Goal: Information Seeking & Learning: Learn about a topic

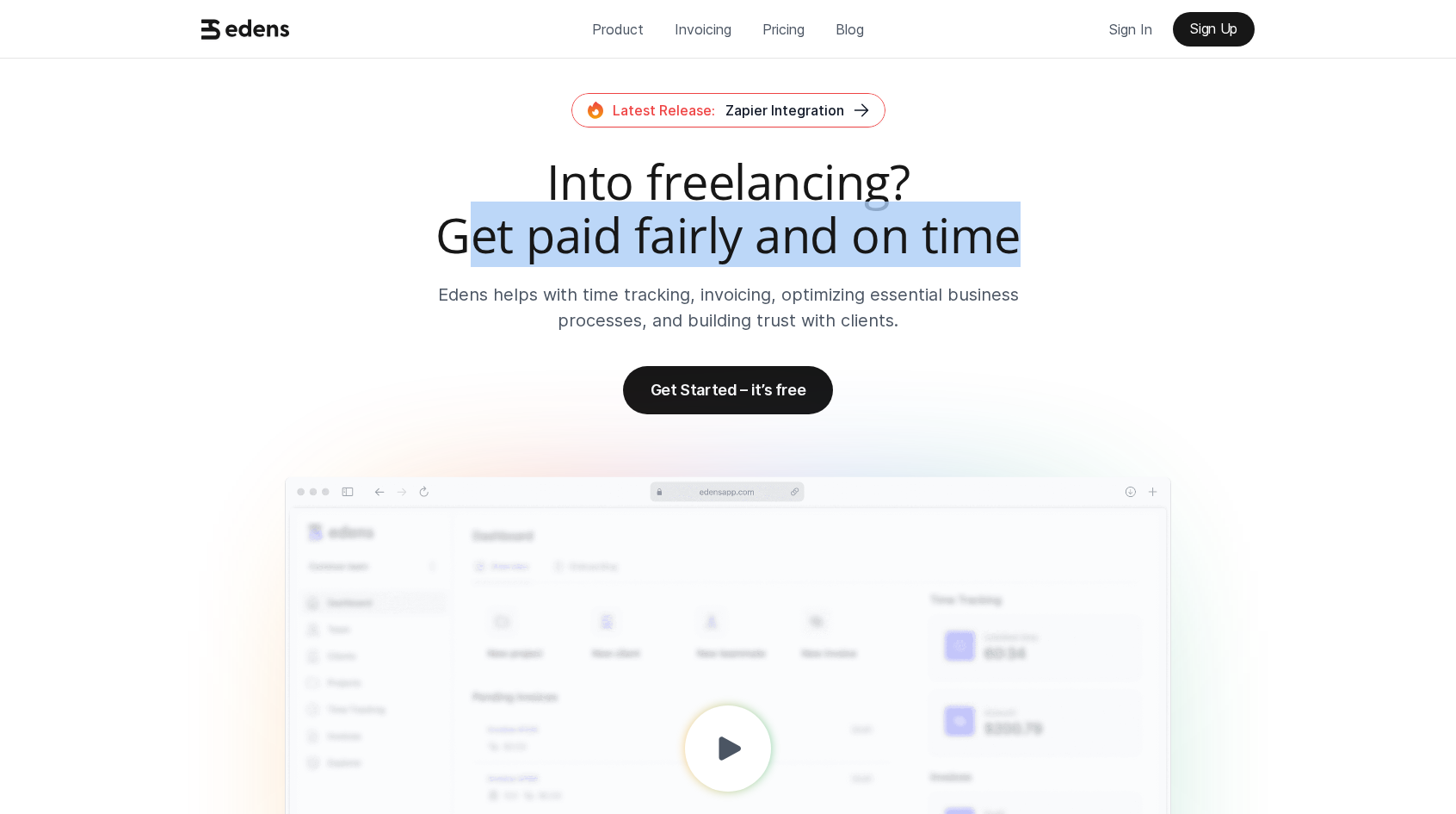
drag, startPoint x: 1087, startPoint y: 241, endPoint x: 454, endPoint y: 248, distance: 633.0
click at [454, 248] on h2 "Into freelancing? Get paid fairly and on time" at bounding box center [728, 208] width 1067 height 106
drag, startPoint x: 439, startPoint y: 235, endPoint x: 1003, endPoint y: 230, distance: 564.0
click at [1003, 230] on h2 "Into freelancing? Get paid fairly and on time" at bounding box center [728, 208] width 1067 height 106
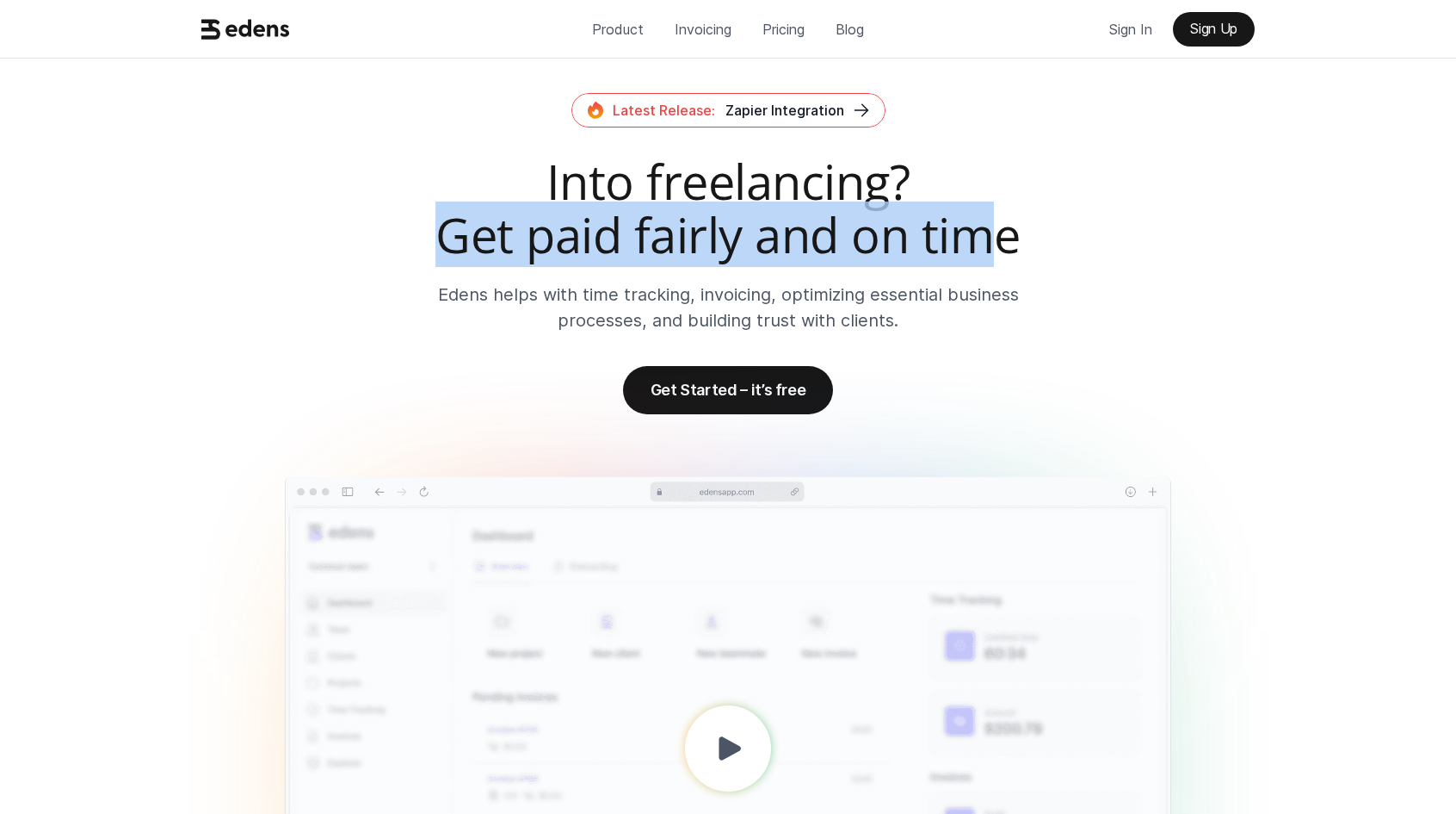
click at [1003, 230] on h2 "Into freelancing? Get paid fairly and on time" at bounding box center [728, 208] width 1067 height 106
drag, startPoint x: 1011, startPoint y: 230, endPoint x: 449, endPoint y: 242, distance: 562.1
click at [449, 242] on h2 "Into freelancing? Get paid fairly and on time" at bounding box center [728, 208] width 1067 height 106
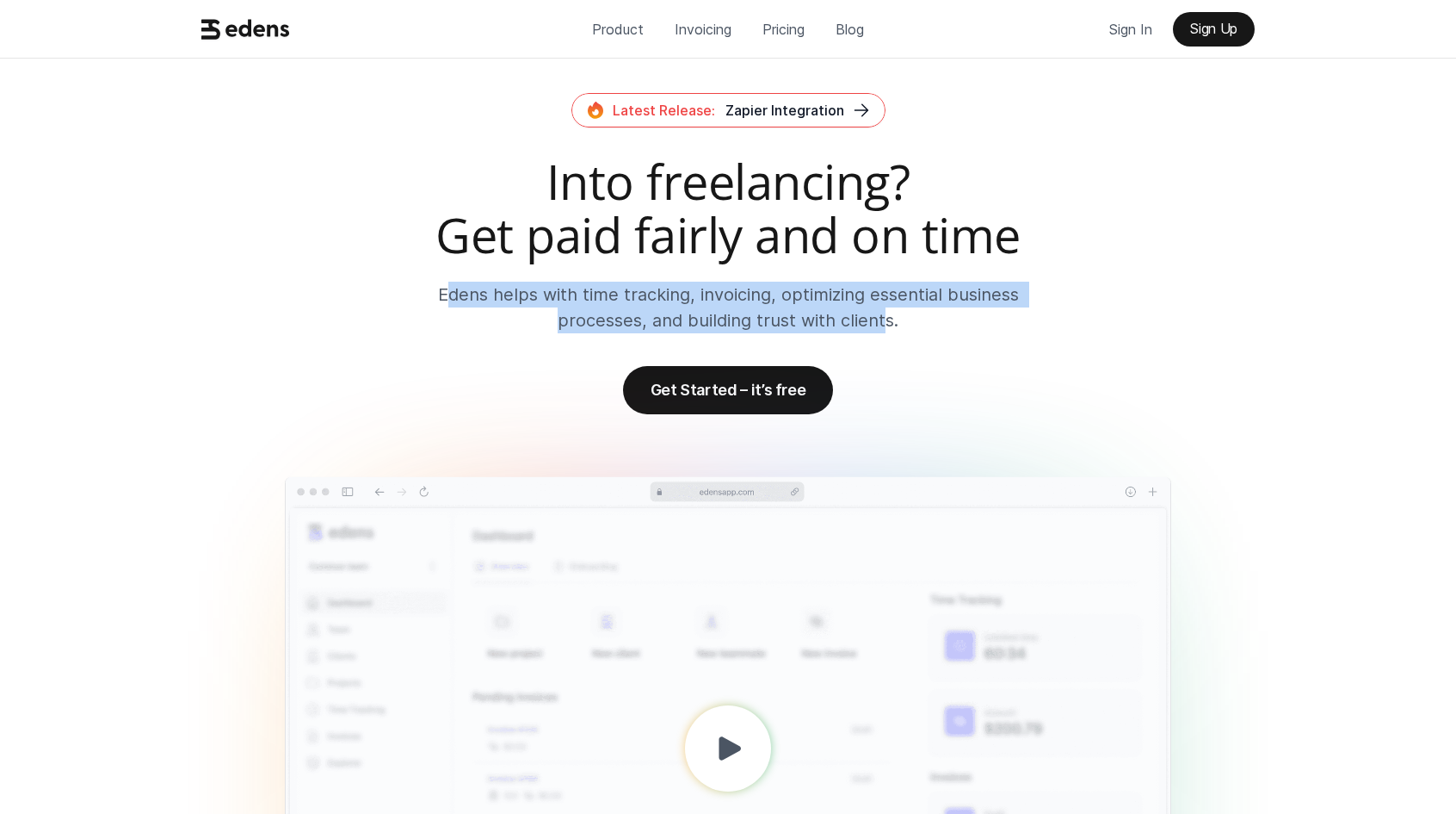
drag, startPoint x: 445, startPoint y: 290, endPoint x: 891, endPoint y: 317, distance: 446.8
click at [888, 317] on p "Edens helps with time tracking, invoicing, optimizing essential business proces…" at bounding box center [728, 307] width 584 height 51
click at [891, 317] on p "Edens helps with time tracking, invoicing, optimizing essential business proces…" at bounding box center [728, 307] width 584 height 51
drag, startPoint x: 900, startPoint y: 317, endPoint x: 444, endPoint y: 298, distance: 456.4
click at [444, 298] on p "Edens helps with time tracking, invoicing, optimizing essential business proces…" at bounding box center [728, 307] width 584 height 51
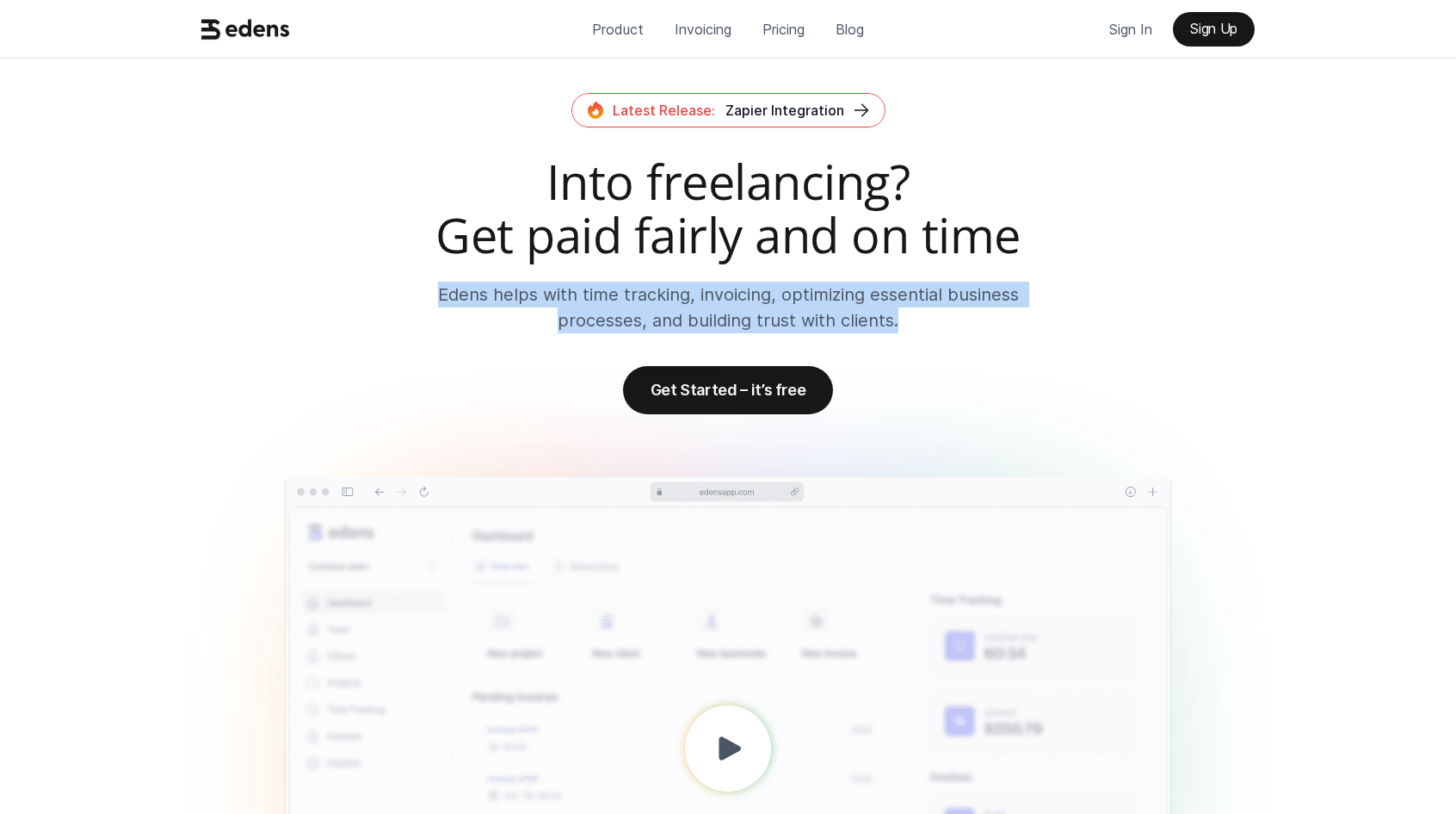
click at [444, 298] on p "Edens helps with time tracking, invoicing, optimizing essential business proces…" at bounding box center [728, 307] width 584 height 51
drag, startPoint x: 444, startPoint y: 280, endPoint x: 1020, endPoint y: 287, distance: 576.0
click at [1020, 287] on div "Into freelancing? Get paid fairly and on time [PERSON_NAME] helps with time tra…" at bounding box center [728, 244] width 1067 height 179
click at [1020, 287] on p "Edens helps with time tracking, invoicing, optimizing essential business proces…" at bounding box center [728, 307] width 584 height 51
drag, startPoint x: 1020, startPoint y: 287, endPoint x: 450, endPoint y: 297, distance: 570.1
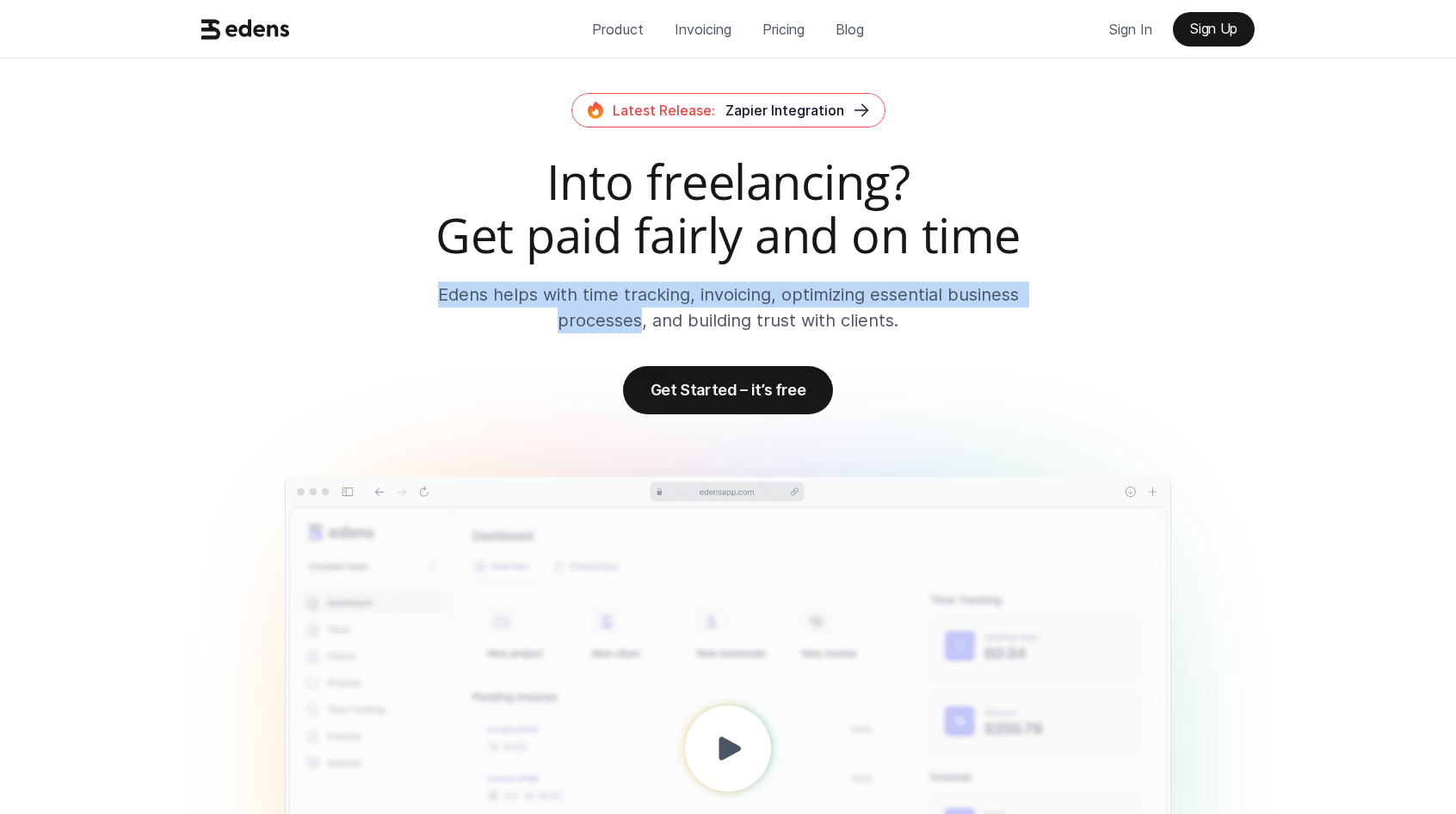
click at [451, 297] on p "Edens helps with time tracking, invoicing, optimizing essential business proces…" at bounding box center [728, 307] width 584 height 51
click at [450, 297] on p "Edens helps with time tracking, invoicing, optimizing essential business proces…" at bounding box center [728, 307] width 584 height 51
drag, startPoint x: 440, startPoint y: 288, endPoint x: 913, endPoint y: 329, distance: 474.8
click at [912, 329] on p "Edens helps with time tracking, invoicing, optimizing essential business proces…" at bounding box center [728, 307] width 584 height 51
click at [913, 329] on p "Edens helps with time tracking, invoicing, optimizing essential business proces…" at bounding box center [728, 307] width 584 height 51
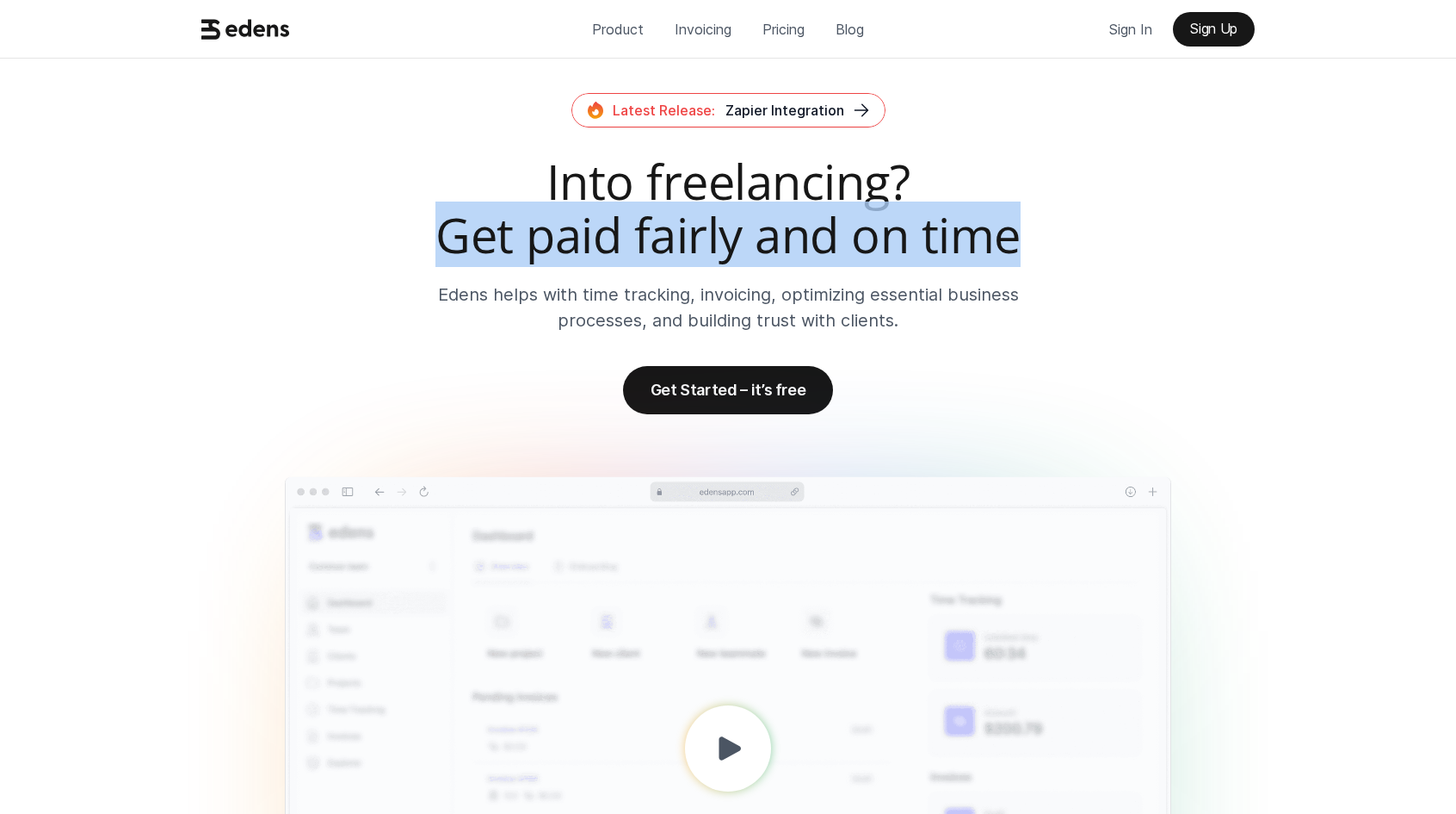
drag, startPoint x: 1023, startPoint y: 225, endPoint x: 443, endPoint y: 237, distance: 580.1
click at [443, 237] on h2 "Into freelancing? Get paid fairly and on time" at bounding box center [728, 208] width 1067 height 106
drag, startPoint x: 443, startPoint y: 228, endPoint x: 1016, endPoint y: 231, distance: 573.0
click at [1015, 230] on h2 "Into freelancing? Get paid fairly and on time" at bounding box center [728, 208] width 1067 height 106
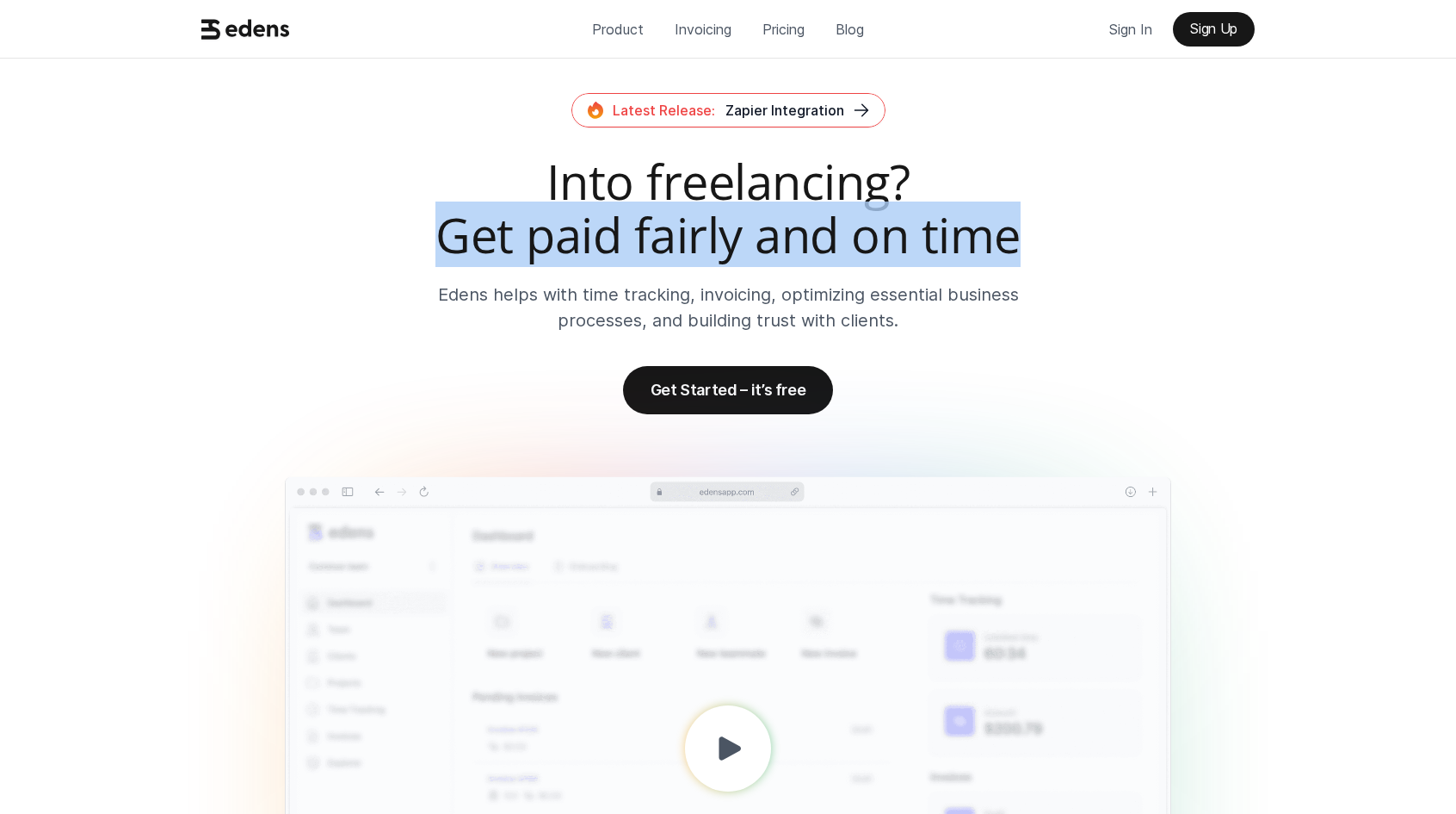
click at [1016, 231] on h2 "Into freelancing? Get paid fairly and on time" at bounding box center [728, 208] width 1067 height 106
drag, startPoint x: 1016, startPoint y: 231, endPoint x: 452, endPoint y: 231, distance: 564.0
click at [453, 231] on h2 "Into freelancing? Get paid fairly and on time" at bounding box center [728, 208] width 1067 height 106
click at [452, 231] on h2 "Into freelancing? Get paid fairly and on time" at bounding box center [728, 208] width 1067 height 106
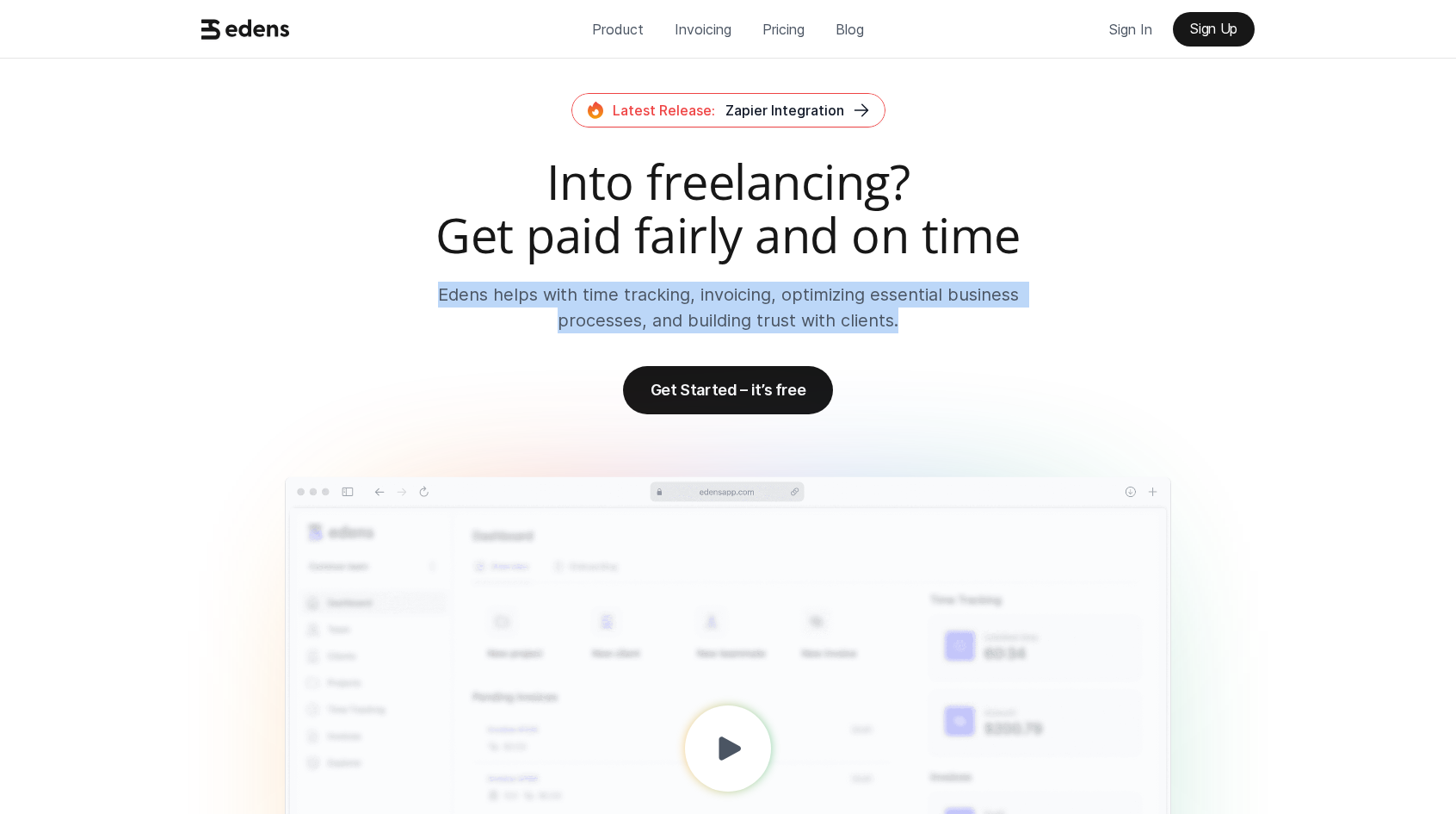
drag, startPoint x: 442, startPoint y: 285, endPoint x: 897, endPoint y: 319, distance: 456.3
click at [897, 319] on p "Edens helps with time tracking, invoicing, optimizing essential business proces…" at bounding box center [728, 307] width 584 height 51
drag, startPoint x: 897, startPoint y: 319, endPoint x: 440, endPoint y: 298, distance: 457.5
click at [440, 298] on p "Edens helps with time tracking, invoicing, optimizing essential business proces…" at bounding box center [728, 307] width 584 height 51
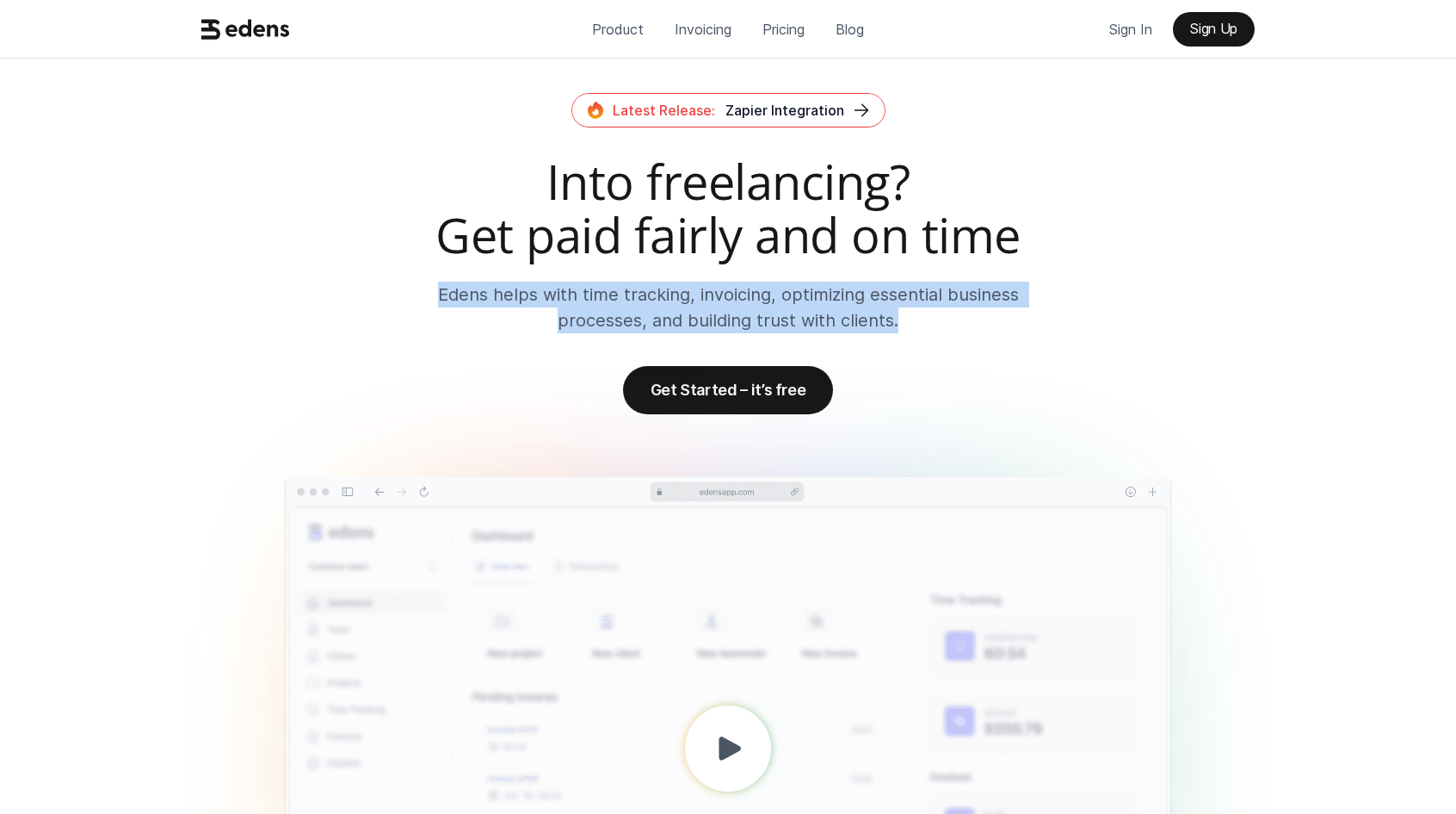
click at [440, 298] on p "Edens helps with time tracking, invoicing, optimizing essential business proces…" at bounding box center [728, 307] width 584 height 51
drag, startPoint x: 440, startPoint y: 288, endPoint x: 898, endPoint y: 326, distance: 459.6
click at [898, 326] on p "Edens helps with time tracking, invoicing, optimizing essential business proces…" at bounding box center [728, 307] width 584 height 51
drag, startPoint x: 898, startPoint y: 326, endPoint x: 438, endPoint y: 292, distance: 461.3
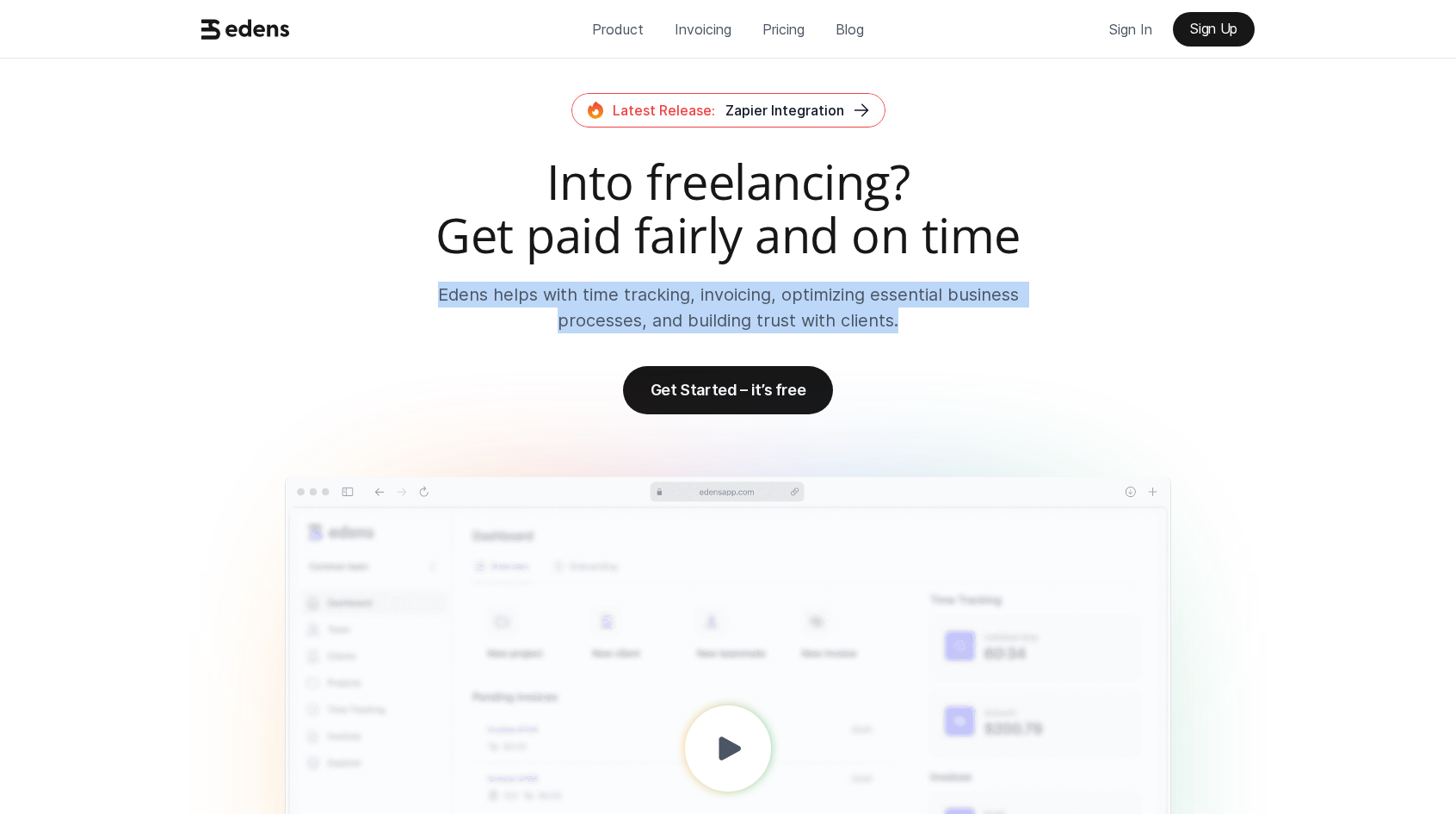
click at [438, 292] on p "Edens helps with time tracking, invoicing, optimizing essential business proces…" at bounding box center [728, 307] width 584 height 51
drag, startPoint x: 440, startPoint y: 292, endPoint x: 916, endPoint y: 326, distance: 477.2
click at [915, 326] on p "Edens helps with time tracking, invoicing, optimizing essential business proces…" at bounding box center [728, 307] width 584 height 51
click at [916, 326] on p "Edens helps with time tracking, invoicing, optimizing essential business proces…" at bounding box center [728, 307] width 584 height 51
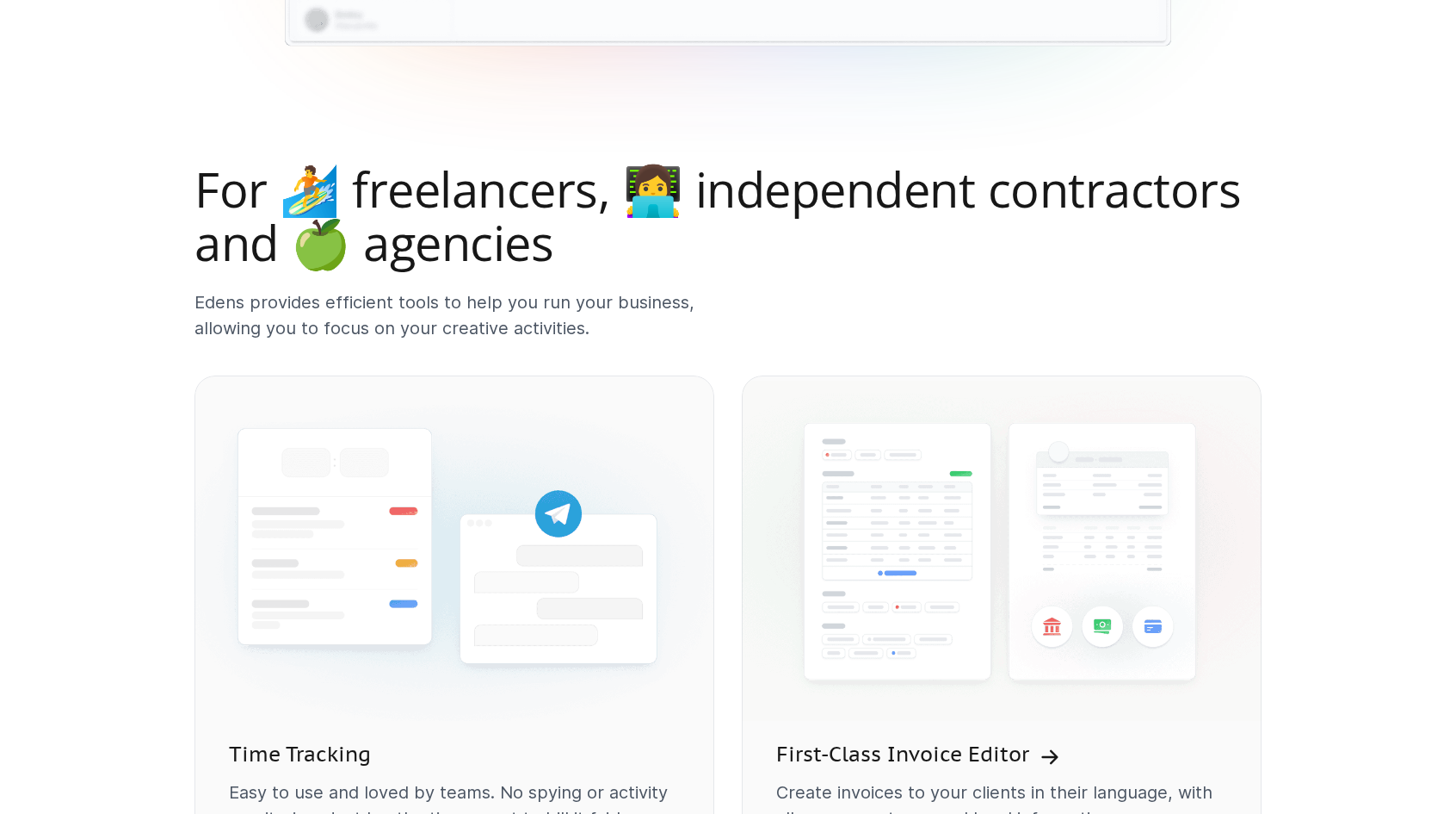
scroll to position [1051, 0]
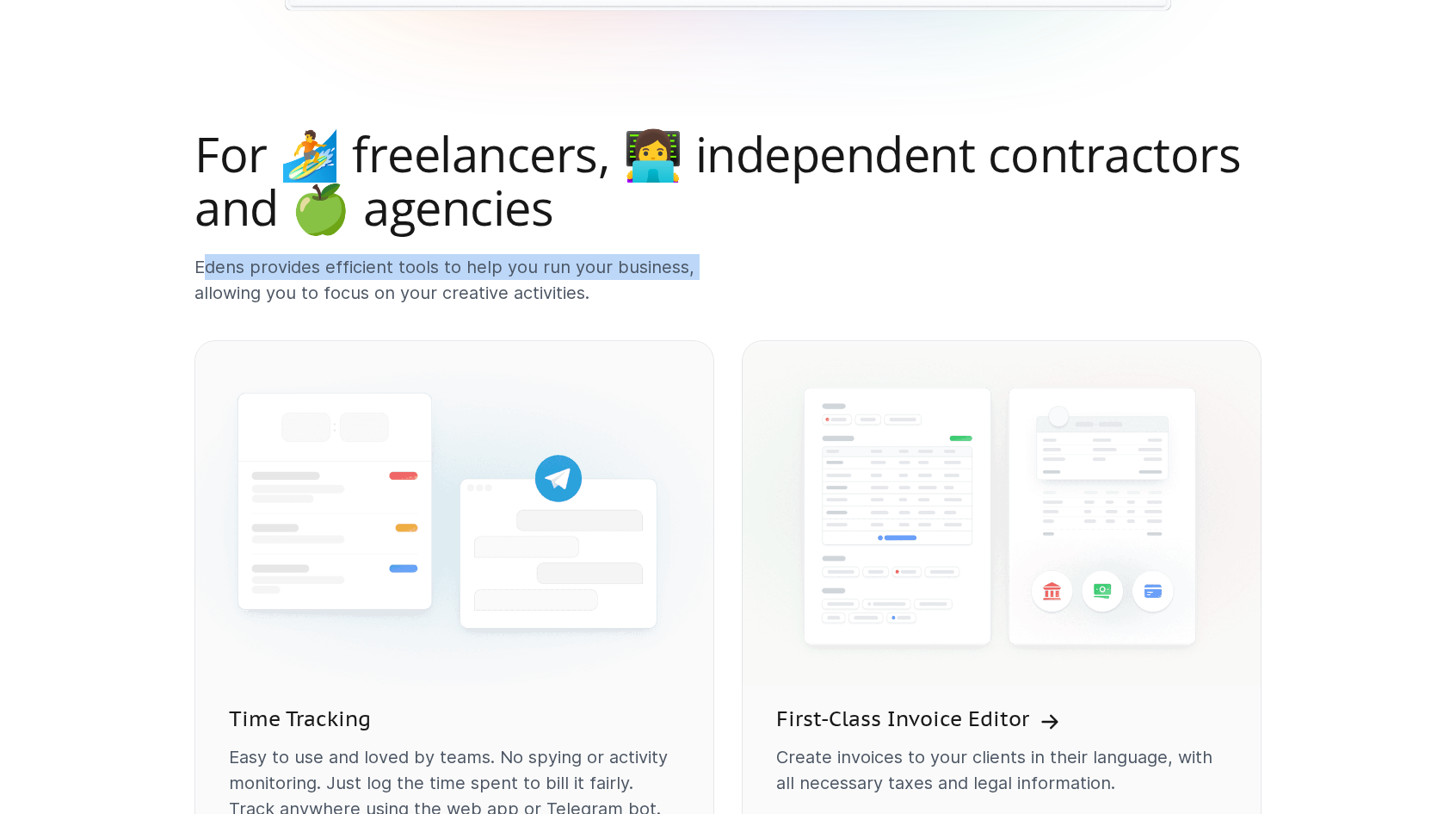
drag, startPoint x: 202, startPoint y: 265, endPoint x: 691, endPoint y: 263, distance: 489.0
click at [690, 263] on p "Edens provides efficient tools to help you run your business, allowing you to f…" at bounding box center [454, 280] width 520 height 51
click at [691, 263] on p "Edens provides efficient tools to help you run your business, allowing you to f…" at bounding box center [454, 280] width 520 height 51
drag, startPoint x: 683, startPoint y: 263, endPoint x: 199, endPoint y: 269, distance: 484.0
click at [199, 269] on p "Edens provides efficient tools to help you run your business, allowing you to f…" at bounding box center [454, 280] width 520 height 51
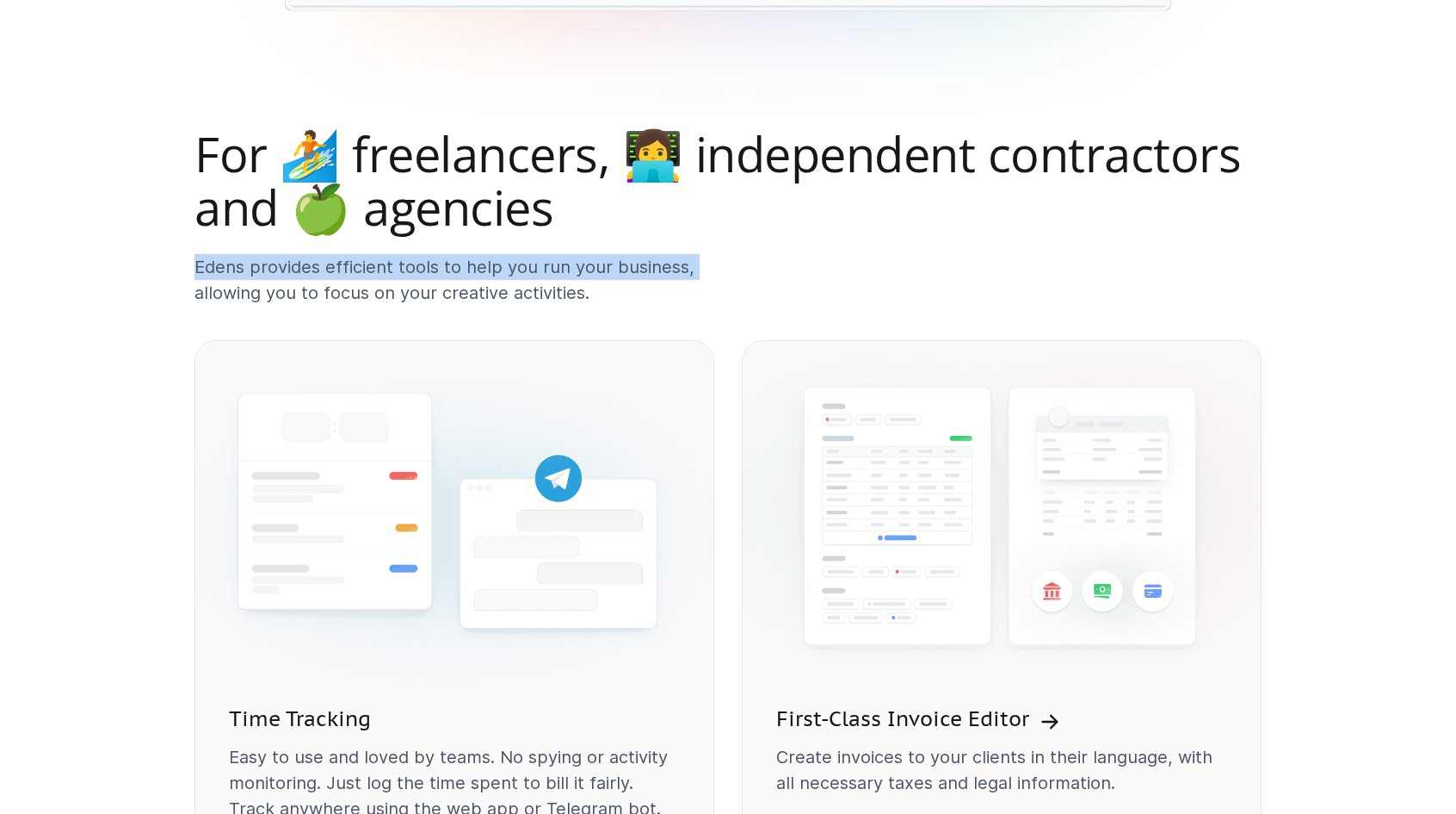
click at [199, 269] on p "Edens provides efficient tools to help you run your business, allowing you to f…" at bounding box center [454, 280] width 520 height 51
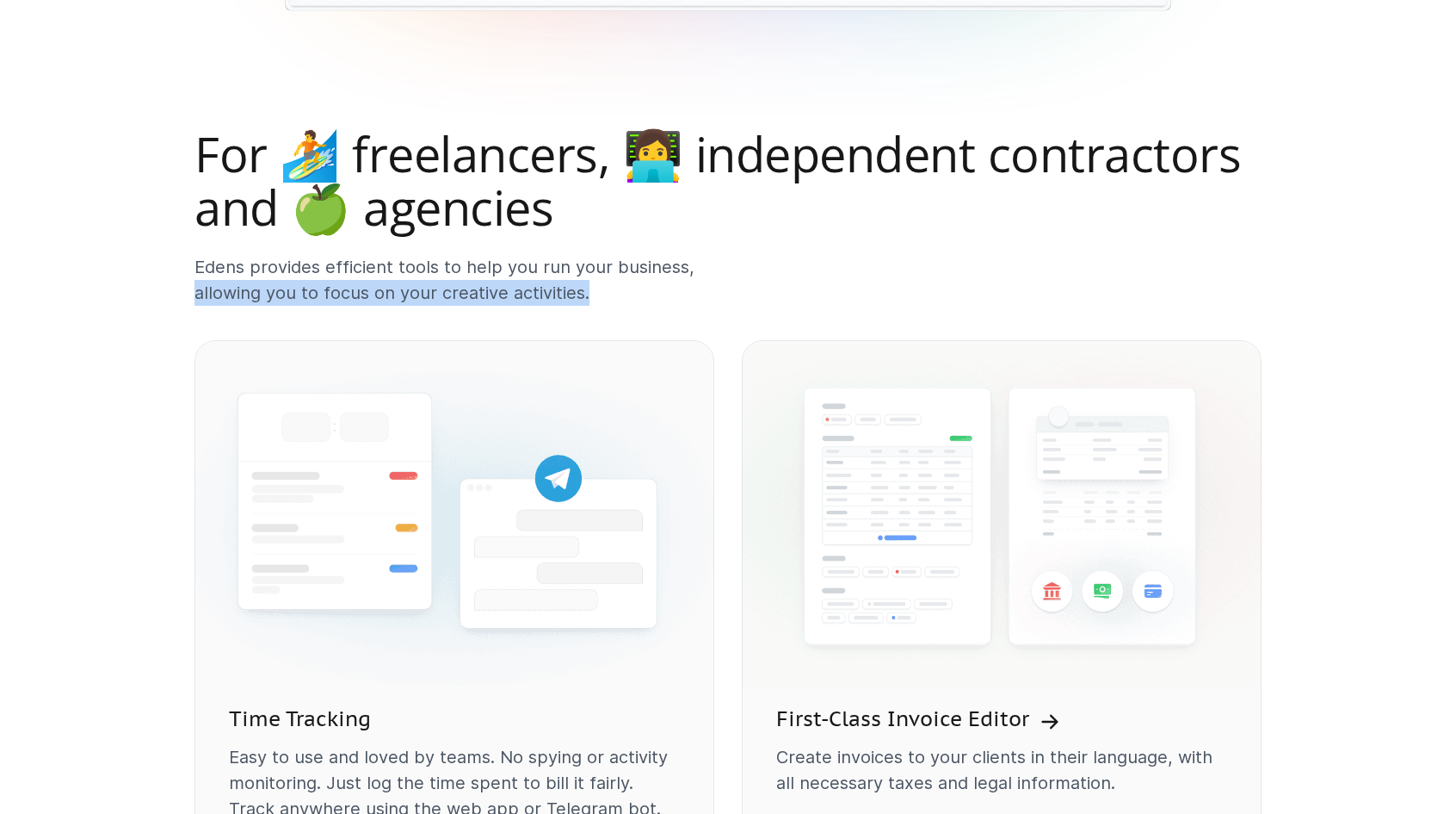
drag, startPoint x: 199, startPoint y: 284, endPoint x: 589, endPoint y: 292, distance: 390.1
click at [588, 292] on p "Edens provides efficient tools to help you run your business, allowing you to f…" at bounding box center [454, 280] width 520 height 51
click at [589, 292] on p "Edens provides efficient tools to help you run your business, allowing you to f…" at bounding box center [454, 280] width 520 height 51
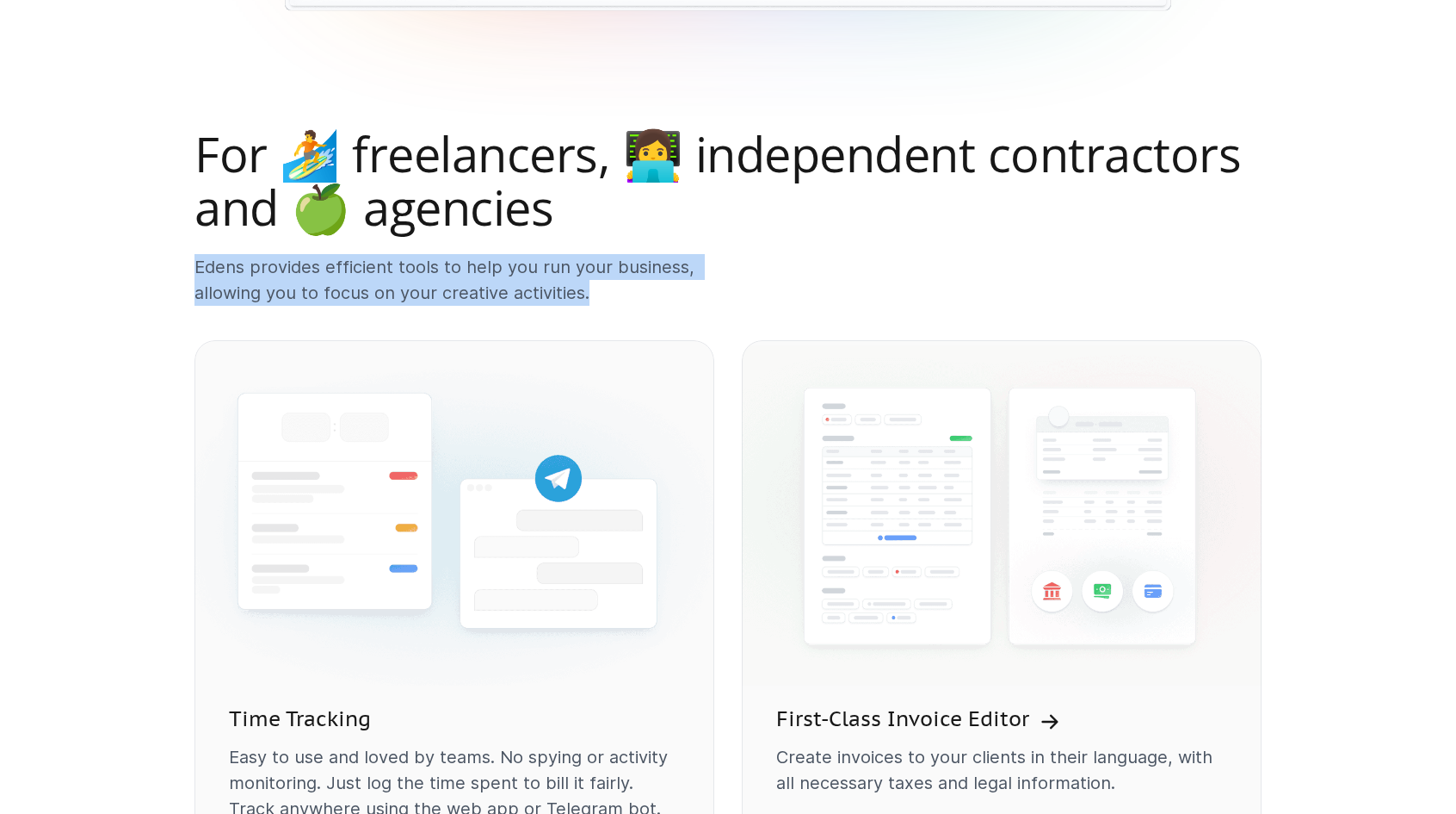
drag, startPoint x: 589, startPoint y: 292, endPoint x: 198, endPoint y: 266, distance: 391.9
click at [198, 266] on p "Edens provides efficient tools to help you run your business, allowing you to f…" at bounding box center [454, 280] width 520 height 51
click at [202, 264] on p "Edens provides efficient tools to help you run your business, allowing you to f…" at bounding box center [454, 280] width 520 height 51
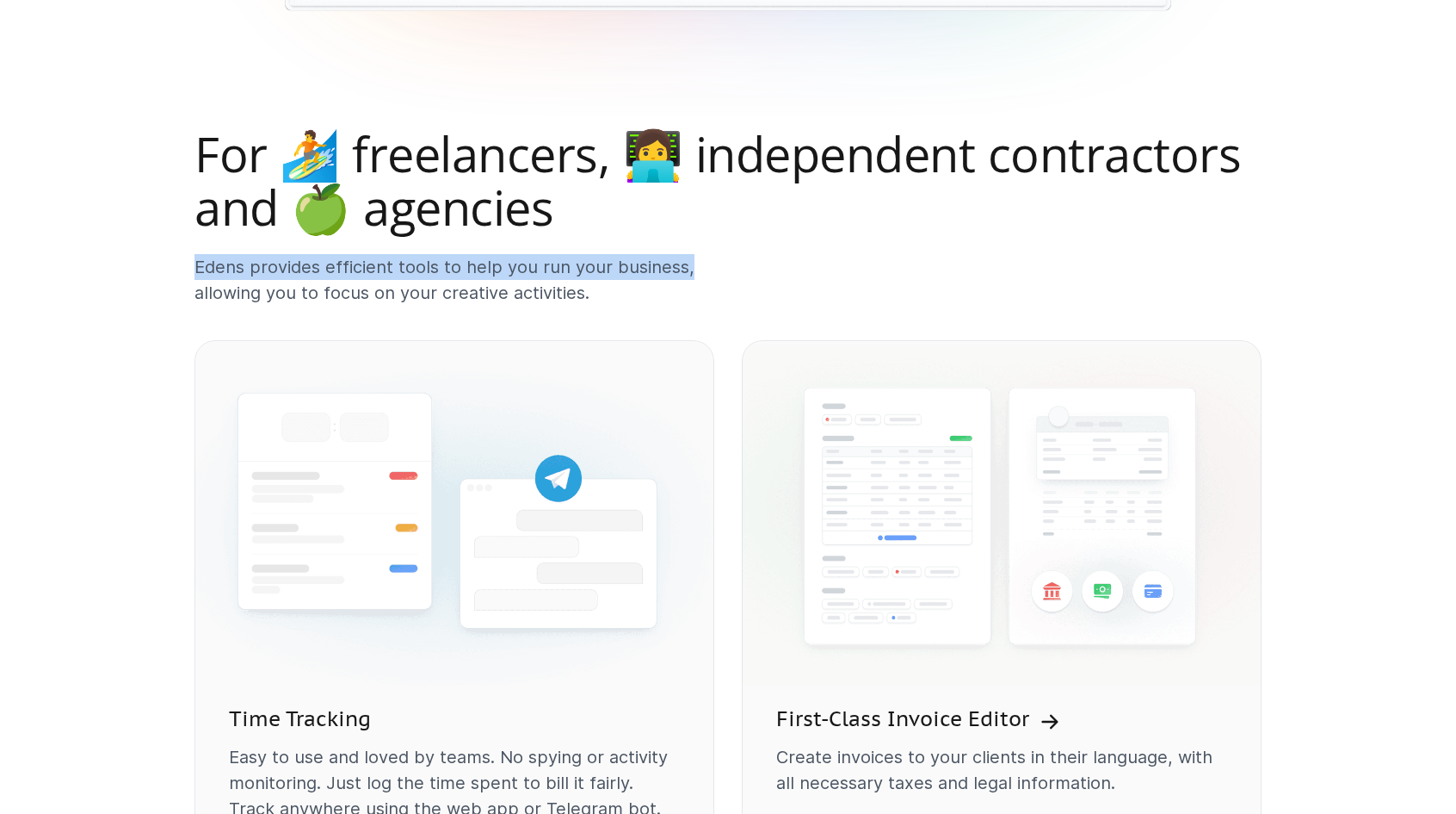
drag, startPoint x: 223, startPoint y: 263, endPoint x: 685, endPoint y: 266, distance: 462.0
click at [685, 266] on p "Edens provides efficient tools to help you run your business, allowing you to f…" at bounding box center [454, 280] width 520 height 51
drag, startPoint x: 675, startPoint y: 266, endPoint x: 195, endPoint y: 266, distance: 480.0
click at [195, 266] on p "Edens provides efficient tools to help you run your business, allowing you to f…" at bounding box center [454, 280] width 520 height 51
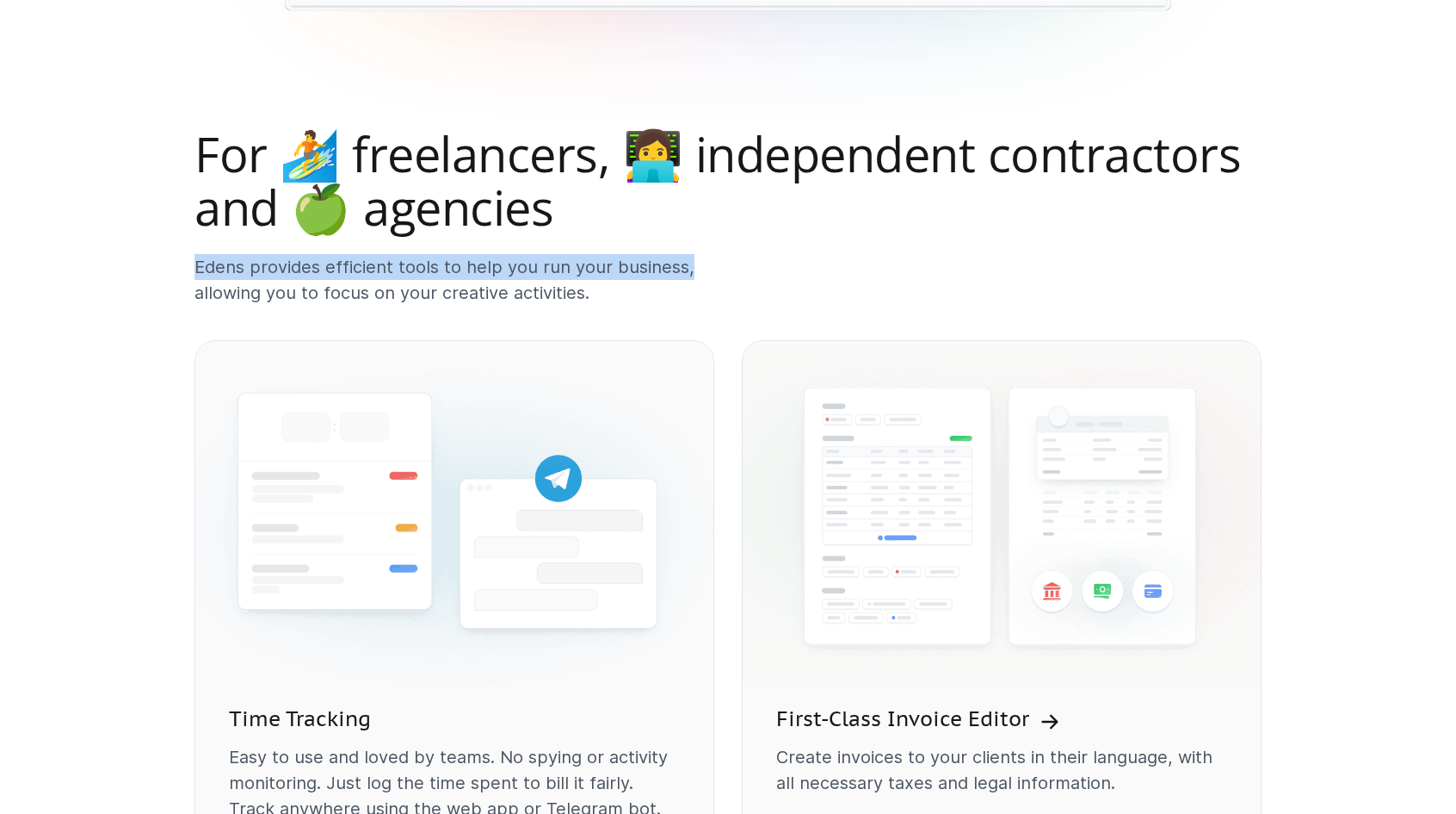
click at [195, 266] on p "Edens provides efficient tools to help you run your business, allowing you to f…" at bounding box center [454, 280] width 520 height 51
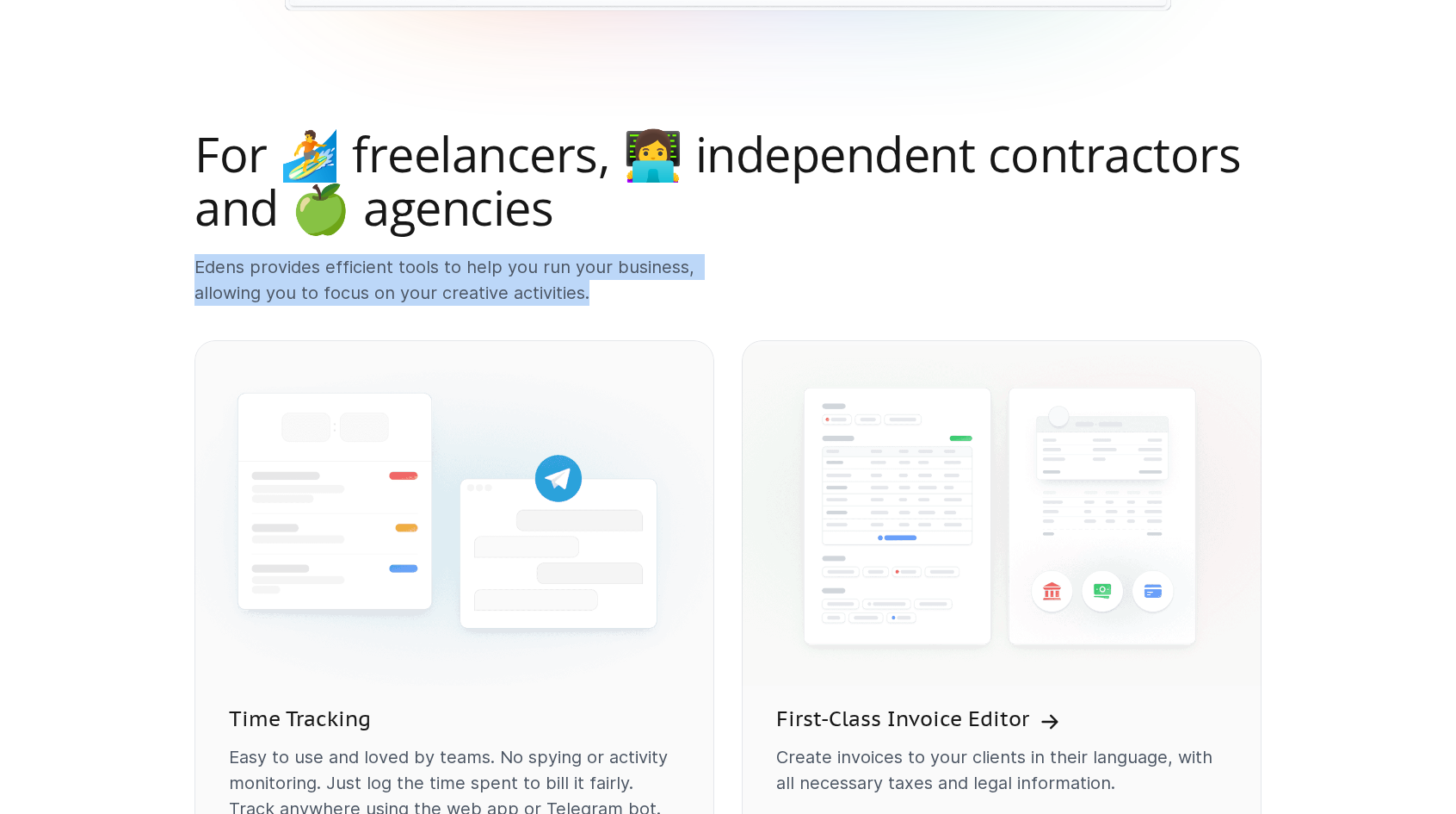
drag, startPoint x: 195, startPoint y: 263, endPoint x: 589, endPoint y: 298, distance: 395.6
click at [589, 298] on p "Edens provides efficient tools to help you run your business, allowing you to f…" at bounding box center [454, 280] width 520 height 51
drag, startPoint x: 589, startPoint y: 298, endPoint x: 199, endPoint y: 266, distance: 391.3
click at [199, 266] on p "Edens provides efficient tools to help you run your business, allowing you to f…" at bounding box center [454, 280] width 520 height 51
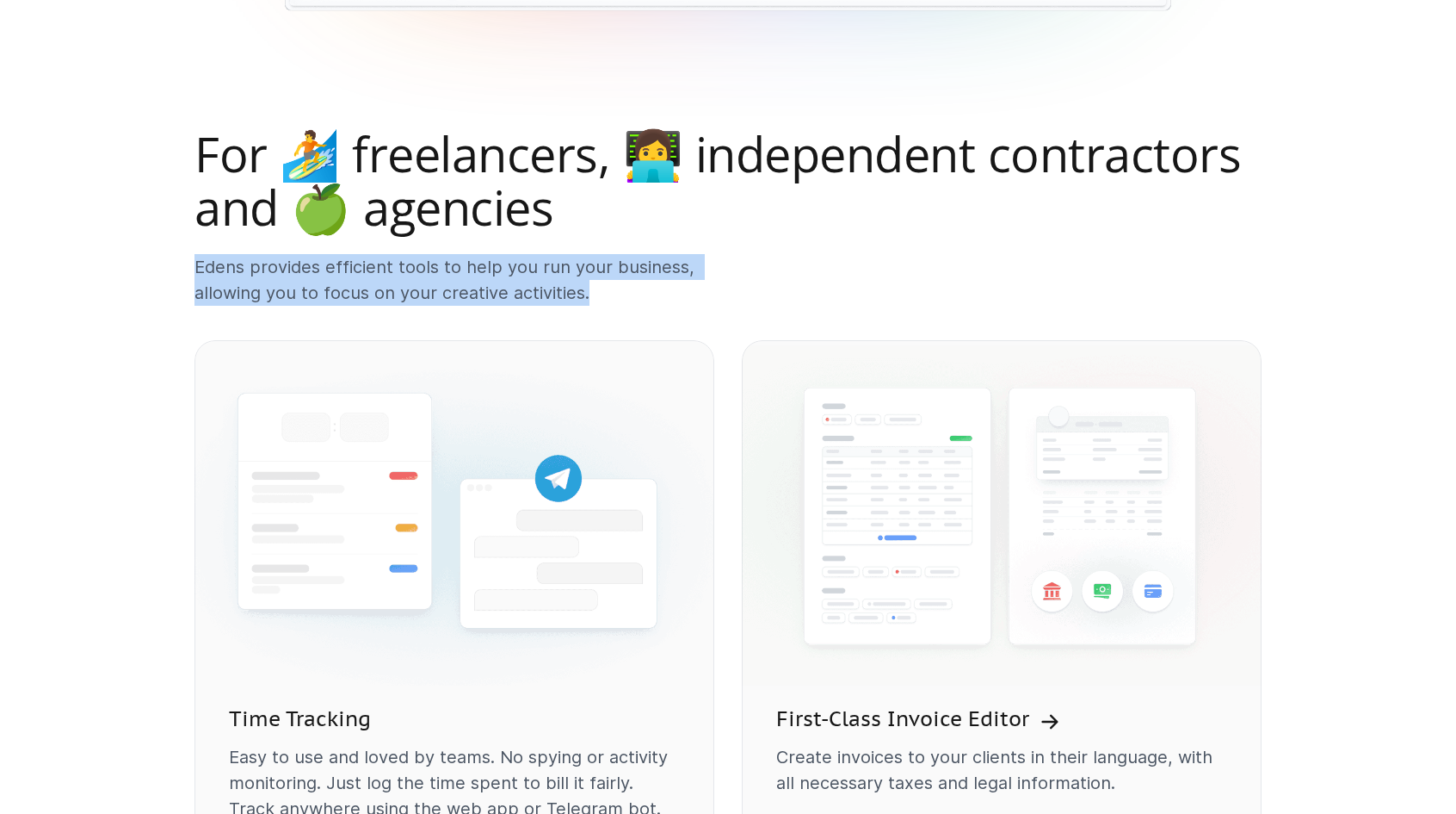
click at [198, 266] on p "Edens provides efficient tools to help you run your business, allowing you to f…" at bounding box center [454, 280] width 520 height 51
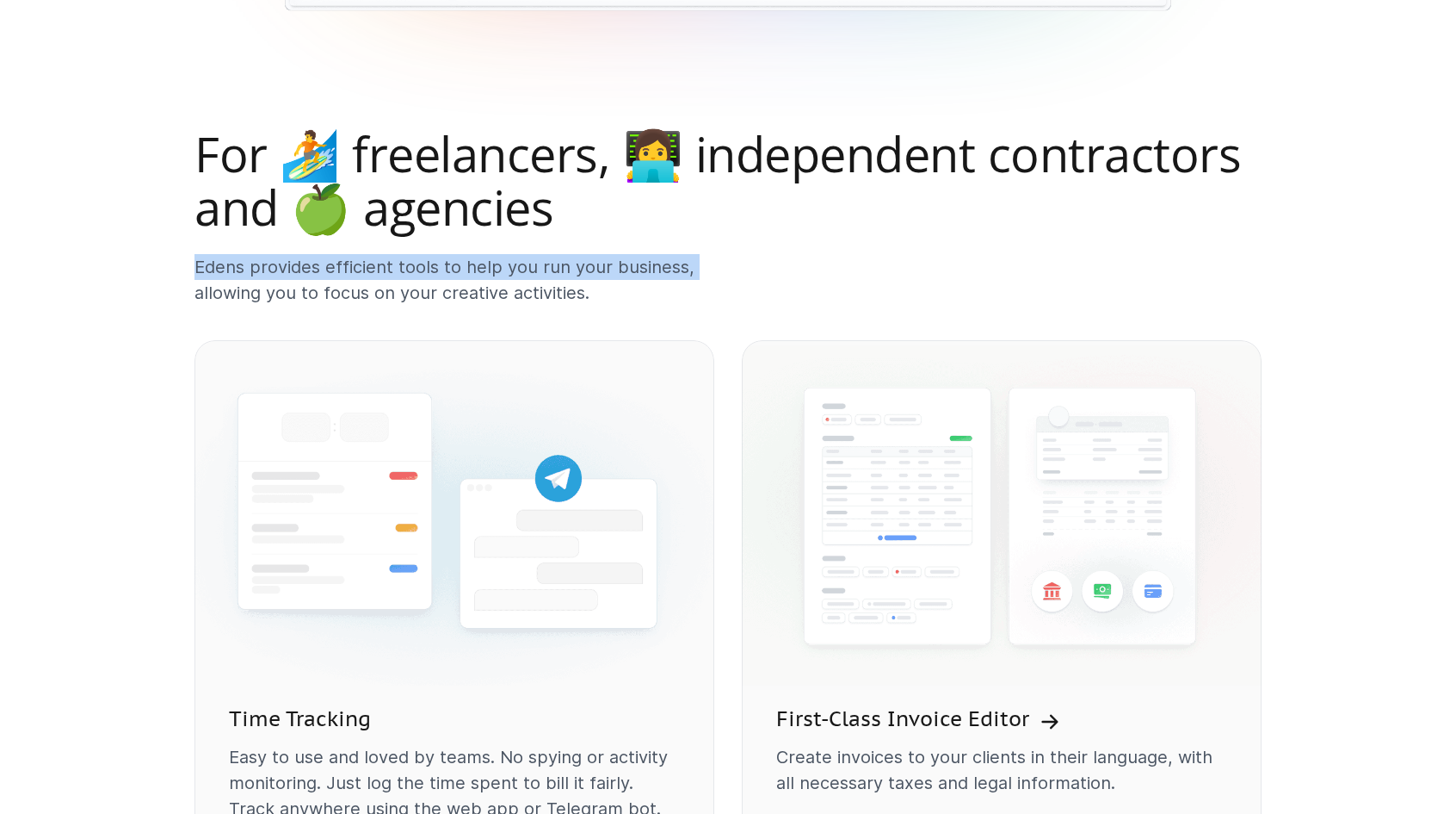
drag, startPoint x: 198, startPoint y: 261, endPoint x: 687, endPoint y: 263, distance: 489.0
click at [687, 263] on p "Edens provides efficient tools to help you run your business, allowing you to f…" at bounding box center [454, 280] width 520 height 51
drag, startPoint x: 685, startPoint y: 263, endPoint x: 202, endPoint y: 264, distance: 483.0
click at [202, 264] on p "Edens provides efficient tools to help you run your business, allowing you to f…" at bounding box center [454, 280] width 520 height 51
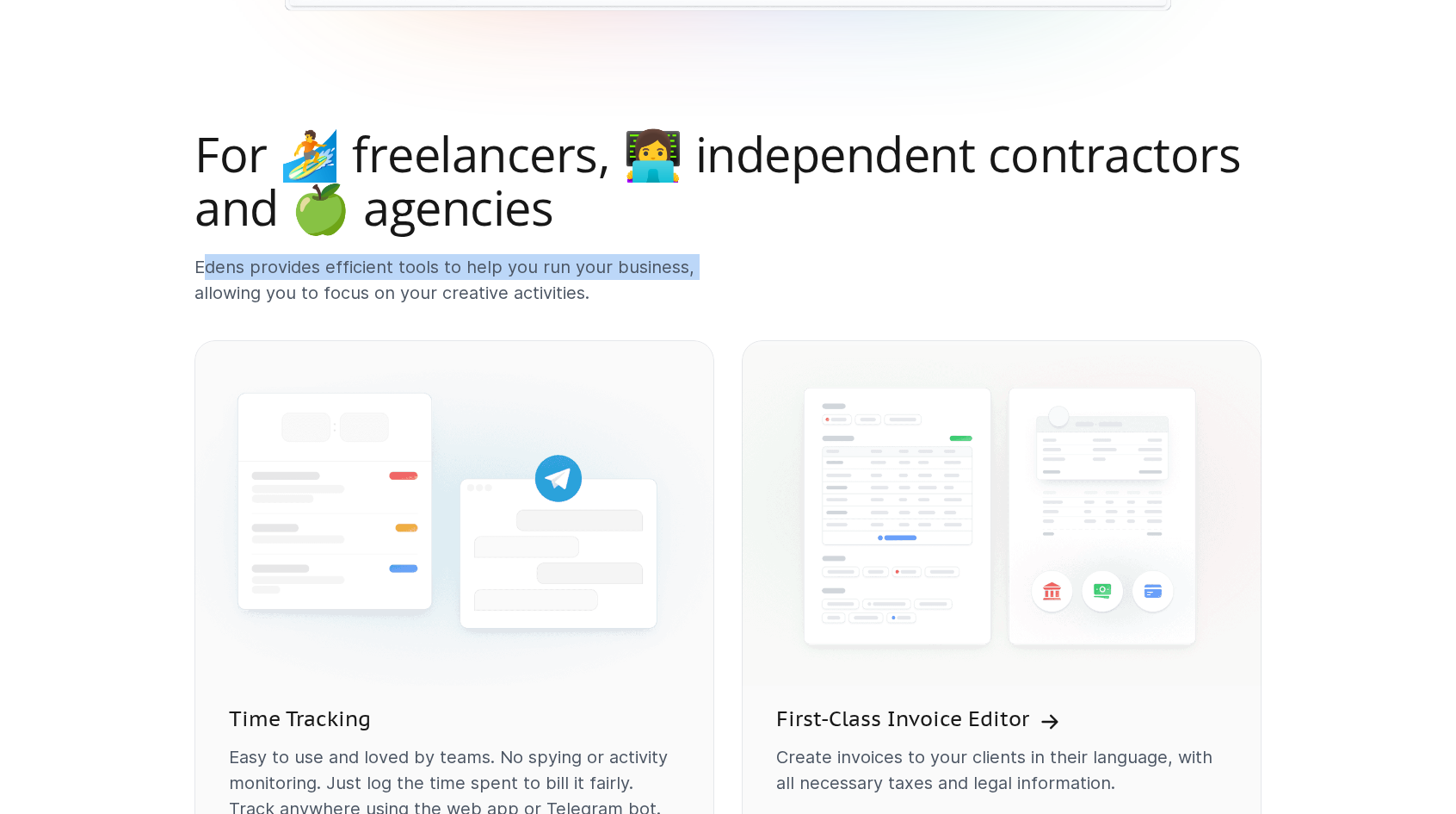
click at [202, 264] on p "Edens provides efficient tools to help you run your business, allowing you to f…" at bounding box center [454, 280] width 520 height 51
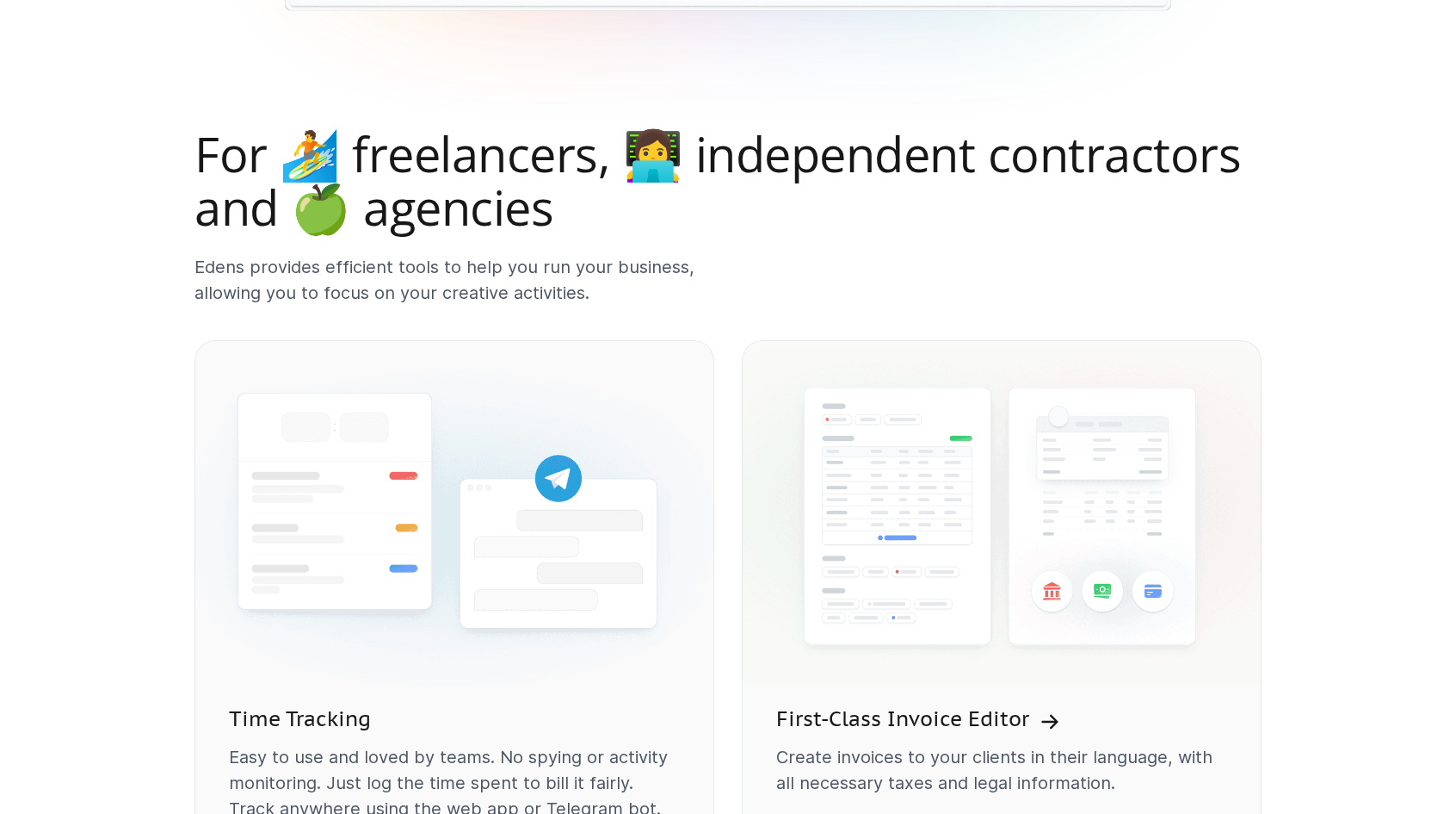
click at [202, 266] on p "Edens provides efficient tools to help you run your business, allowing you to f…" at bounding box center [454, 280] width 520 height 51
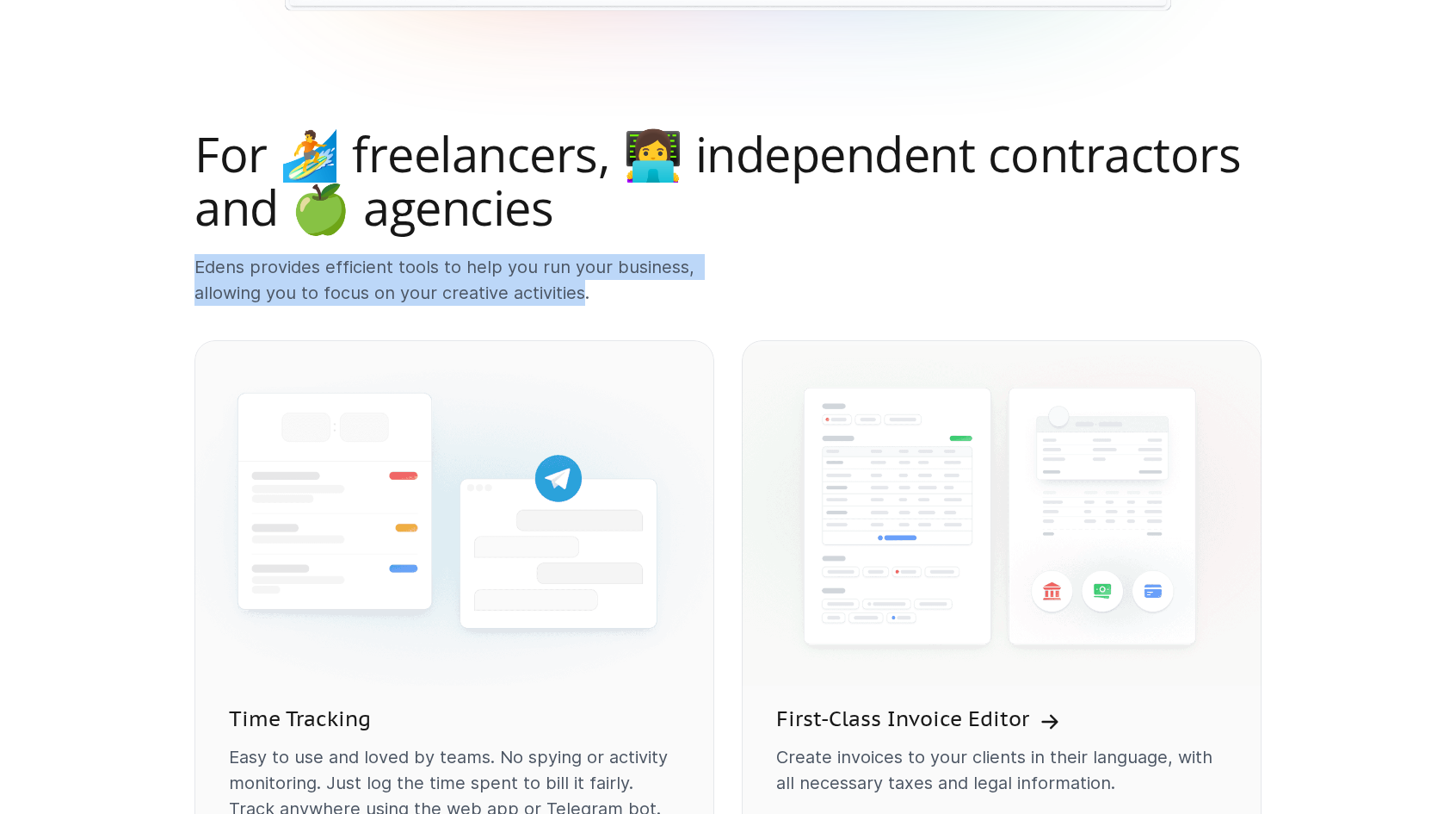
drag, startPoint x: 196, startPoint y: 265, endPoint x: 583, endPoint y: 286, distance: 387.6
click at [582, 286] on p "Edens provides efficient tools to help you run your business, allowing you to f…" at bounding box center [454, 280] width 520 height 51
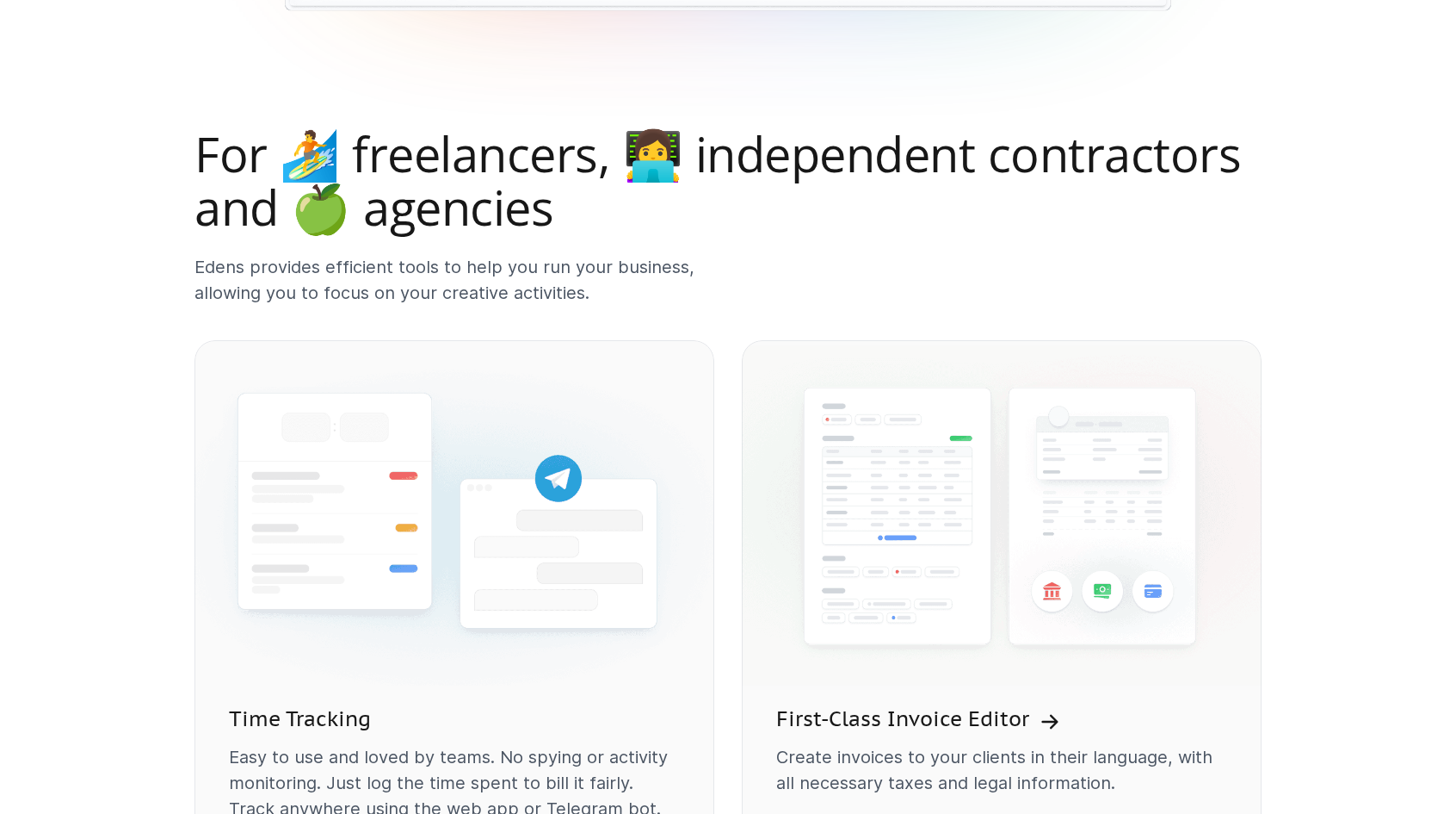
click at [586, 286] on p "Edens provides efficient tools to help you run your business, allowing you to f…" at bounding box center [454, 280] width 520 height 51
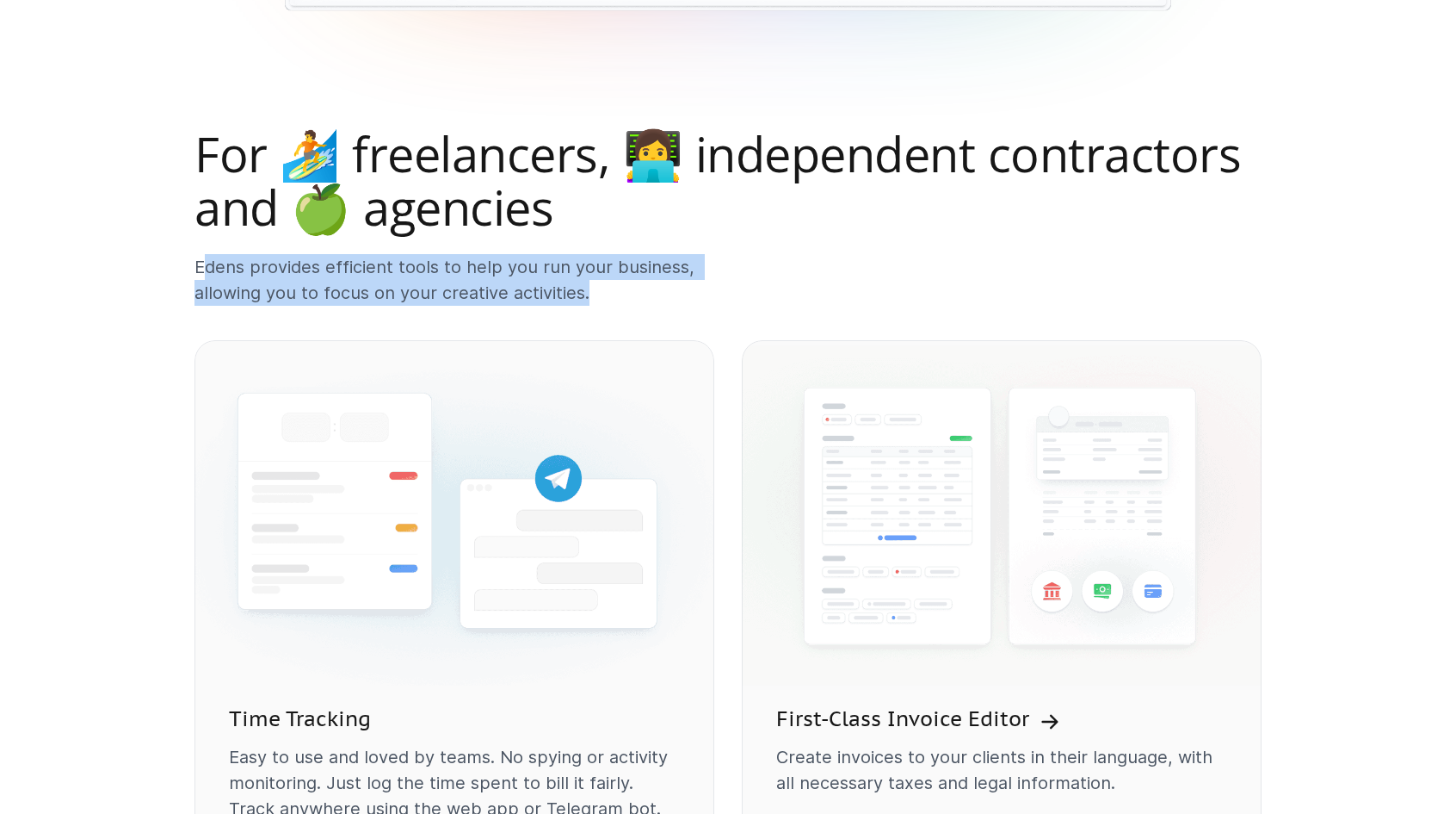
drag, startPoint x: 526, startPoint y: 286, endPoint x: 200, endPoint y: 271, distance: 326.3
click at [200, 271] on p "Edens provides efficient tools to help you run your business, allowing you to f…" at bounding box center [454, 280] width 520 height 51
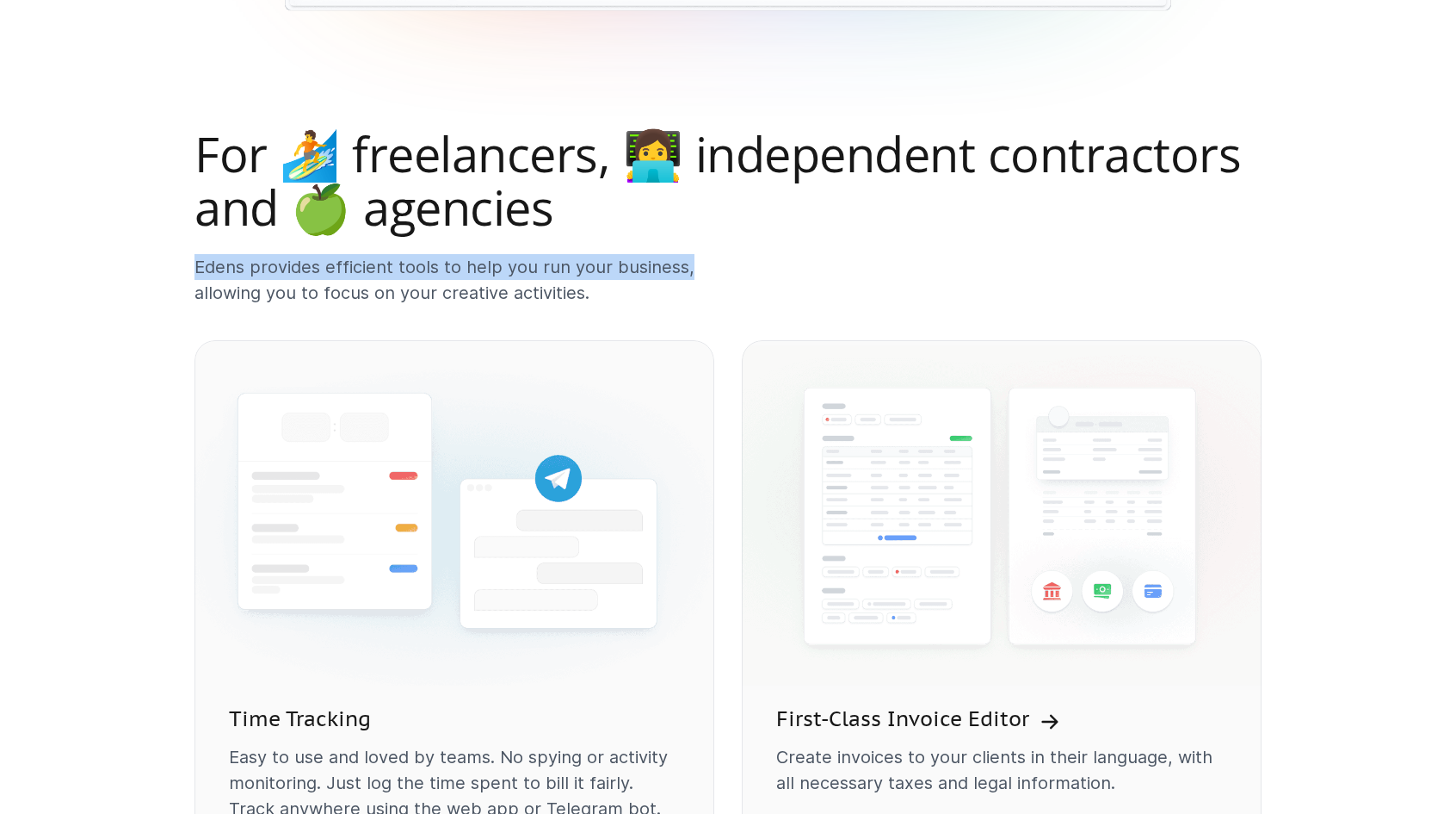
drag, startPoint x: 198, startPoint y: 265, endPoint x: 686, endPoint y: 269, distance: 488.0
click at [686, 269] on p "Edens provides efficient tools to help you run your business, allowing you to f…" at bounding box center [454, 280] width 520 height 51
drag, startPoint x: 686, startPoint y: 269, endPoint x: 195, endPoint y: 270, distance: 491.0
click at [195, 270] on p "Edens provides efficient tools to help you run your business, allowing you to f…" at bounding box center [454, 280] width 520 height 51
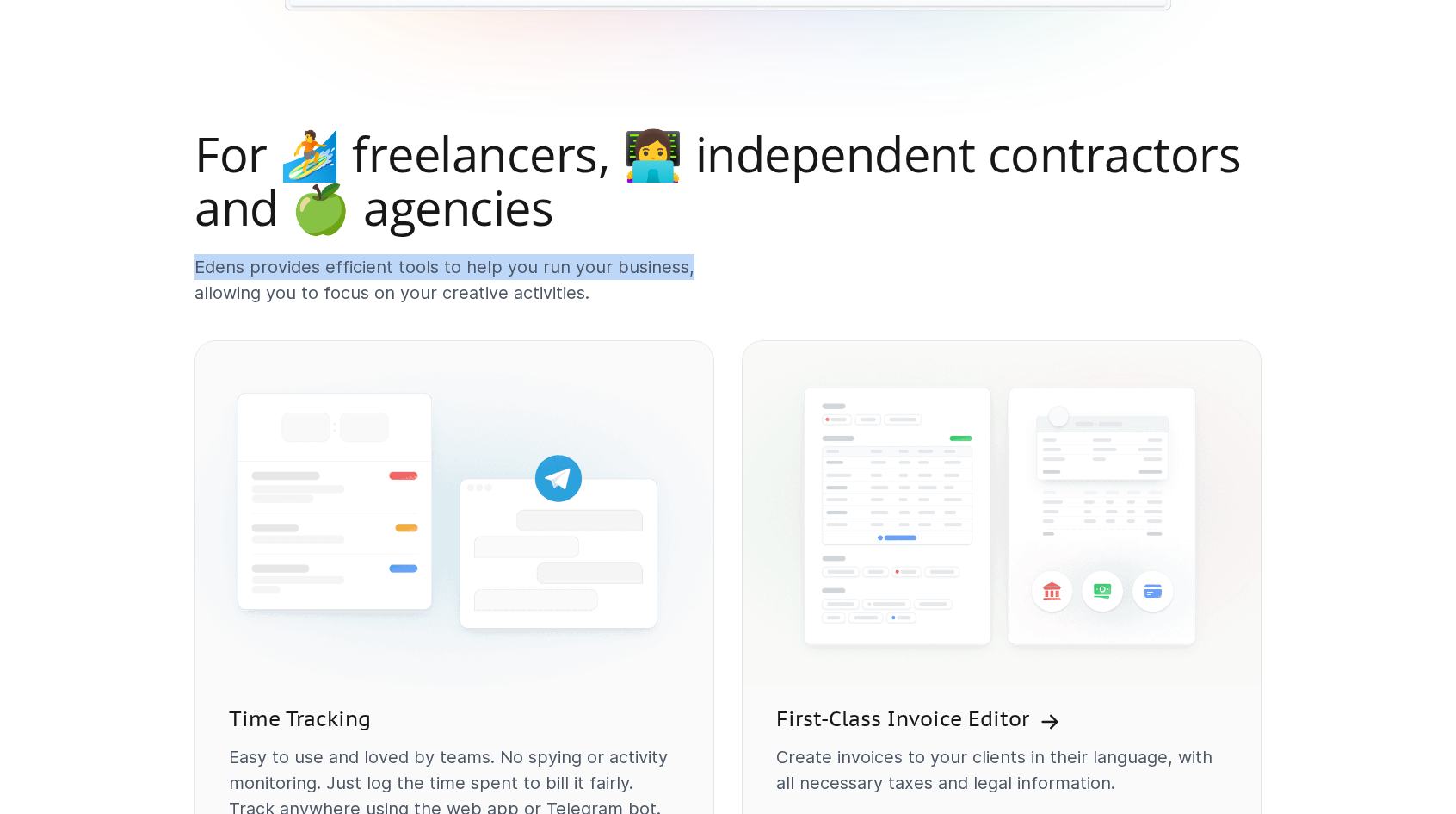
click at [195, 270] on p "Edens provides efficient tools to help you run your business, allowing you to f…" at bounding box center [454, 280] width 520 height 51
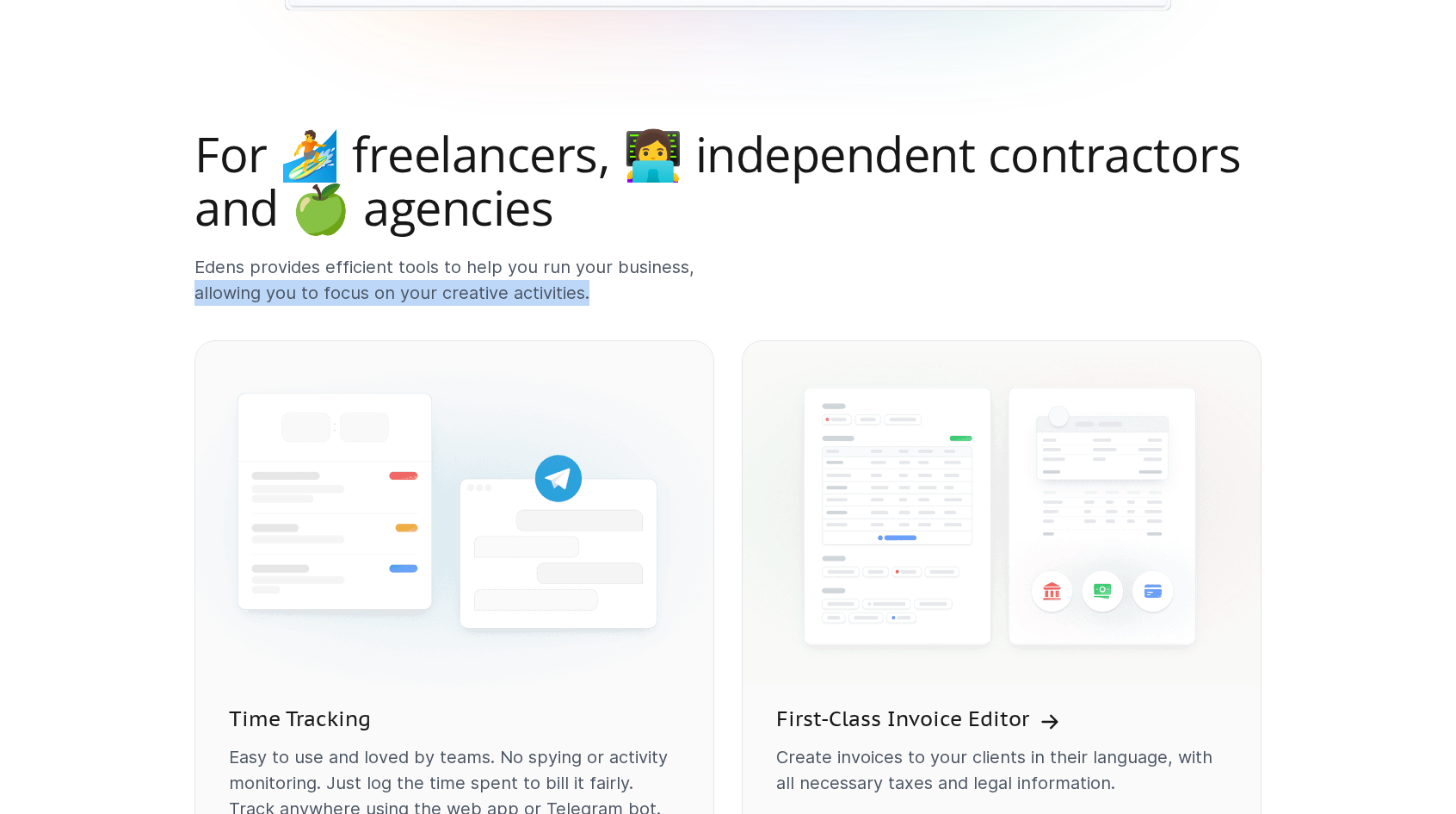
drag
click at [583, 292] on p "Edens provides efficient tools to help you run your business, allowing you to f…" at bounding box center [454, 280] width 520 height 51
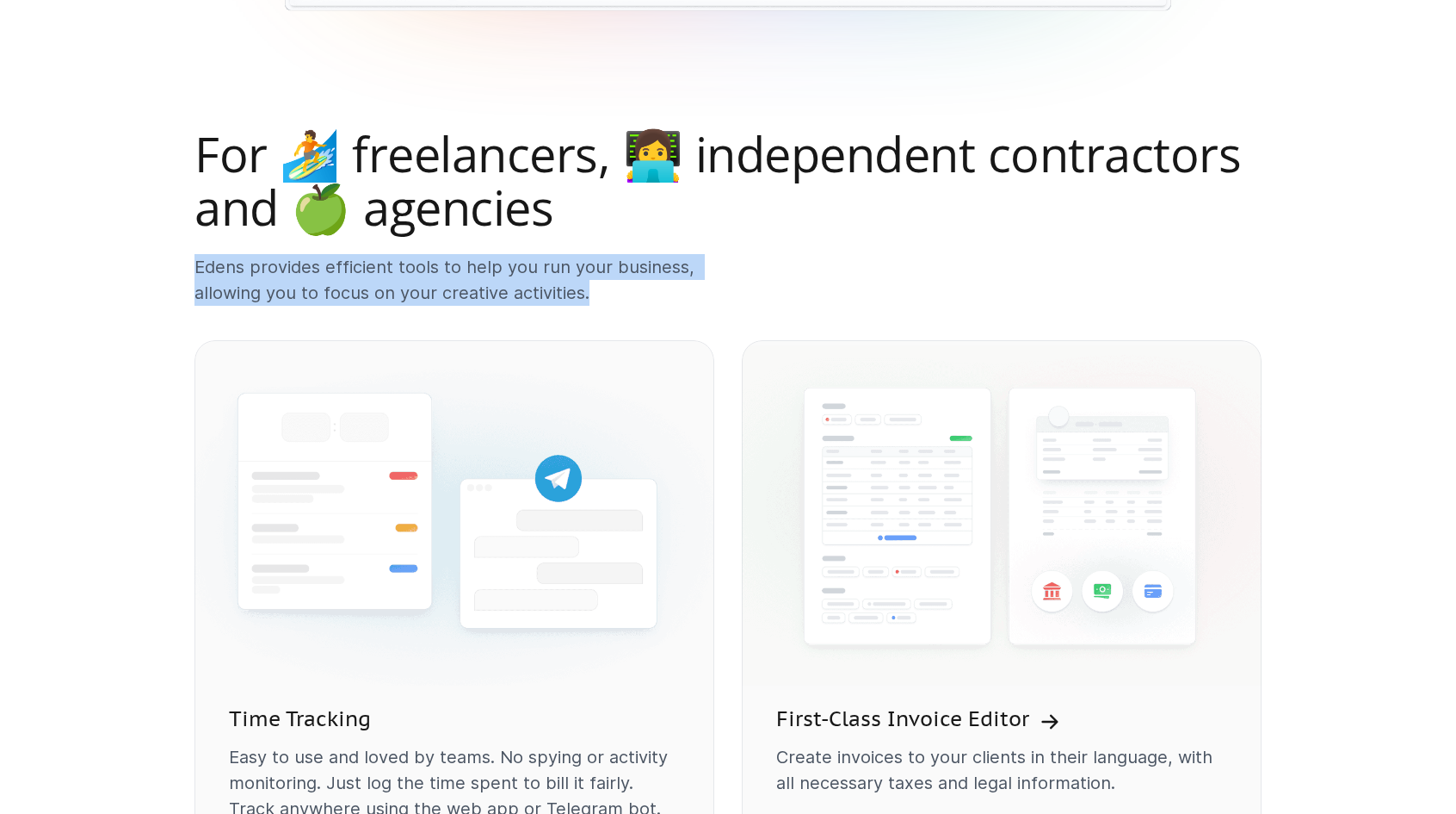
click at [197, 264] on p "Edens provides efficient tools to help you run your business, allowing you to f…" at bounding box center [454, 280] width 520 height 51
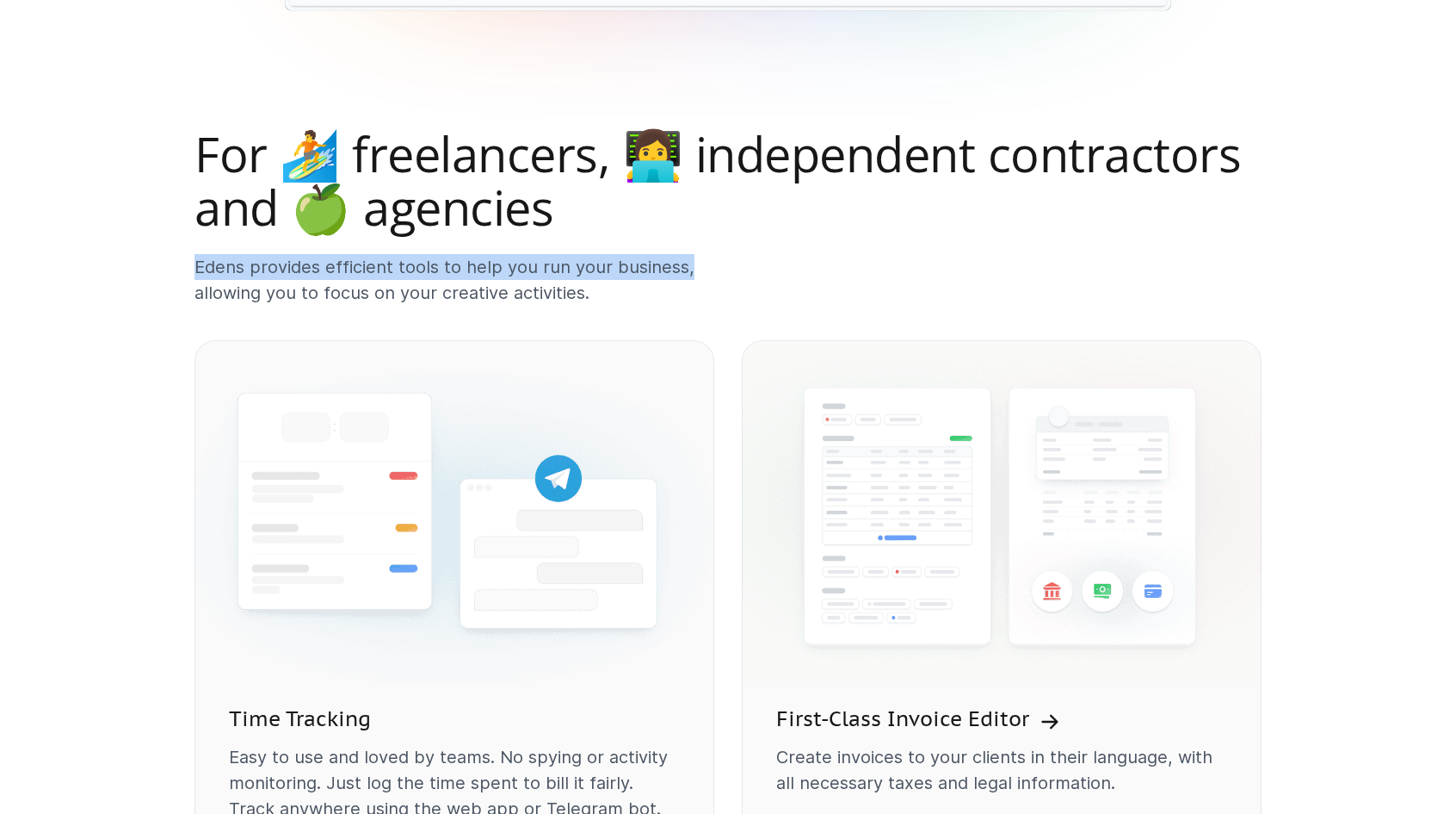
click at [687, 260] on p "Edens provides efficient tools to help you run your business, allowing you to f…" at bounding box center [454, 280] width 520 height 51
click at [195, 266] on p "Edens provides efficient tools to help you run your business, allowing you to f…" at bounding box center [454, 280] width 520 height 51
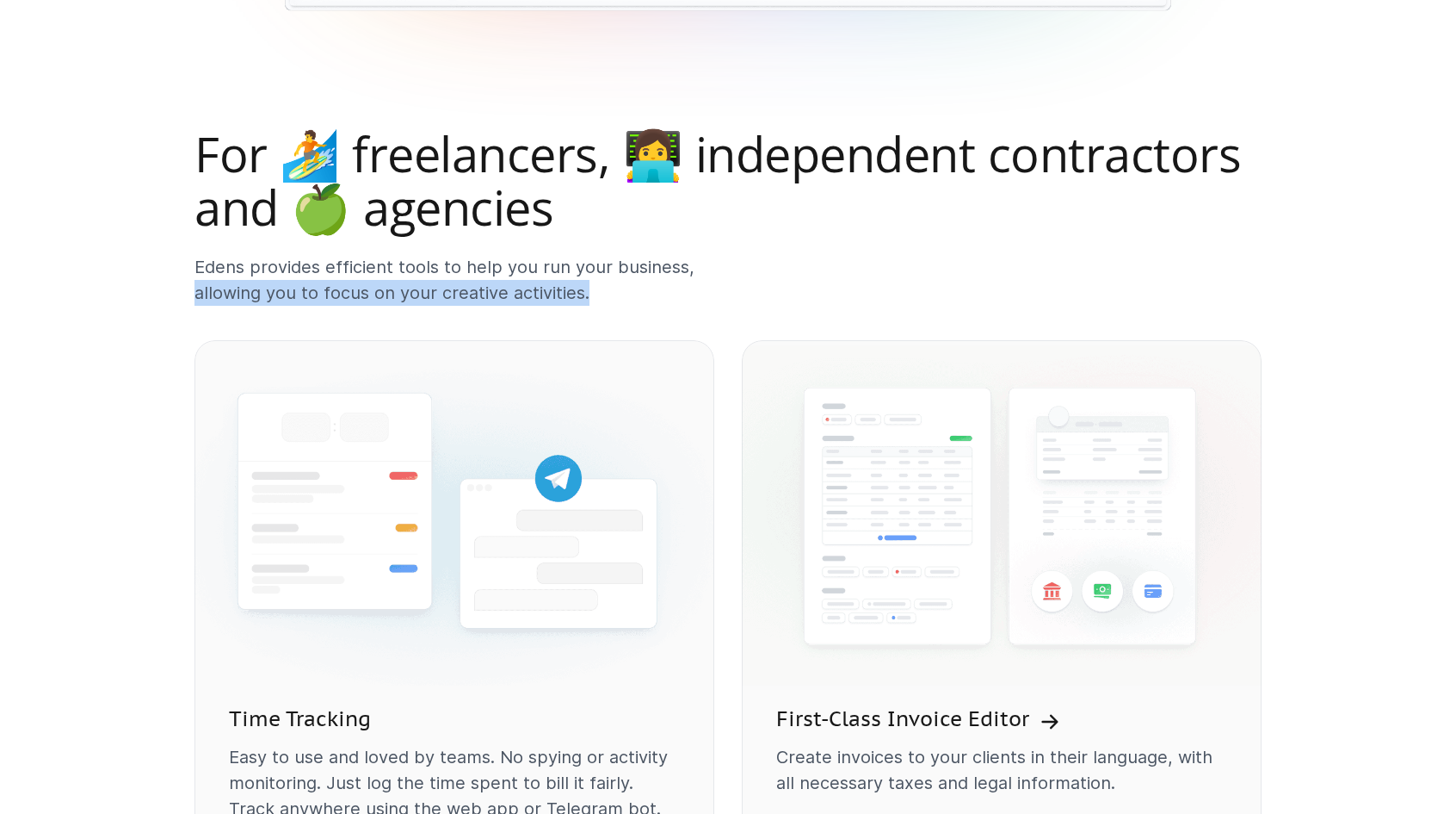
click at [590, 287] on p "Edens provides efficient tools to help you run your business, allowing you to f…" at bounding box center [454, 280] width 520 height 51
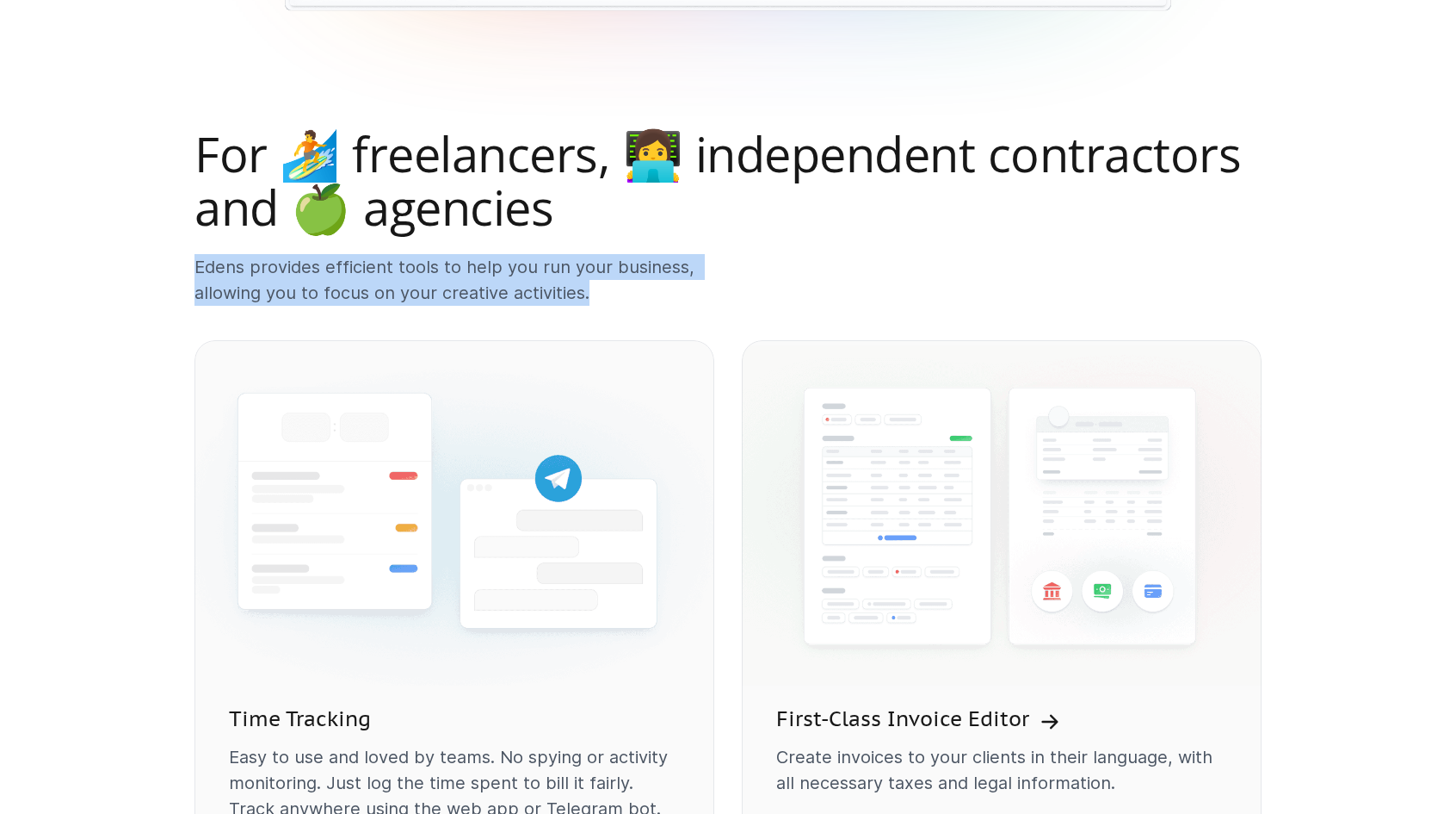
click at [197, 264] on p "Edens provides efficient tools to help you run your business, allowing you to f…" at bounding box center [454, 280] width 520 height 51
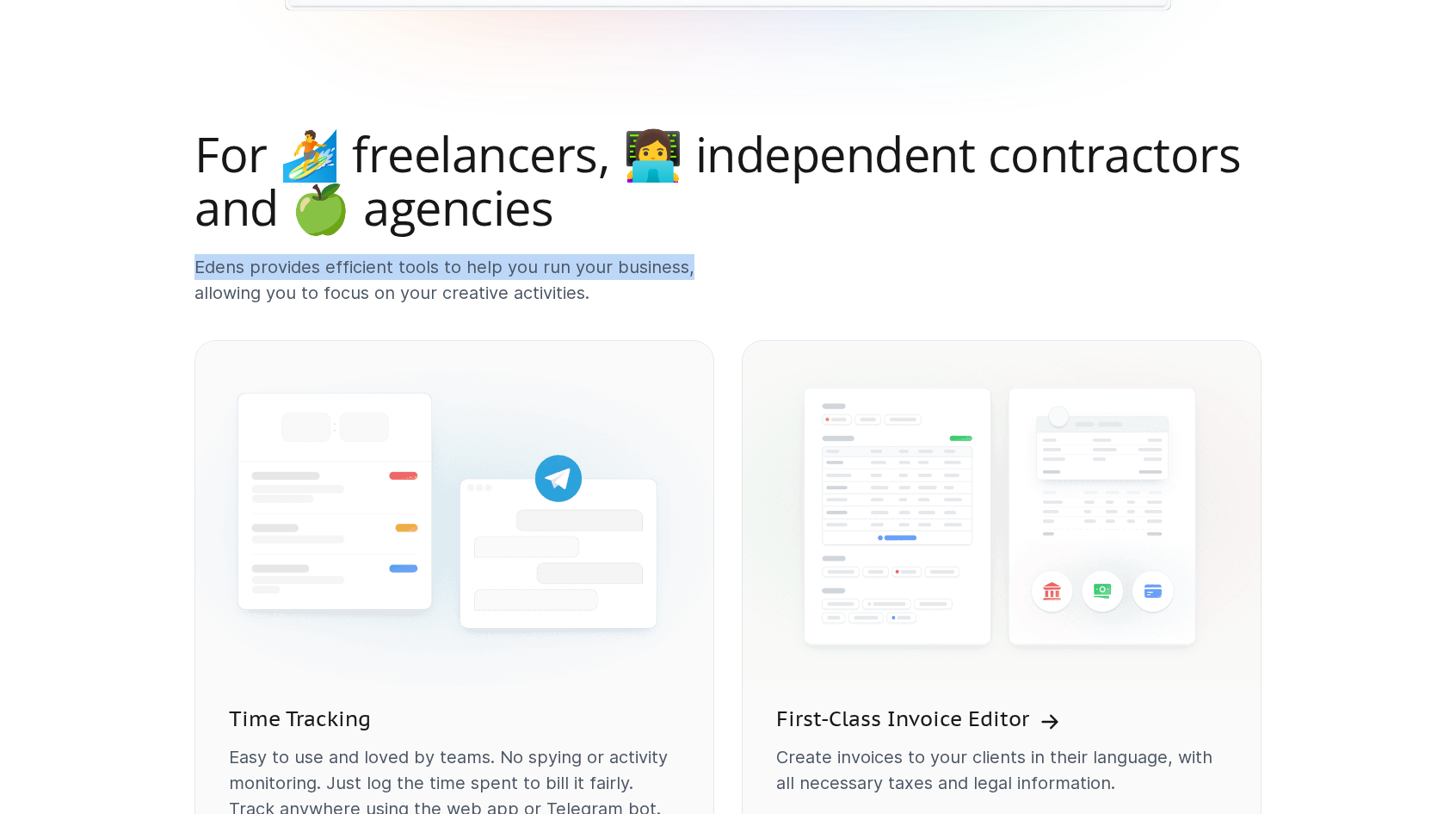
click at [685, 266] on p "Edens provides efficient tools to help you run your business, allowing you to f…" at bounding box center [454, 280] width 520 height 51
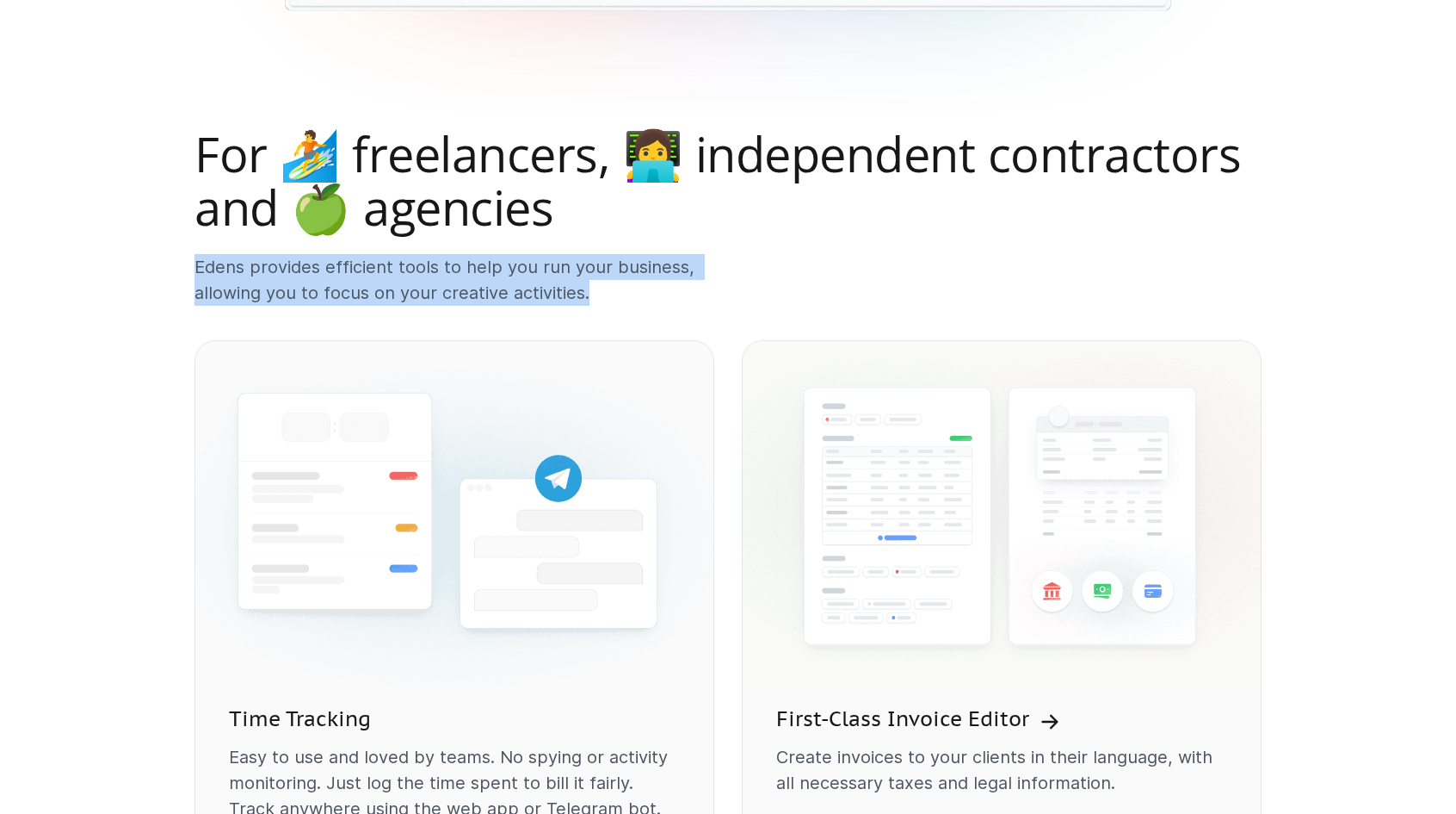
click at [588, 288] on p "Edens provides efficient tools to help you run your business, allowing you to f…" at bounding box center [454, 280] width 520 height 51
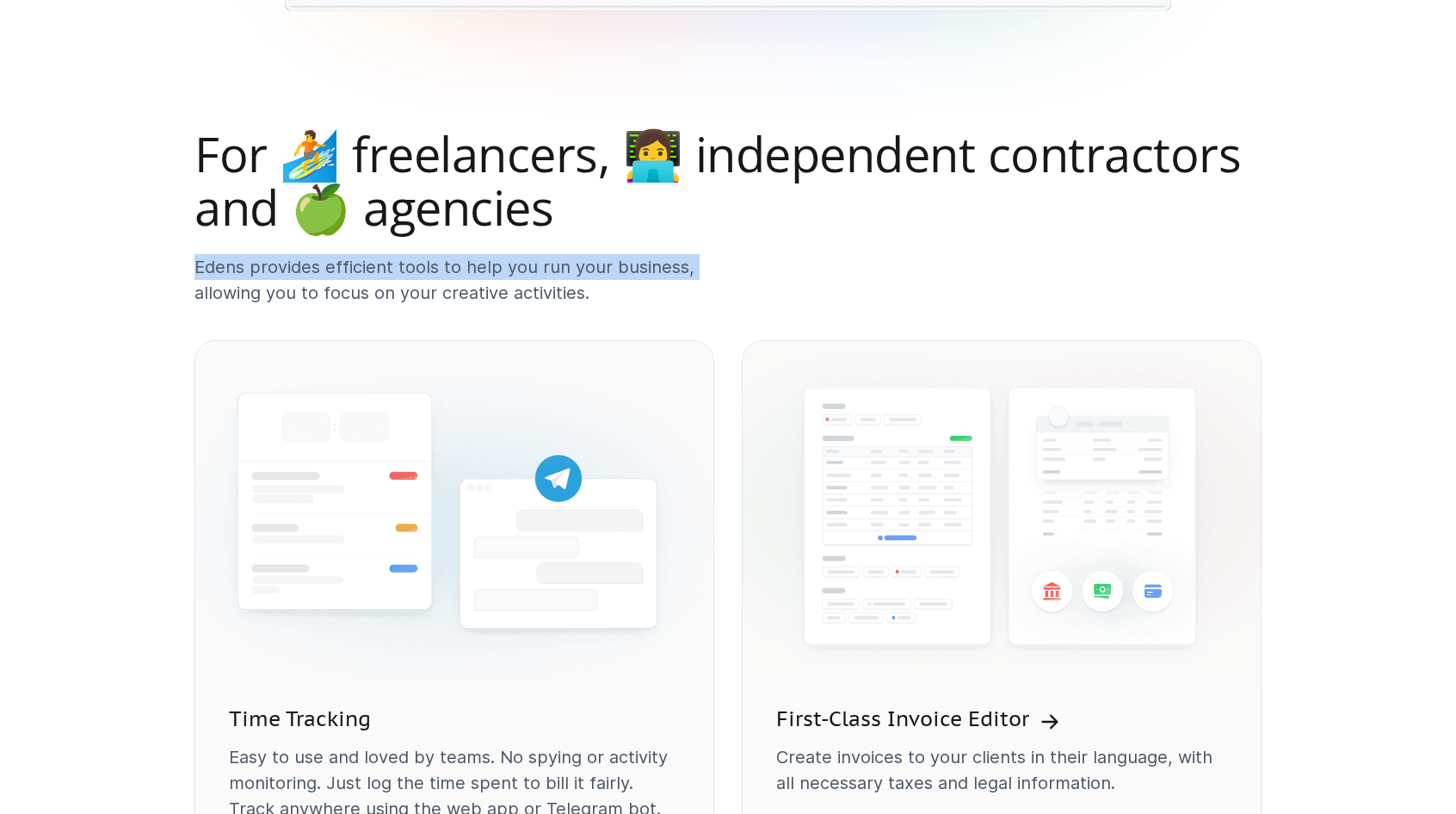
click at [692, 273] on p "Edens provides efficient tools to help you run your business, allowing you to f…" at bounding box center [454, 280] width 520 height 51
click at [195, 266] on p "Edens provides efficient tools to help you run your business, allowing you to f…" at bounding box center [454, 280] width 520 height 51
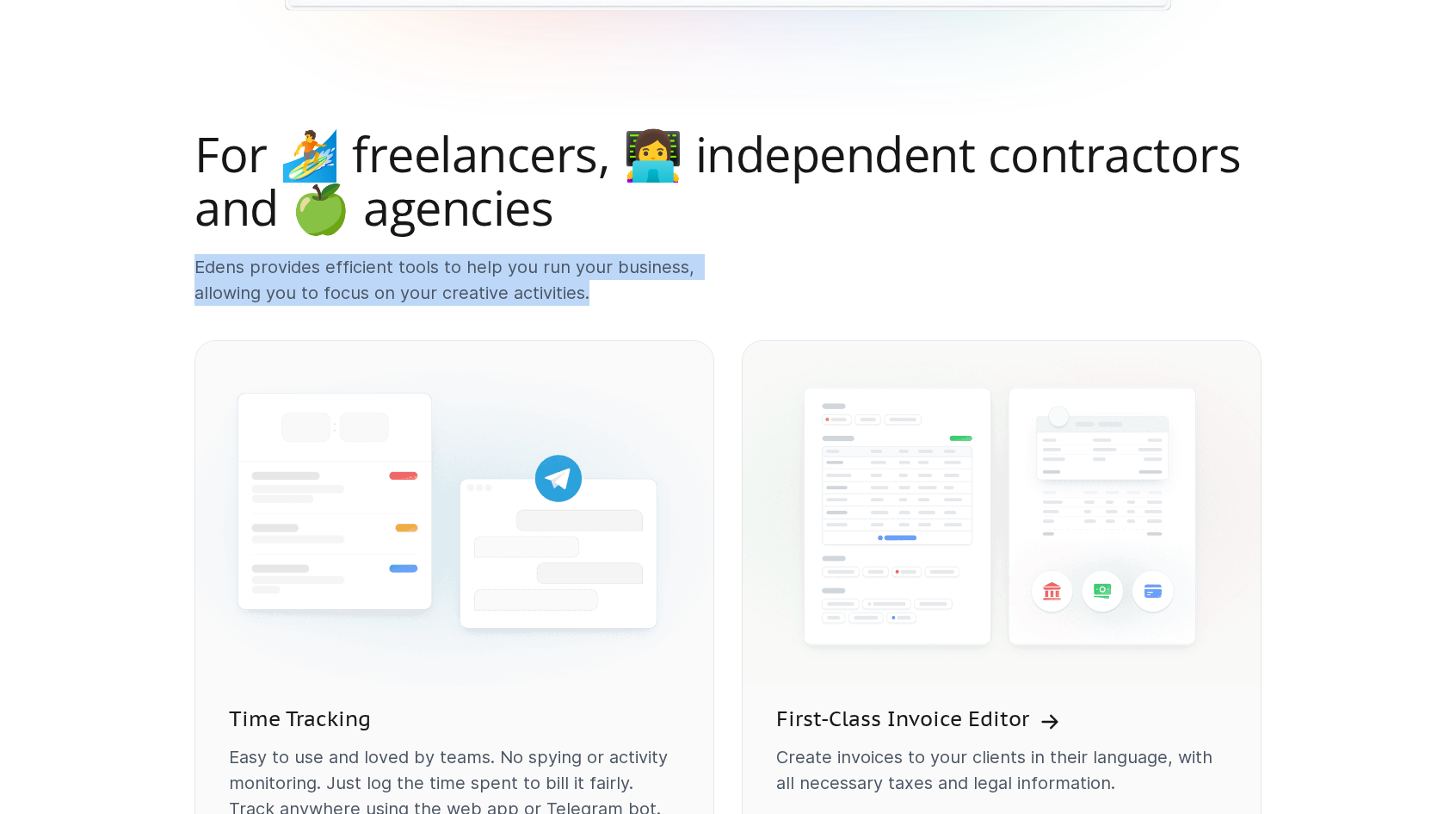
click at [591, 298] on p "Edens provides efficient tools to help you run your business, allowing you to f…" at bounding box center [454, 280] width 520 height 51
click at [200, 262] on p "Edens provides efficient tools to help you run your business, allowing you to f…" at bounding box center [454, 280] width 520 height 51
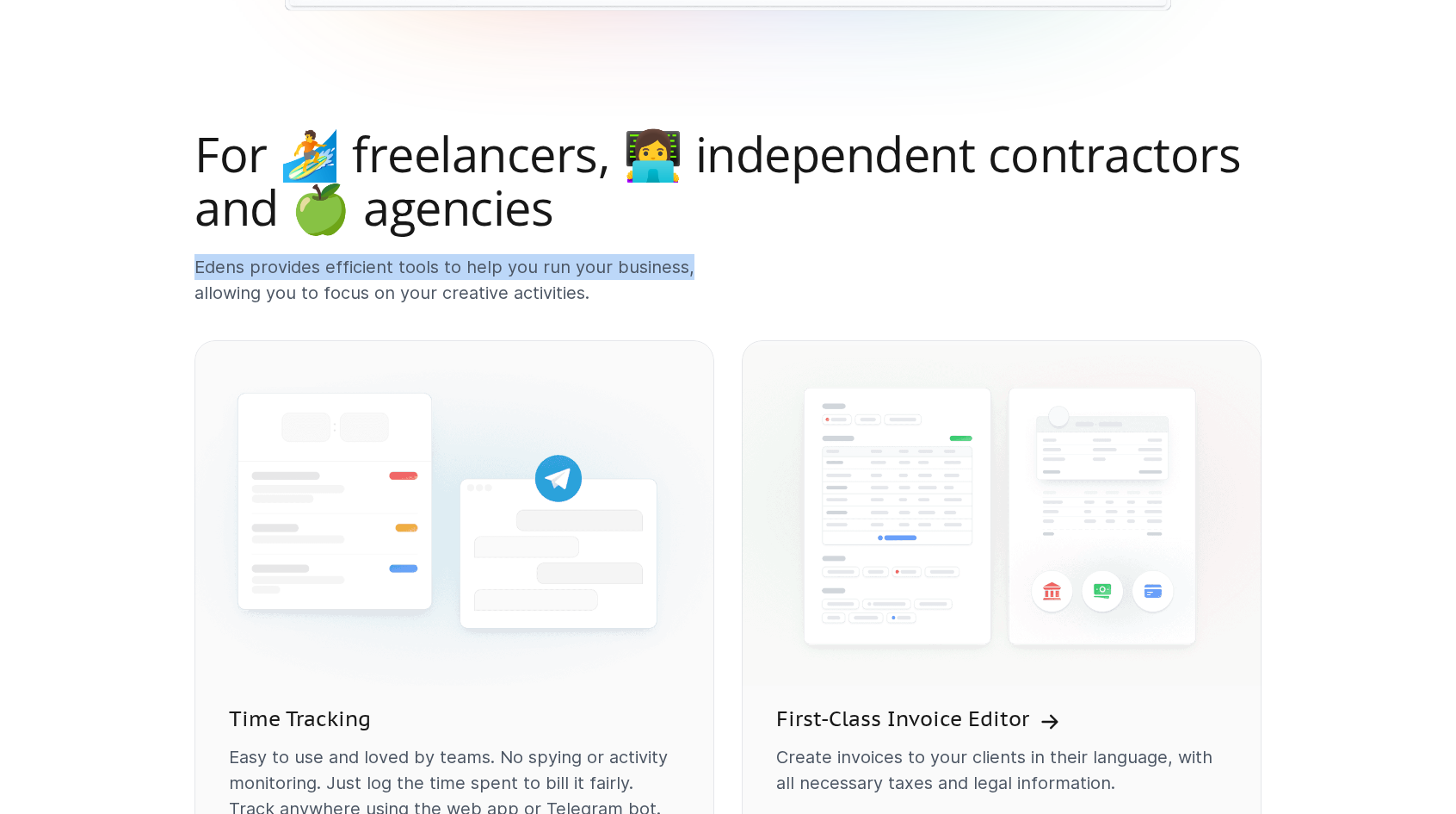
click at [687, 260] on p "Edens provides efficient tools to help you run your business, allowing you to f…" at bounding box center [454, 280] width 520 height 51
click at [196, 271] on p "Edens provides efficient tools to help you run your business, allowing you to f…" at bounding box center [454, 280] width 520 height 51
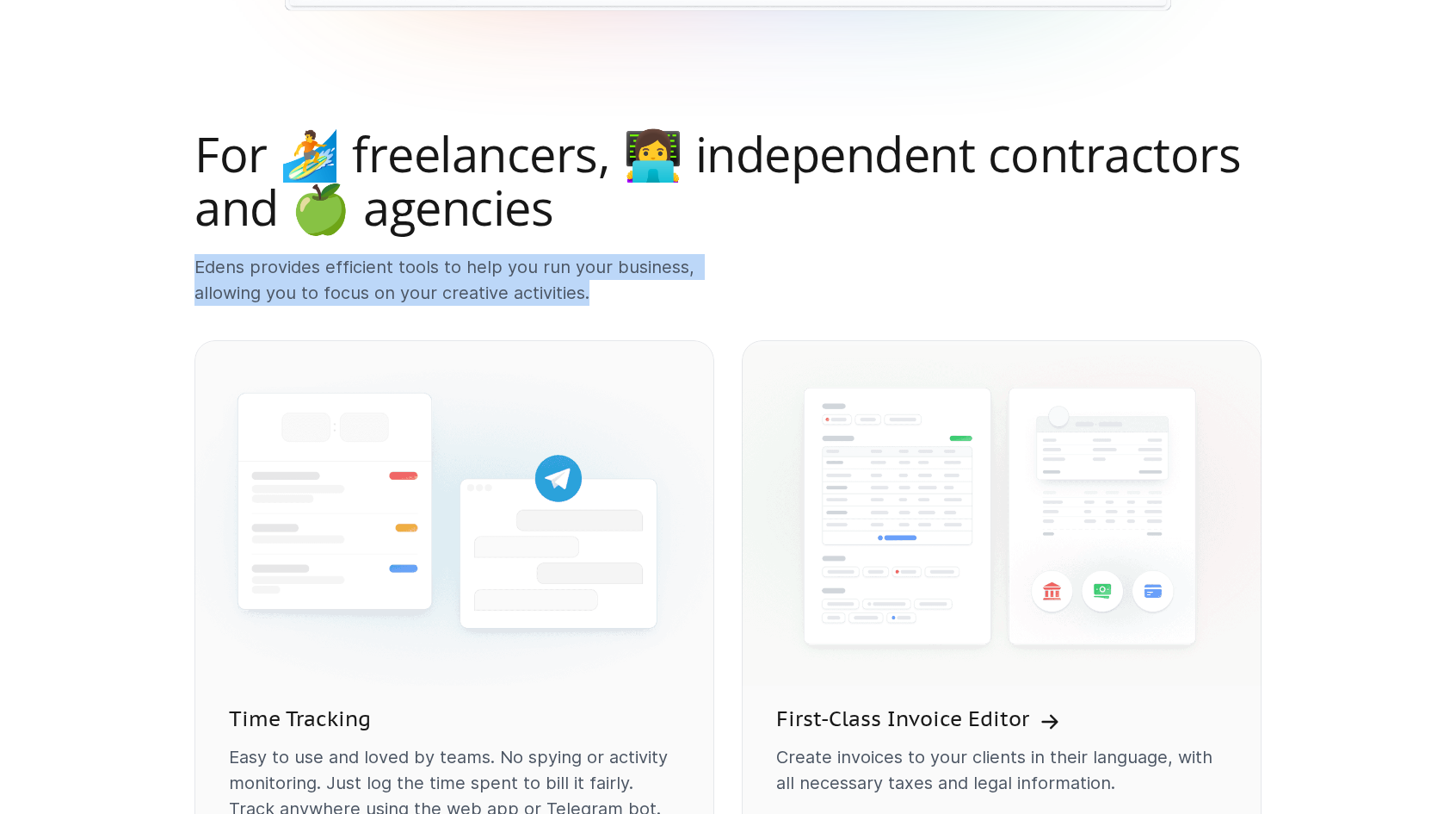
click at [602, 294] on p "Edens provides efficient tools to help you run your business, allowing you to f…" at bounding box center [454, 280] width 520 height 51
click at [603, 294] on p "Edens provides efficient tools to help you run your business, allowing you to f…" at bounding box center [454, 280] width 520 height 51
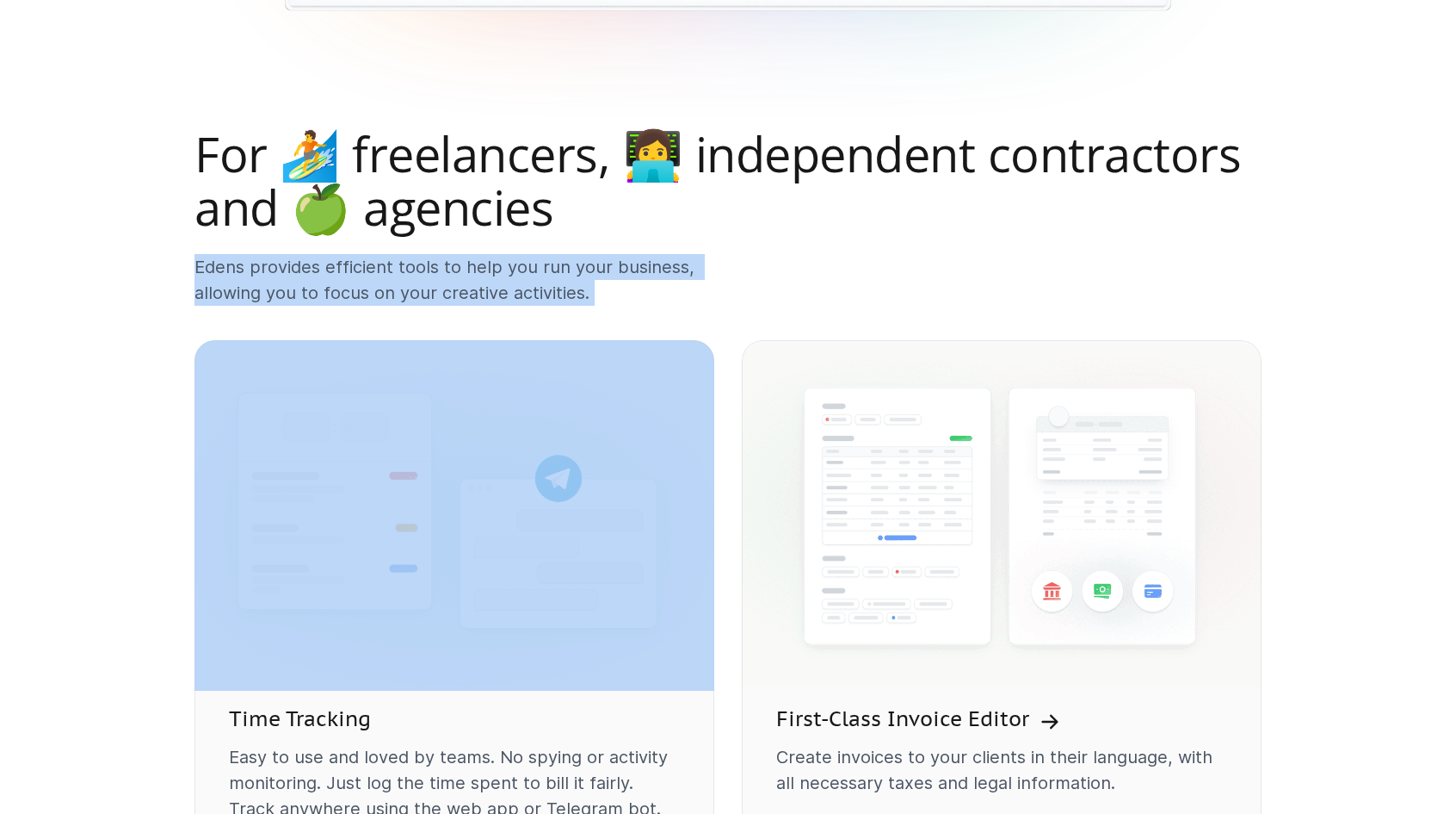
click at [205, 275] on p "Edens provides efficient tools to help you run your business, allowing you to f…" at bounding box center [454, 280] width 520 height 51
click at [205, 274] on p "Edens provides efficient tools to help you run your business, allowing you to f…" at bounding box center [454, 280] width 520 height 51
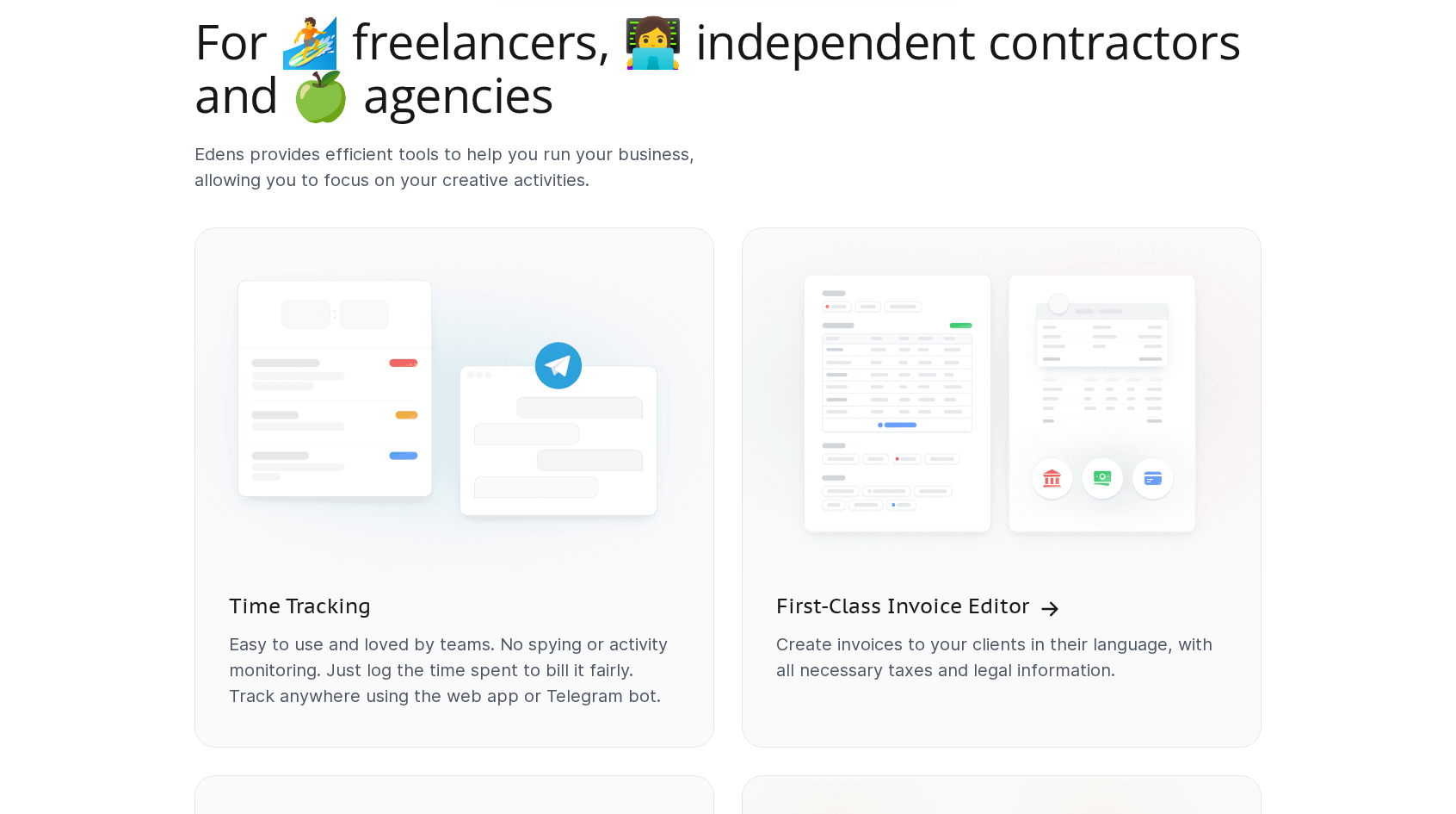
scroll to position [1197, 0]
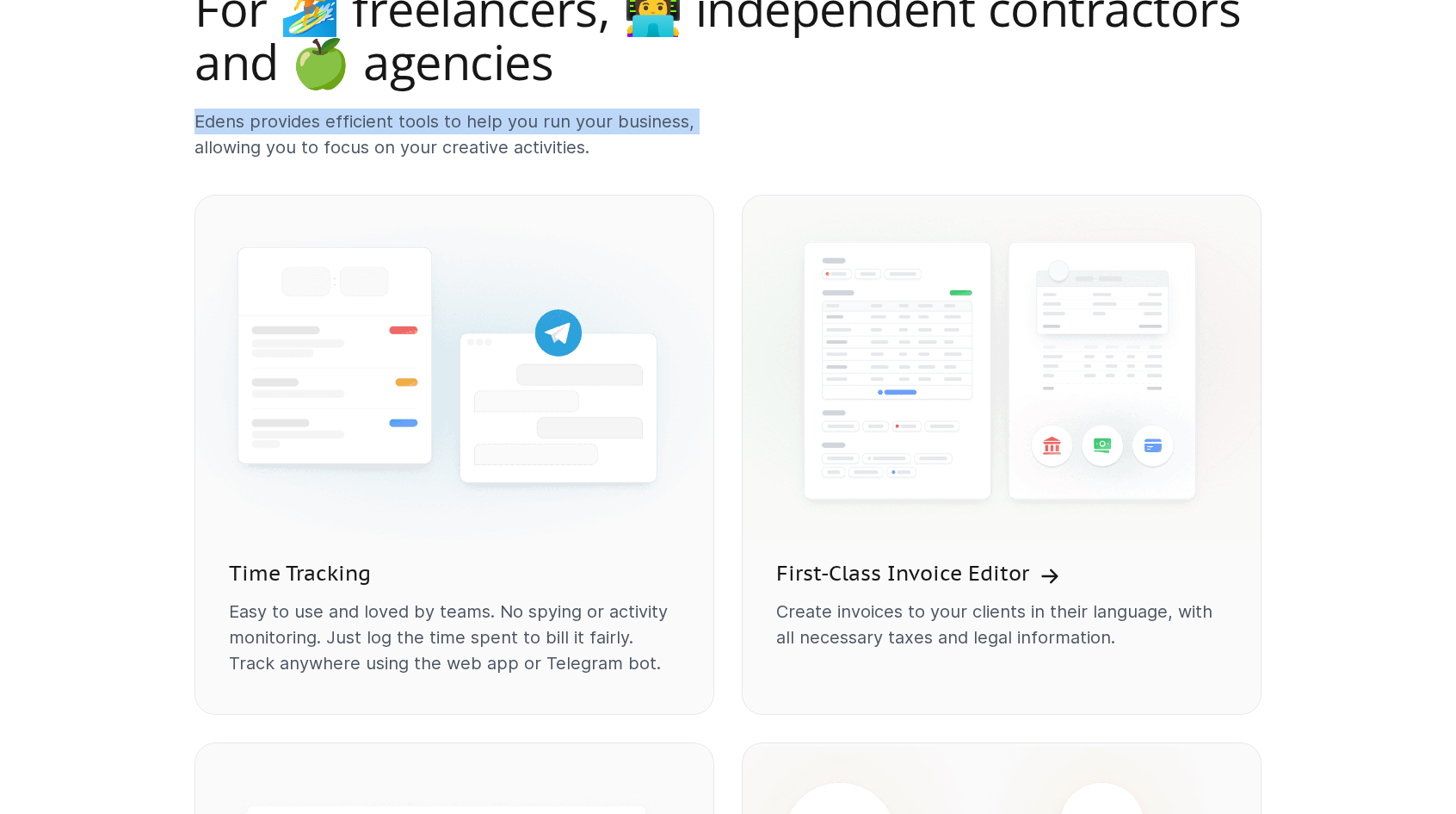
click at [699, 125] on p "Edens provides efficient tools to help you run your business, allowing you to f…" at bounding box center [454, 134] width 520 height 51
click at [192, 114] on div "For 🏄 freelancers, 👩‍💻 independent contractors and 🍏 agencies [PERSON_NAME] pro…" at bounding box center [728, 808] width 1095 height 1652
click at [684, 119] on p "Edens provides efficient tools to help you run your business, allowing you to f…" at bounding box center [454, 134] width 520 height 51
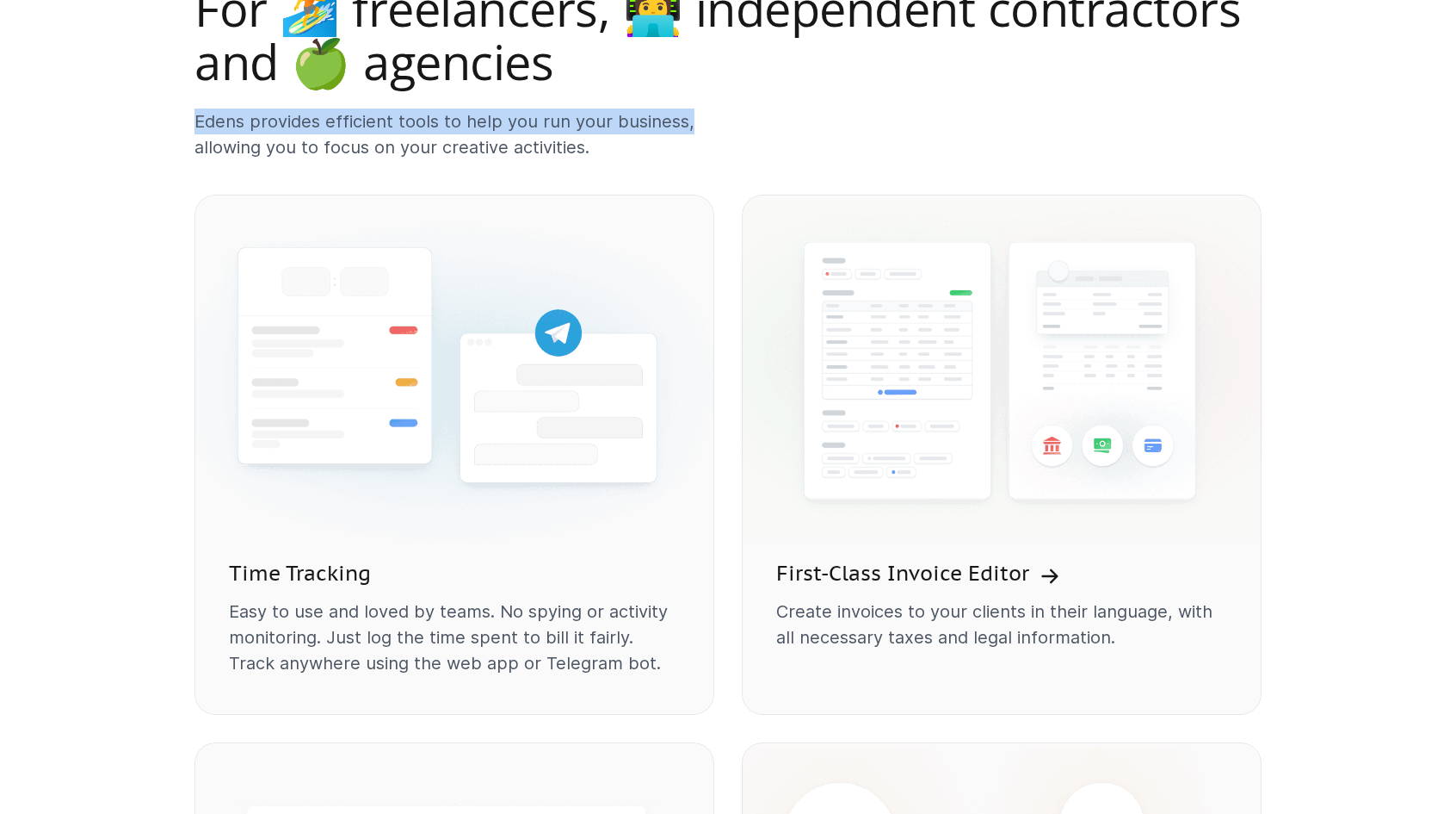
click at [684, 119] on p "Edens provides efficient tools to help you run your business, allowing you to f…" at bounding box center [454, 134] width 520 height 51
click at [195, 116] on p "Edens provides efficient tools to help you run your business, allowing you to f…" at bounding box center [454, 134] width 520 height 51
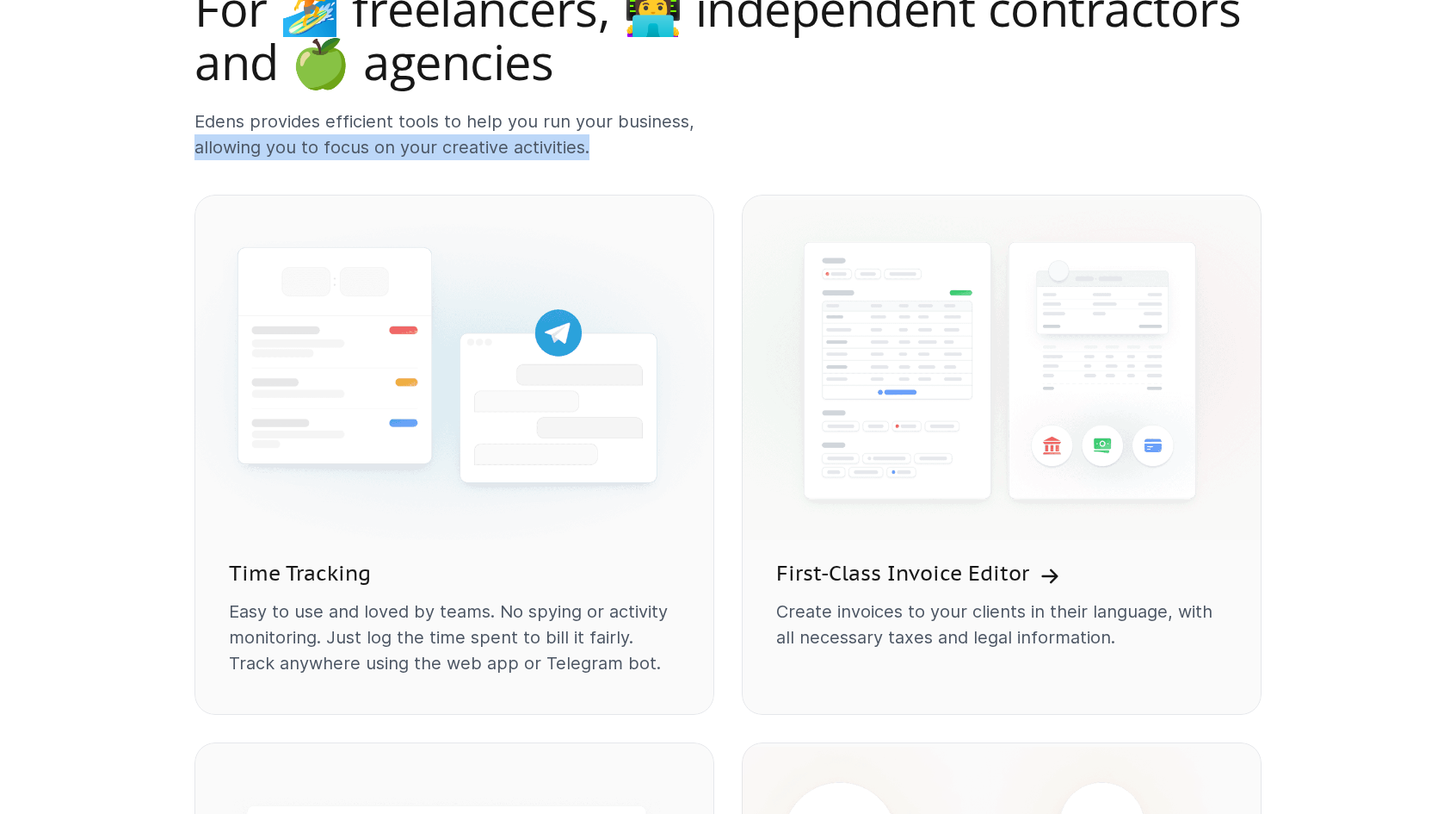
click at [589, 146] on p "Edens provides efficient tools to help you run your business, allowing you to f…" at bounding box center [454, 134] width 520 height 51
click at [200, 113] on p "Edens provides efficient tools to help you run your business, allowing you to f…" at bounding box center [454, 134] width 520 height 51
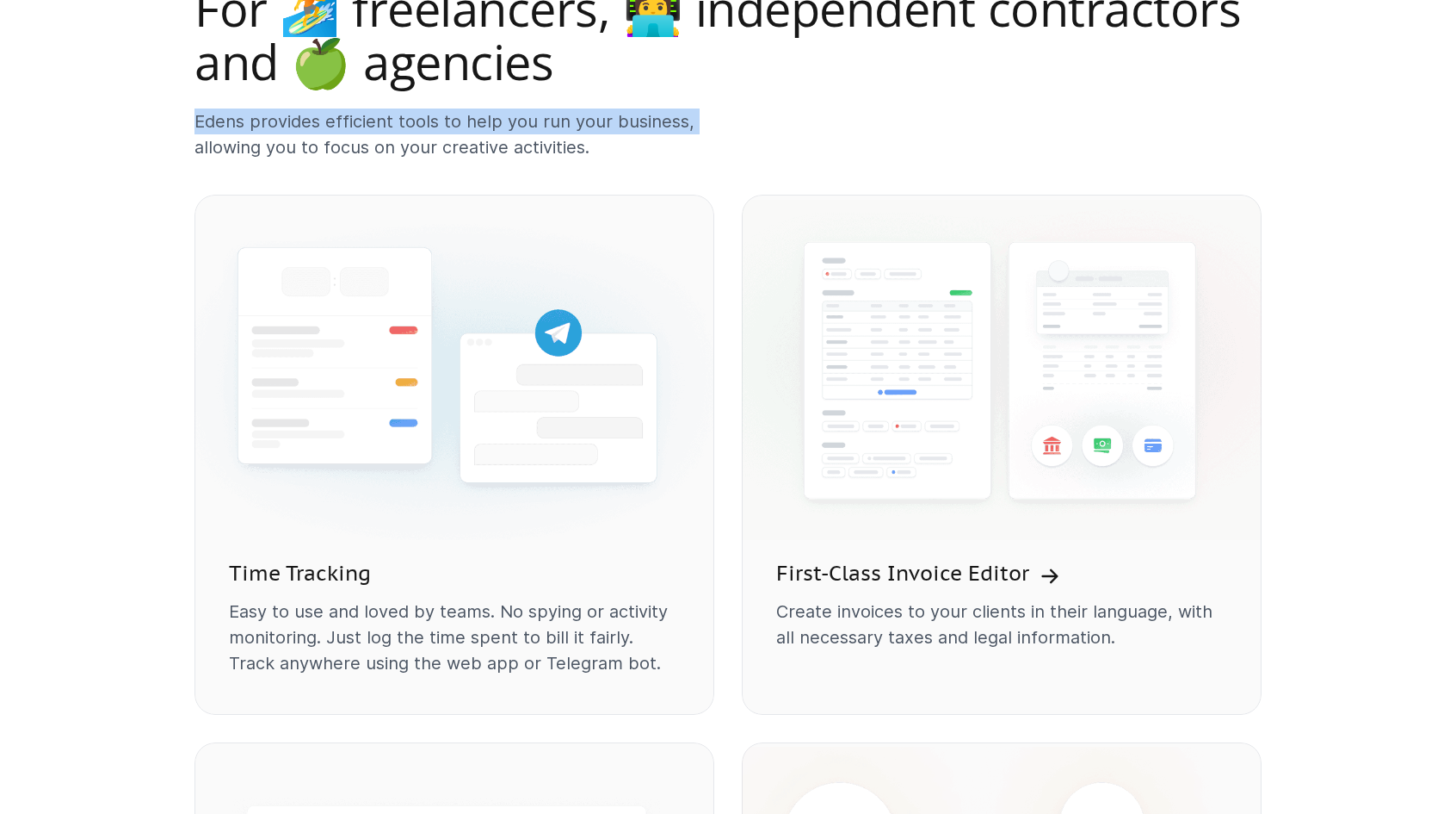
click at [687, 126] on p "Edens provides efficient tools to help you run your business, allowing you to f…" at bounding box center [454, 134] width 520 height 51
click at [196, 118] on p "Edens provides efficient tools to help you run your business, allowing you to f…" at bounding box center [454, 134] width 520 height 51
click at [685, 124] on p "Edens provides efficient tools to help you run your business, allowing you to f…" at bounding box center [454, 134] width 520 height 51
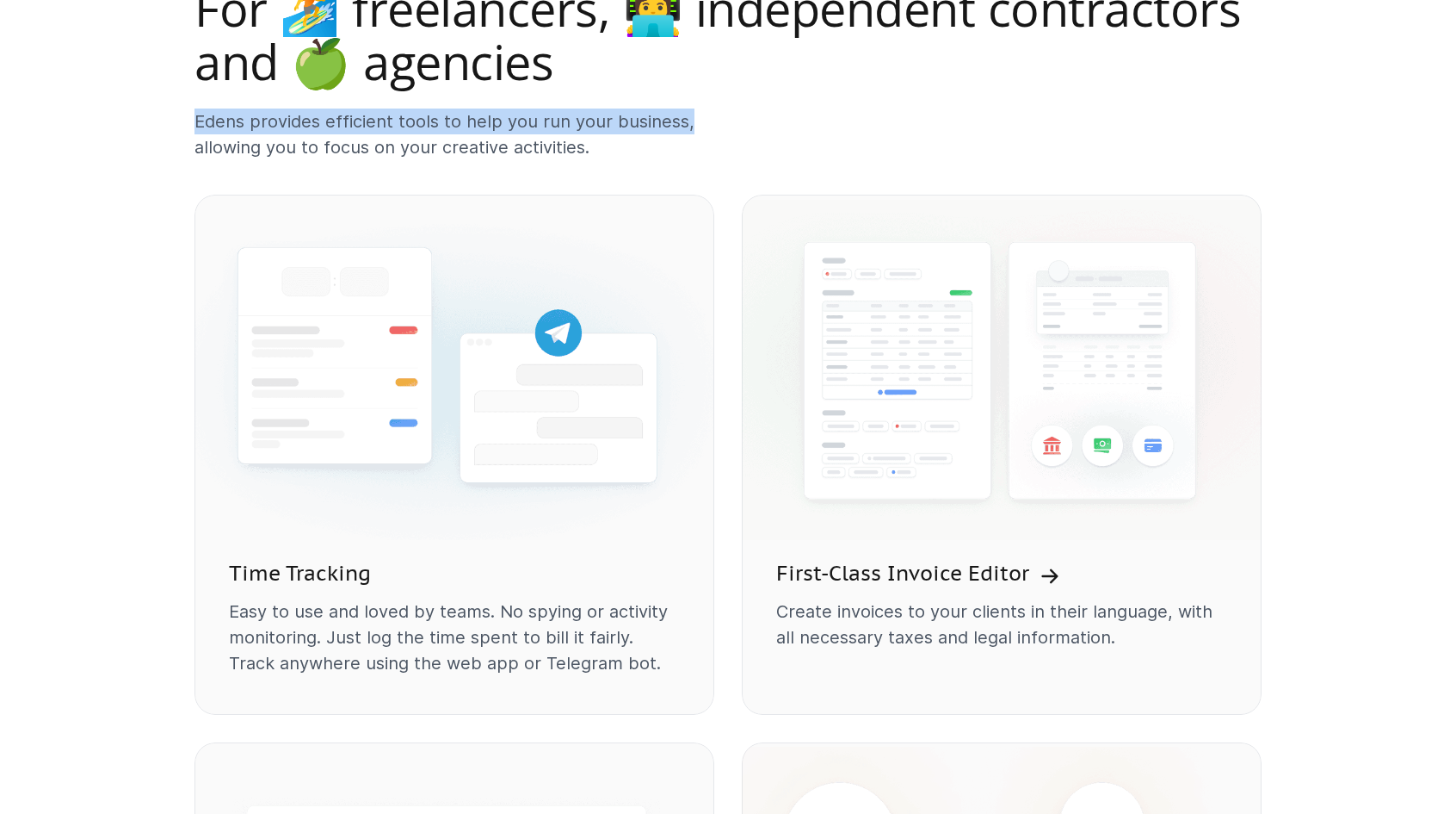
click at [685, 124] on p "Edens provides efficient tools to help you run your business, allowing you to f…" at bounding box center [454, 134] width 520 height 51
click at [195, 122] on p "Edens provides efficient tools to help you run your business, allowing you to f…" at bounding box center [454, 134] width 520 height 51
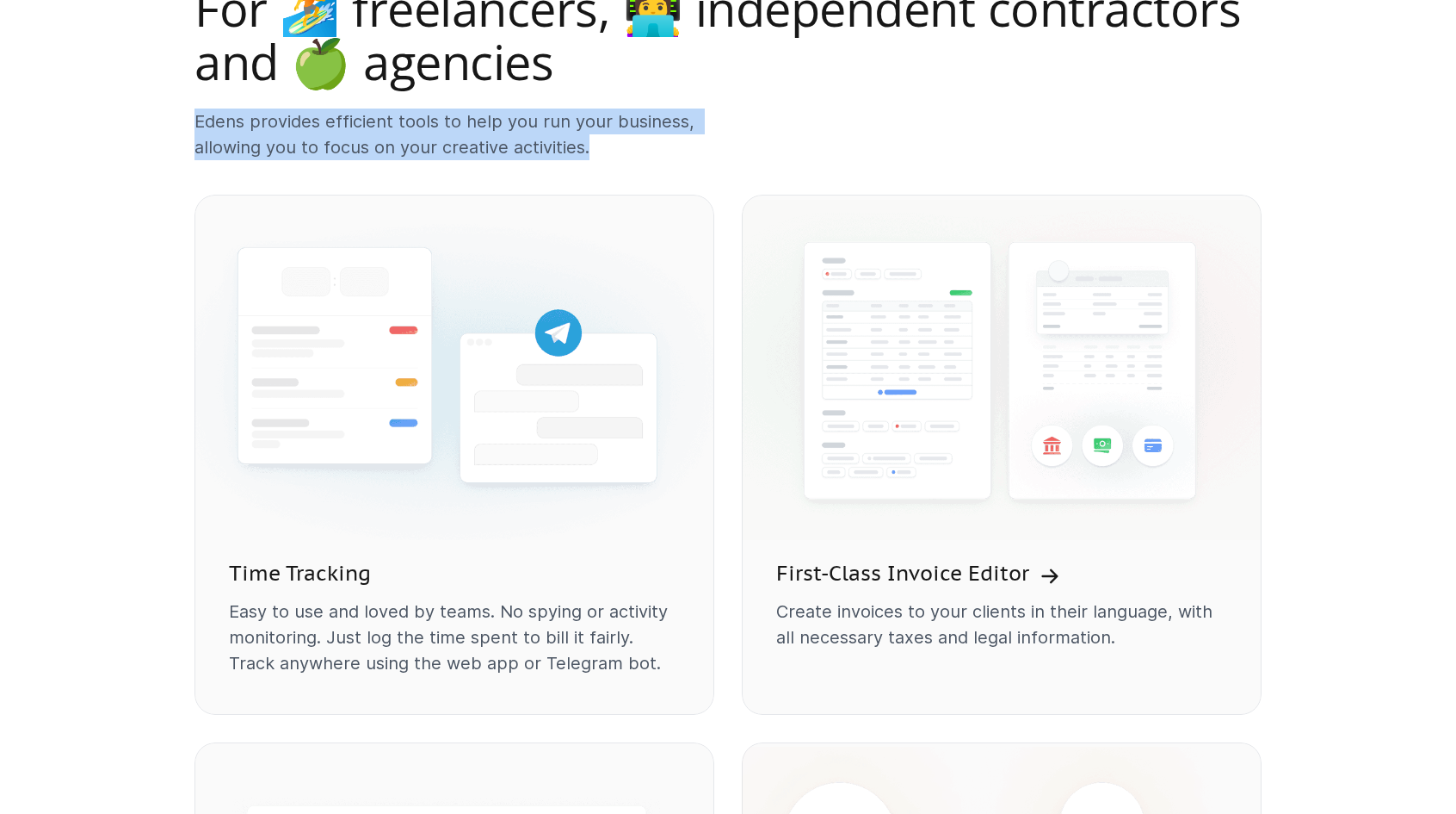
click at [587, 151] on p "Edens provides efficient tools to help you run your business, allowing you to f…" at bounding box center [454, 134] width 520 height 51
click at [588, 151] on p "Edens provides efficient tools to help you run your business, allowing you to f…" at bounding box center [454, 134] width 520 height 51
click at [200, 122] on p "Edens provides efficient tools to help you run your business, allowing you to f…" at bounding box center [454, 134] width 520 height 51
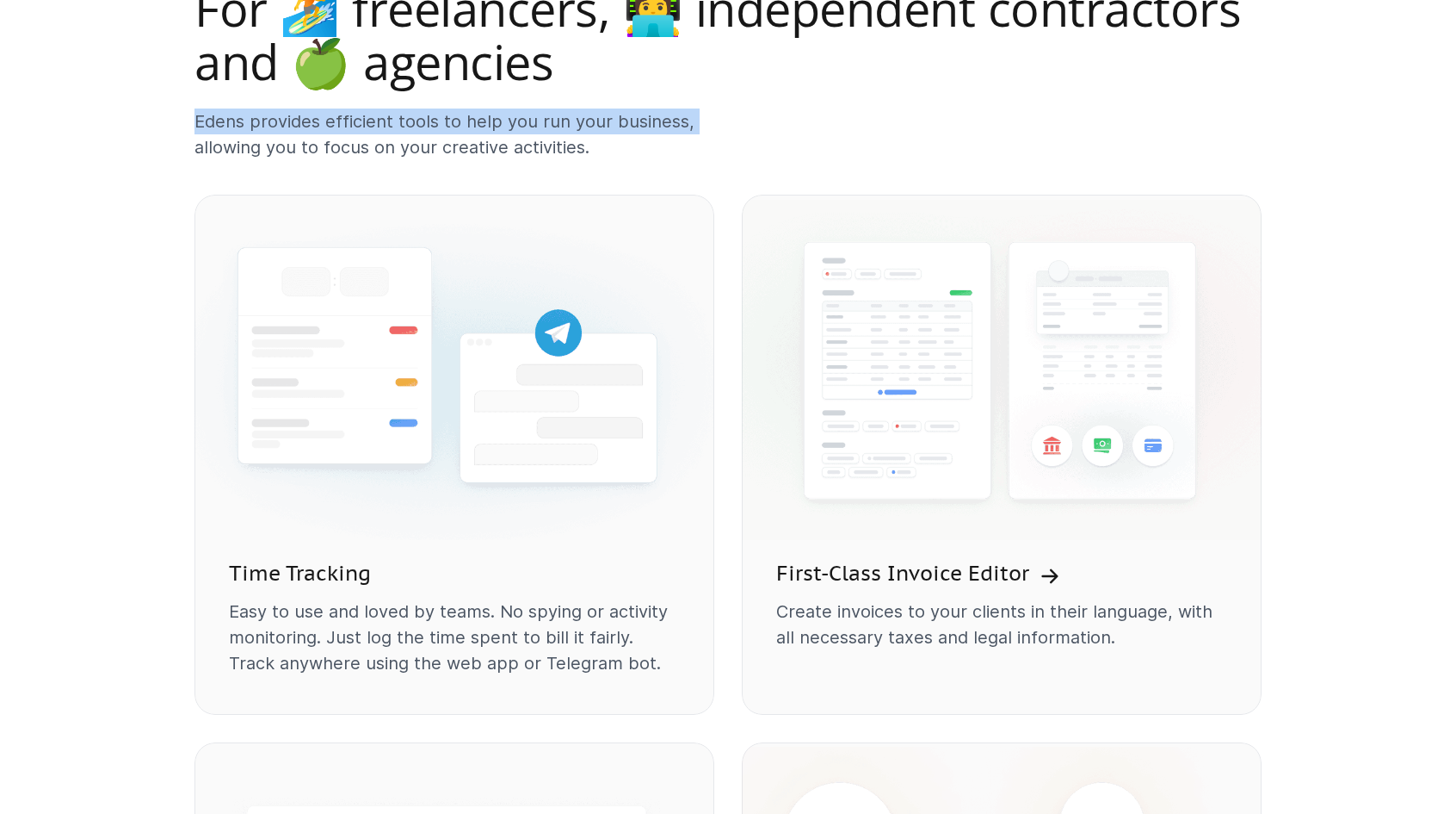
click at [692, 121] on p "Edens provides efficient tools to help you run your business, allowing you to f…" at bounding box center [454, 134] width 520 height 51
click at [197, 119] on p "Edens provides efficient tools to help you run your business, allowing you to f…" at bounding box center [454, 134] width 520 height 51
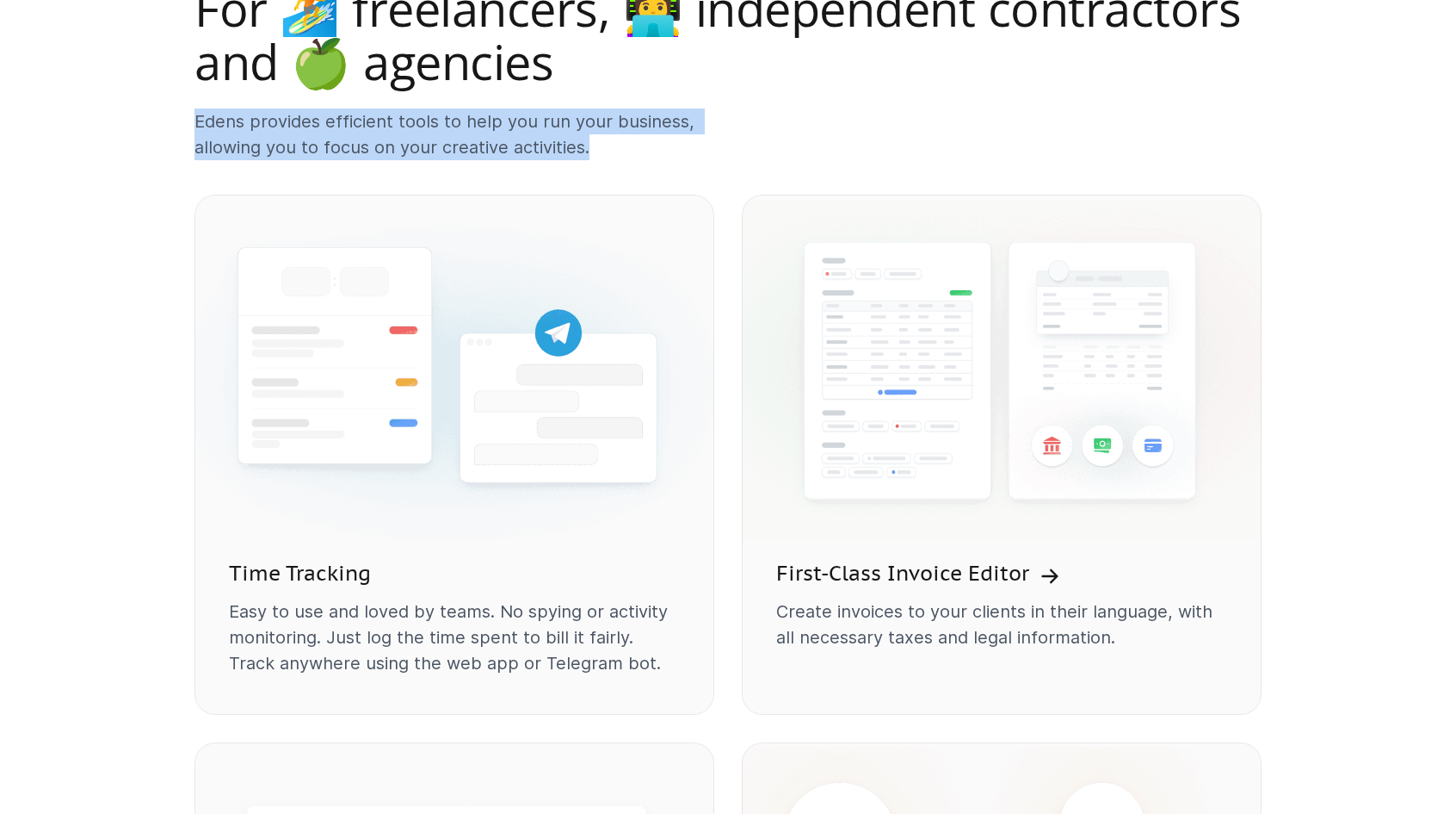
click at [589, 157] on p "Edens provides efficient tools to help you run your business, allowing you to f…" at bounding box center [454, 134] width 520 height 51
click at [590, 157] on p "Edens provides efficient tools to help you run your business, allowing you to f…" at bounding box center [454, 134] width 520 height 51
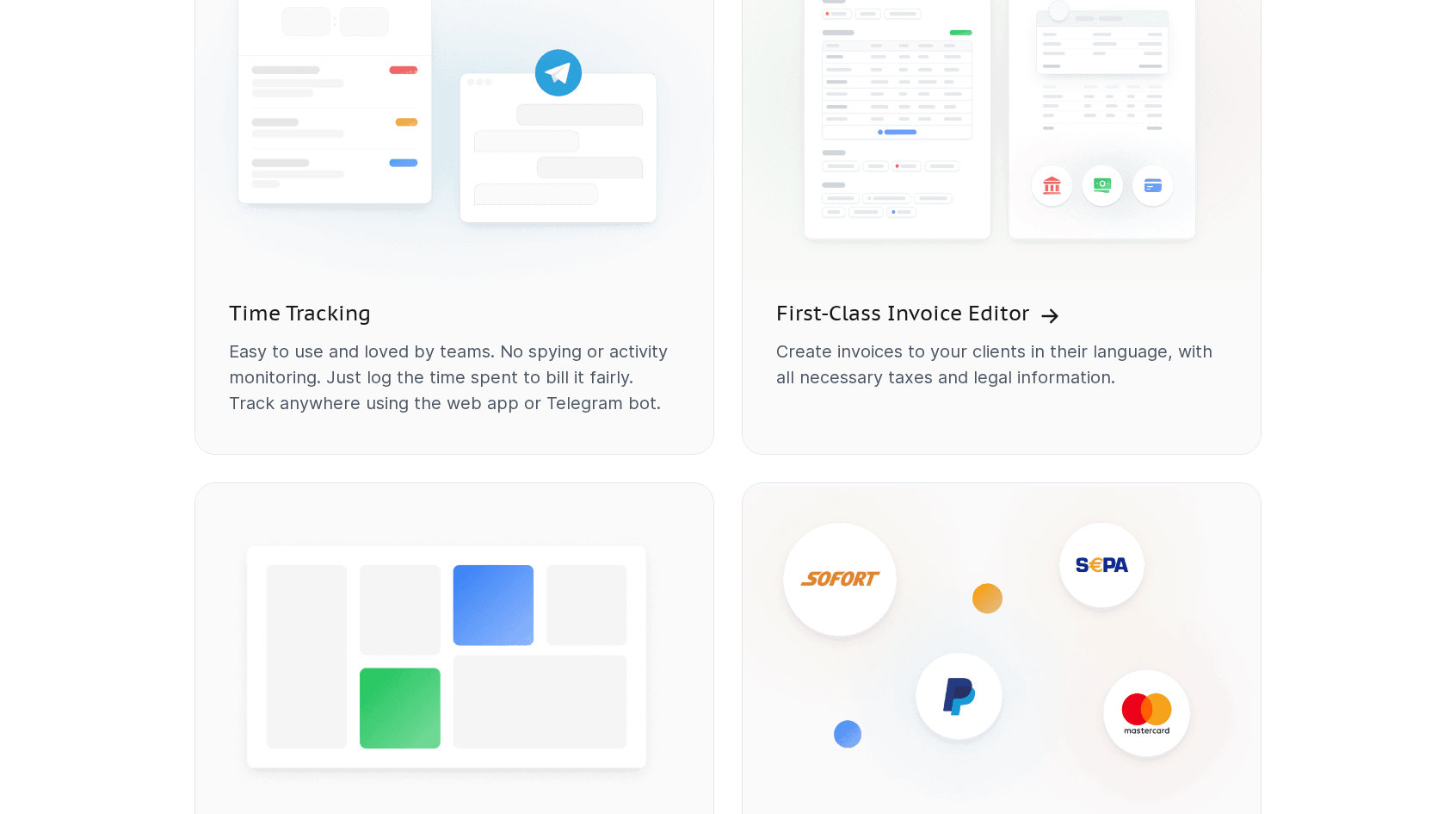
scroll to position [1473, 0]
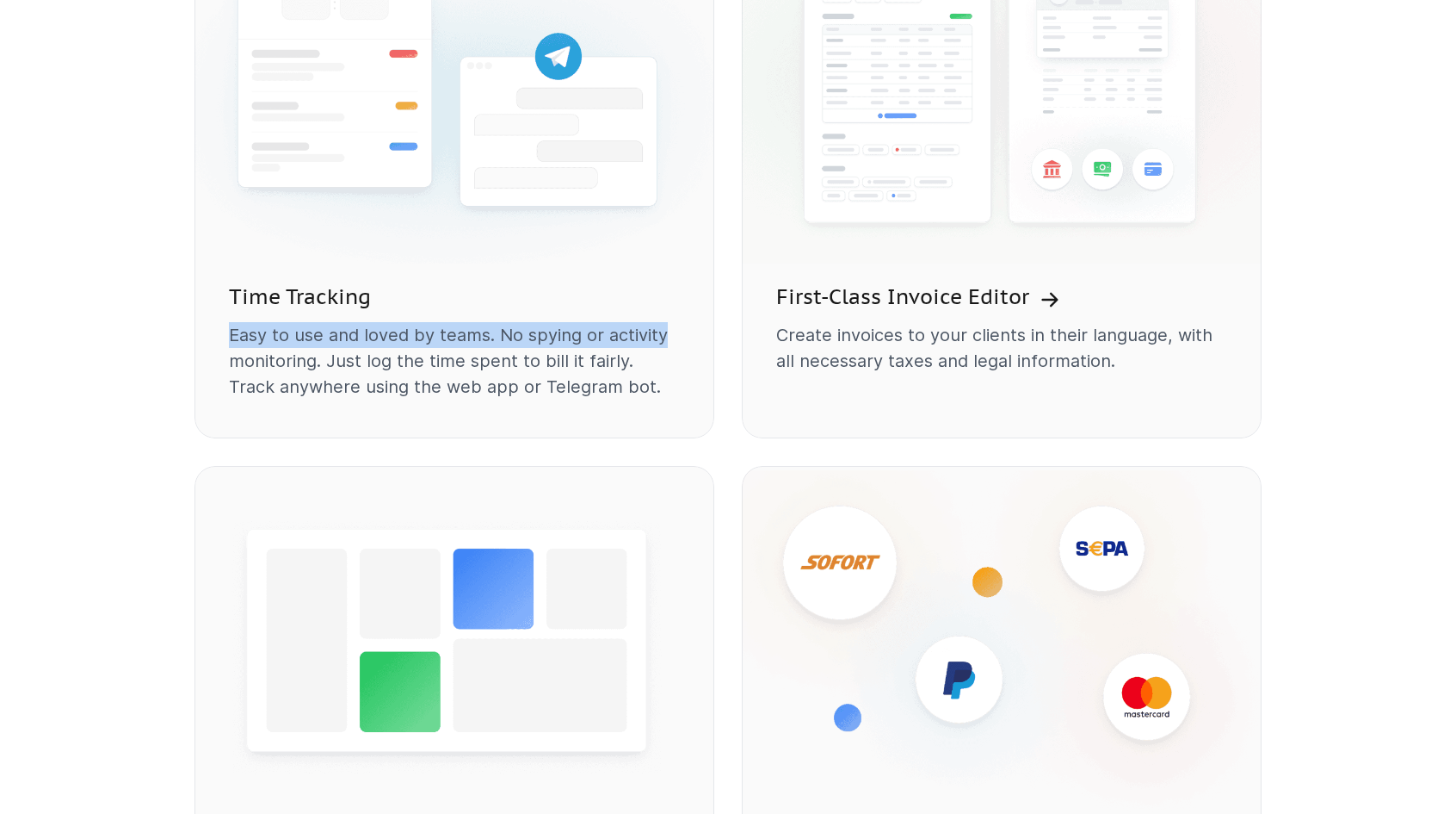
click at [661, 338] on div "Time Tracking Easy to use and loved by teams. No spying or activity monitoring.…" at bounding box center [454, 354] width 520 height 170
click at [661, 338] on p "Easy to use and loved by teams. No spying or activity monitoring. Just log the …" at bounding box center [454, 360] width 451 height 78
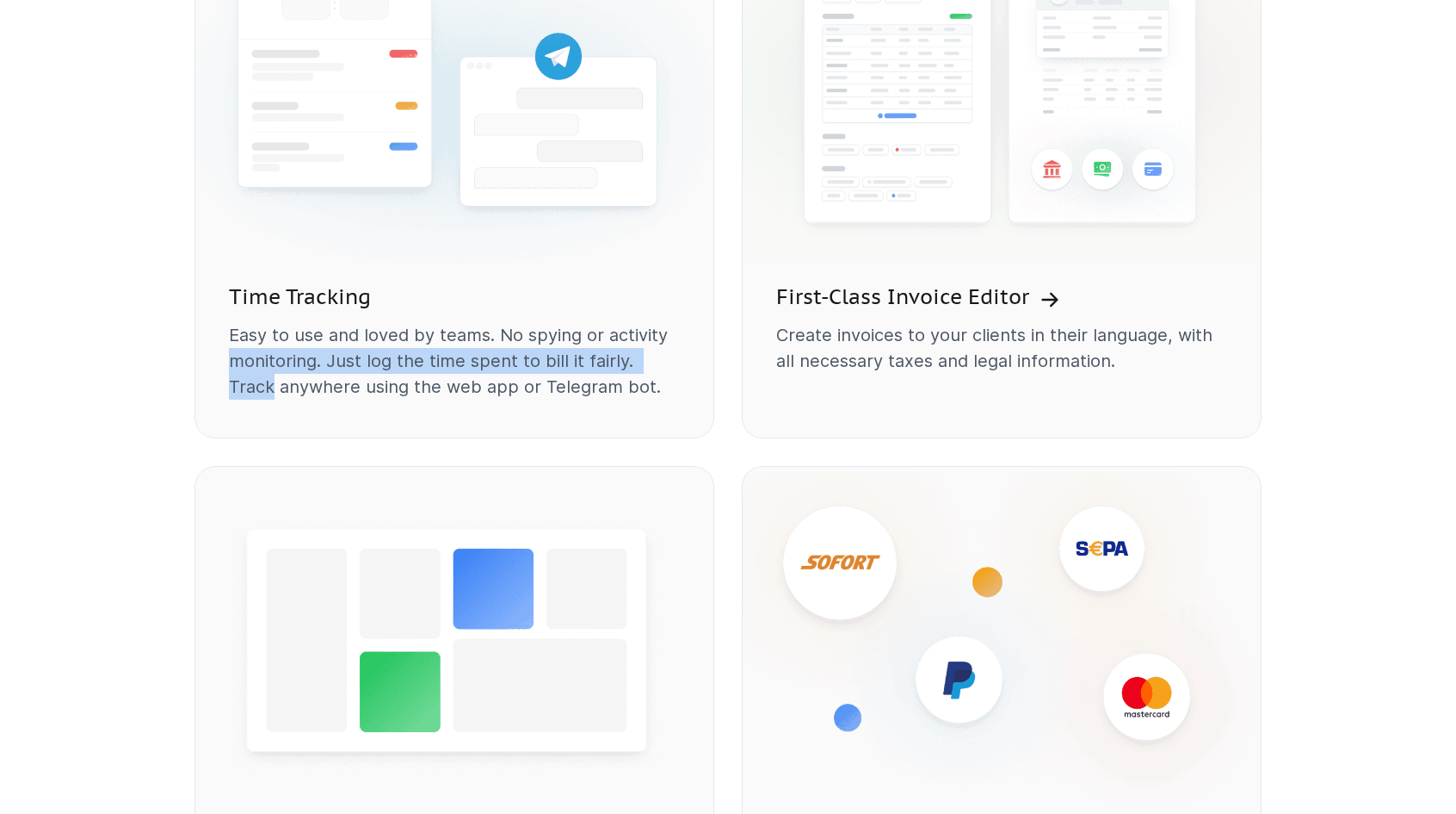
click at [231, 356] on p "Easy to use and loved by teams. No spying or activity monitoring. Just log the …" at bounding box center [454, 360] width 451 height 78
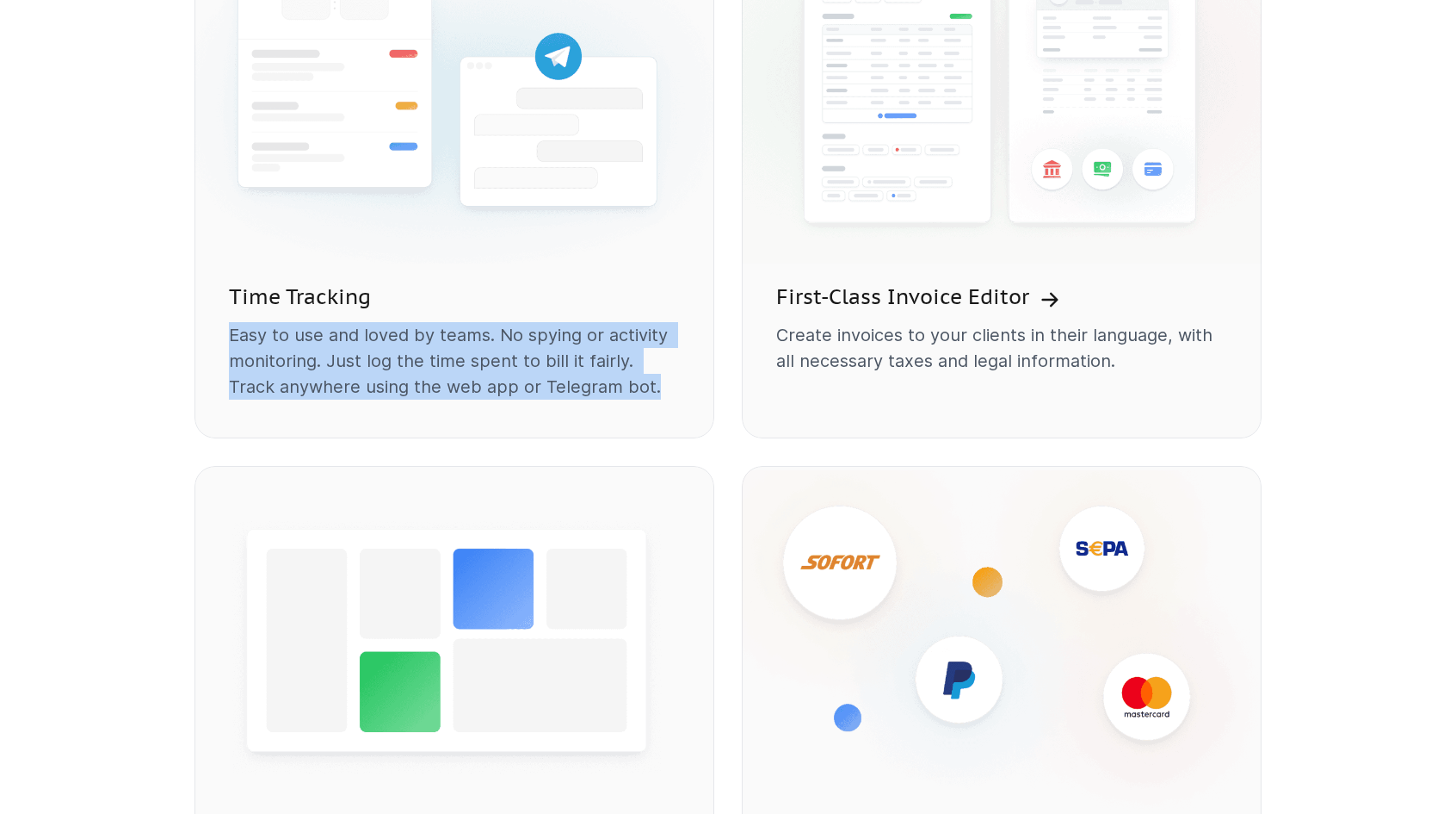
click at [616, 386] on p "Easy to use and loved by teams. No spying or activity monitoring. Just log the …" at bounding box center [454, 360] width 451 height 78
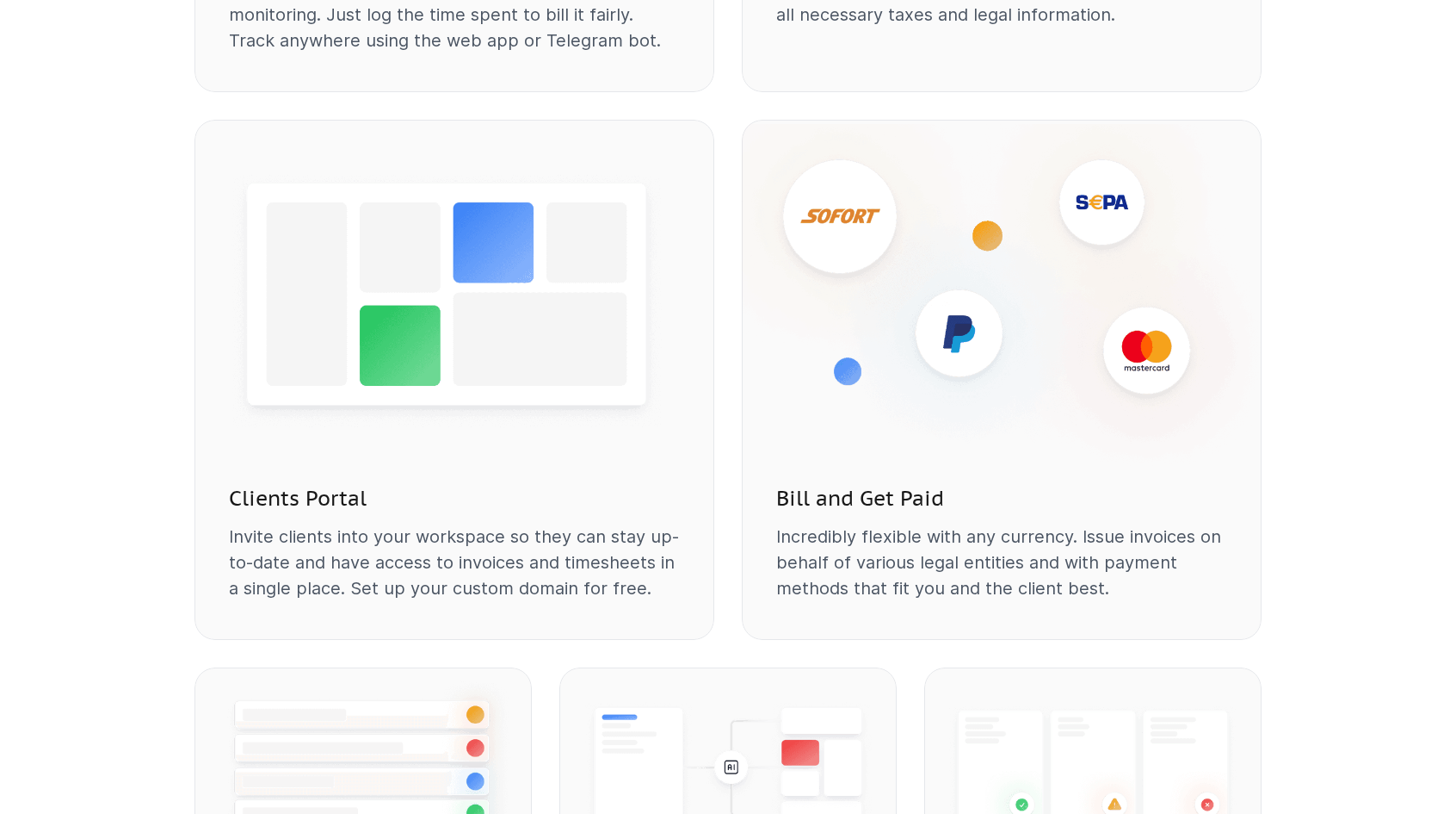
scroll to position [1886, 0]
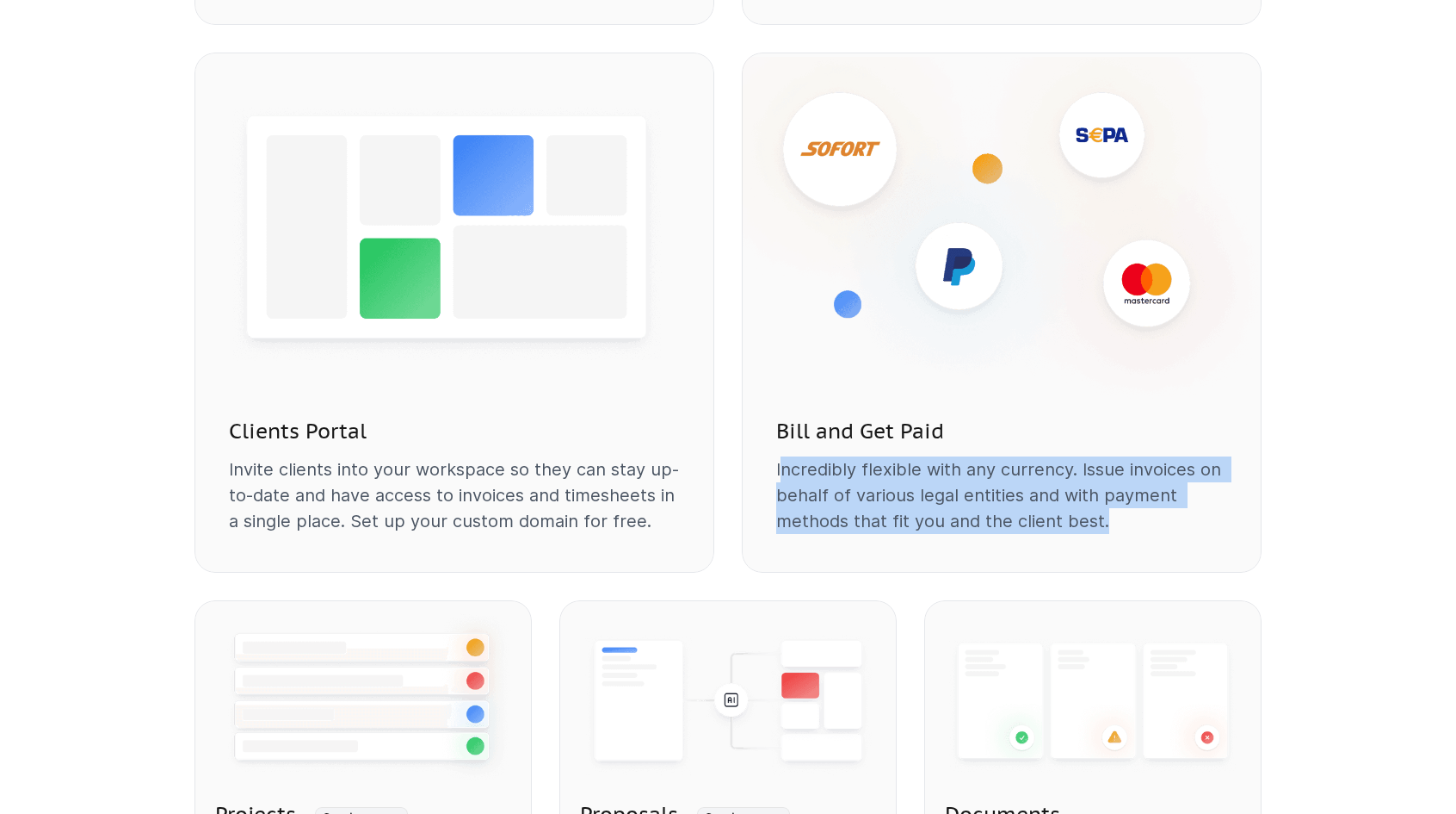
click at [1110, 525] on p "Incredibly flexible with any currency. Issue invoices on behalf of various lega…" at bounding box center [1002, 495] width 451 height 78
click at [1111, 525] on p "Incredibly flexible with any currency. Issue invoices on behalf of various lega…" at bounding box center [1002, 495] width 451 height 78
click at [776, 462] on p "Incredibly flexible with any currency. Issue invoices on behalf of various lega…" at bounding box center [1002, 495] width 451 height 78
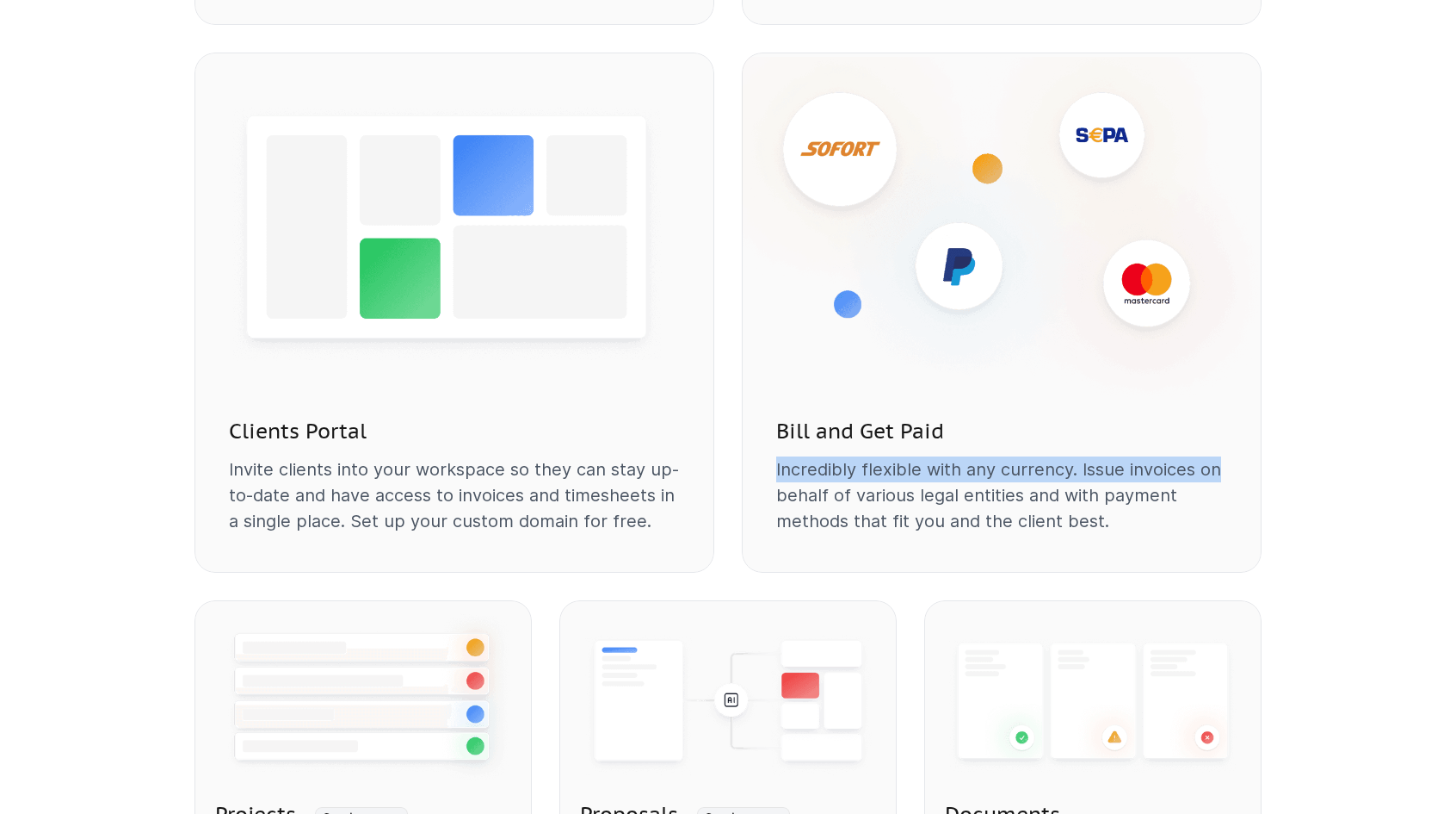
click at [1214, 467] on p "Incredibly flexible with any currency. Issue invoices on behalf of various lega…" at bounding box center [1002, 495] width 451 height 78
click at [784, 465] on p "Incredibly flexible with any currency. Issue invoices on behalf of various lega…" at bounding box center [1002, 495] width 451 height 78
click at [1214, 468] on p "Incredibly flexible with any currency. Issue invoices on behalf of various lega…" at bounding box center [1002, 495] width 451 height 78
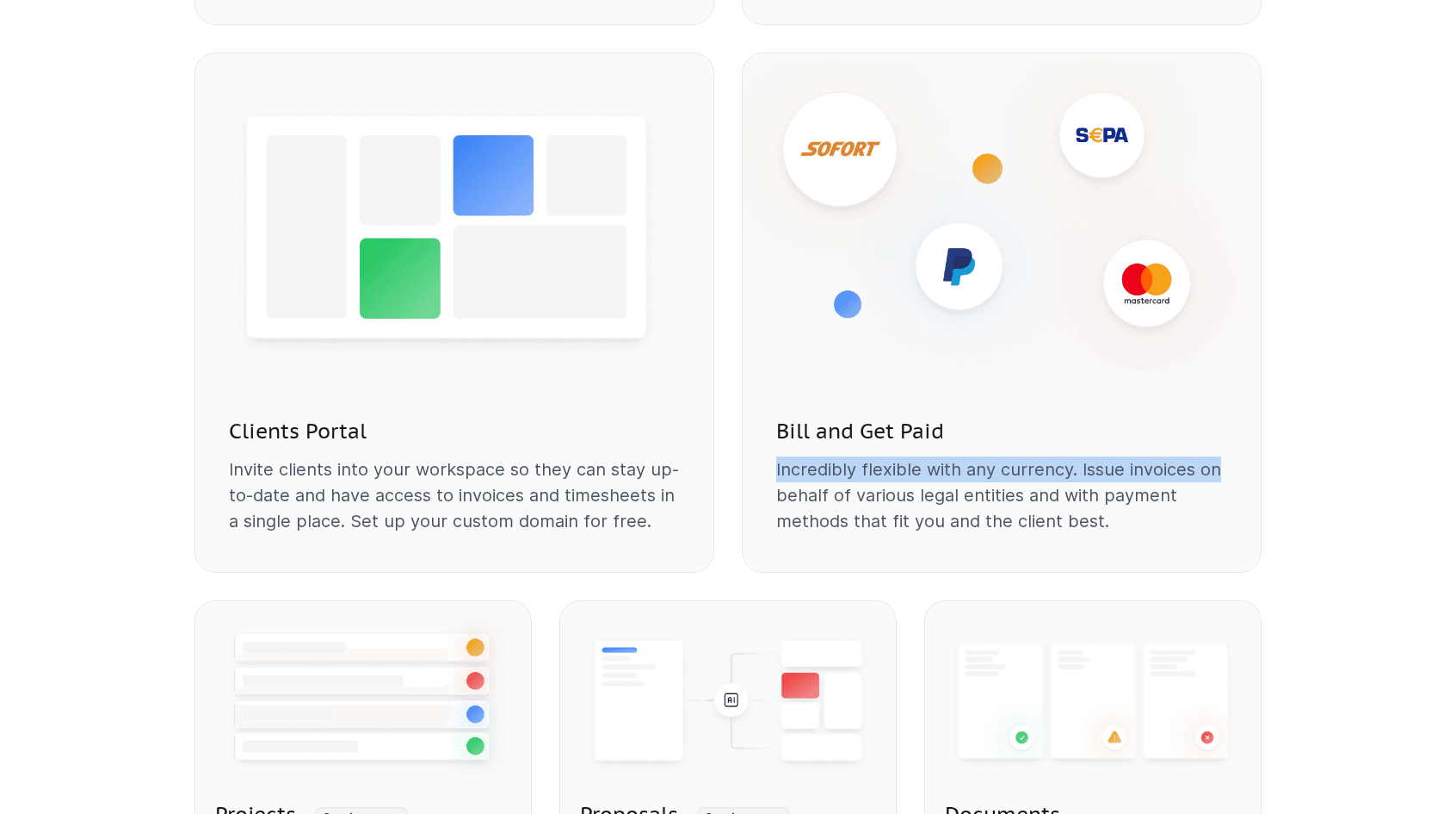
click at [775, 466] on div "Bill and Get Paid Incredibly flexible with any currency. Issue invoices on beha…" at bounding box center [1002, 488] width 520 height 170
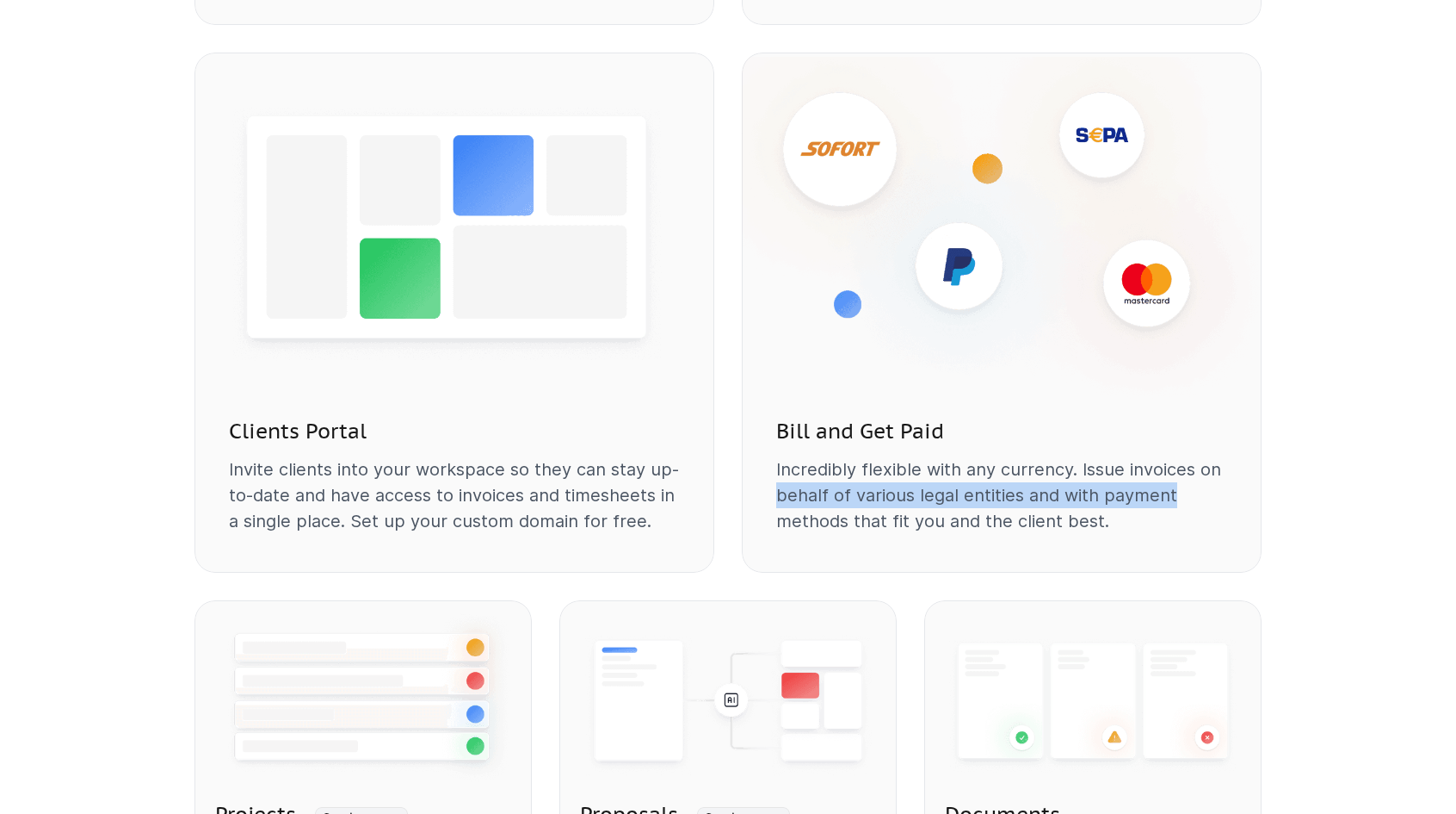
click at [1168, 490] on p "Incredibly flexible with any currency. Issue invoices on behalf of various lega…" at bounding box center [1002, 495] width 451 height 78
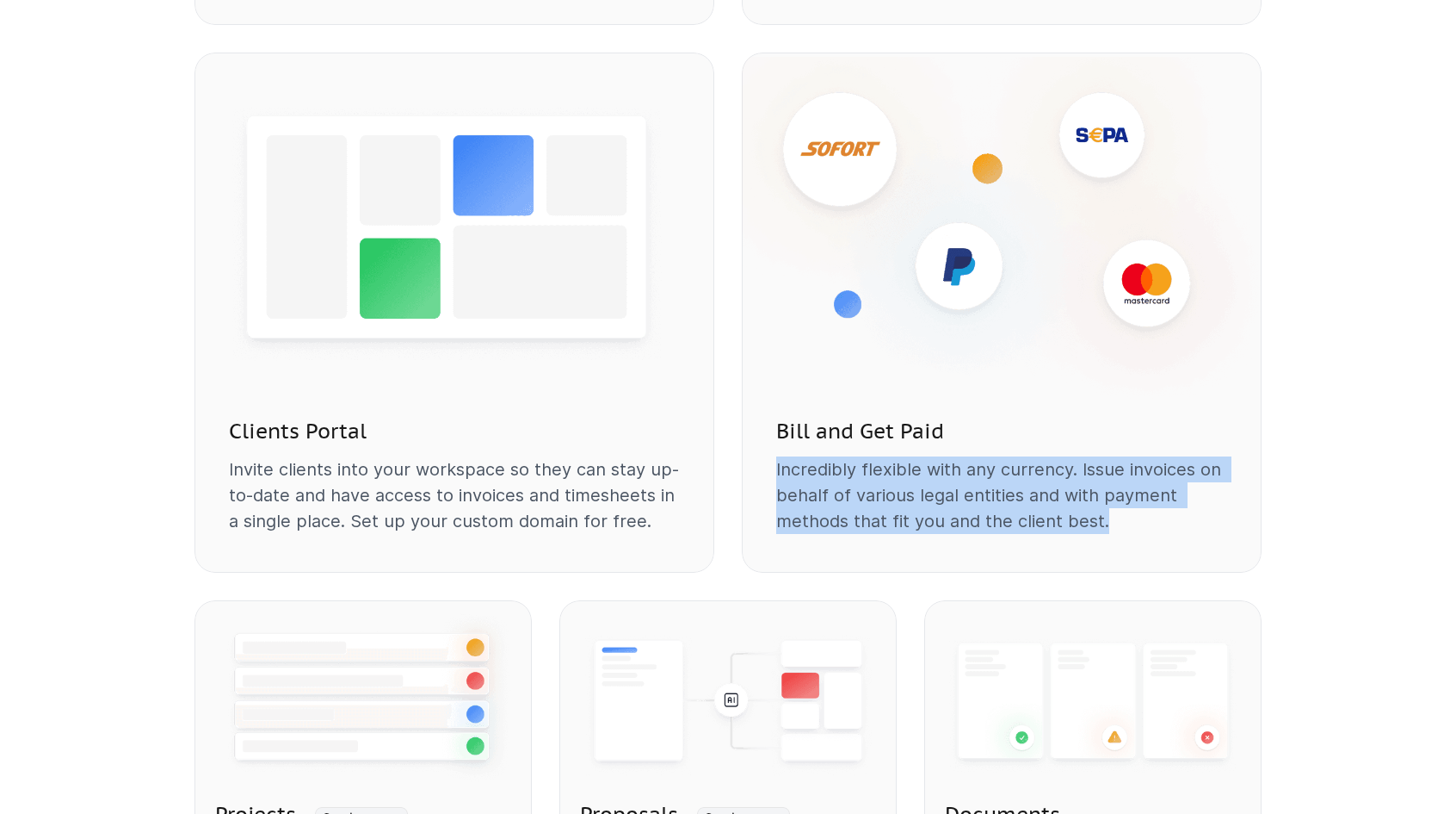
click at [773, 469] on div "Bill and Get Paid Incredibly flexible with any currency. Issue invoices on beha…" at bounding box center [1002, 488] width 520 height 170
click at [1107, 523] on div "Bill and Get Paid Incredibly flexible with any currency. Issue invoices on beha…" at bounding box center [1002, 488] width 520 height 170
click at [1108, 523] on p "Incredibly flexible with any currency. Issue invoices on behalf of various lega…" at bounding box center [1002, 495] width 451 height 78
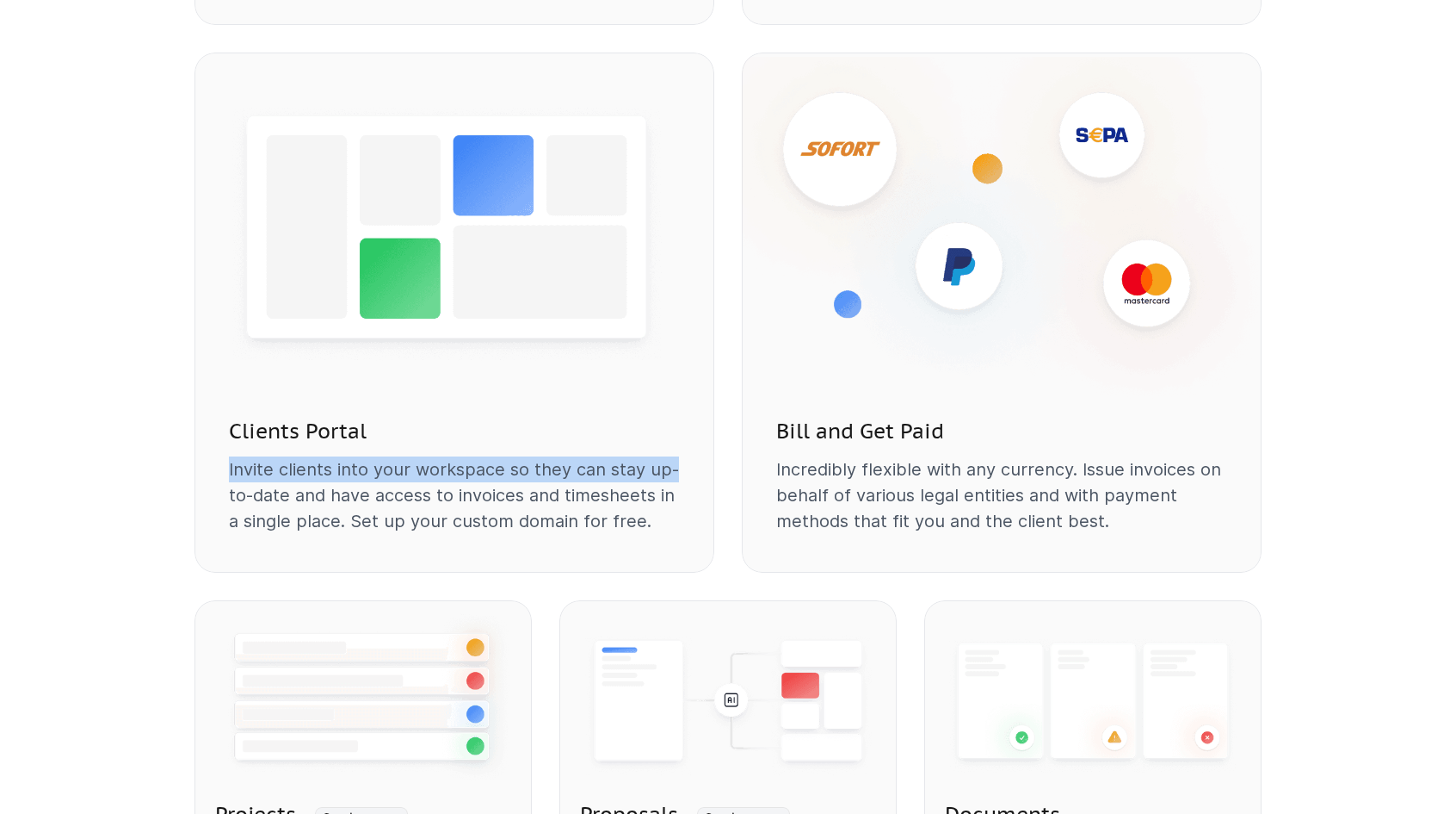
click at [673, 463] on p "Invite clients into your workspace so they can stay up-to-date and have access …" at bounding box center [454, 495] width 451 height 78
click at [674, 463] on p "Invite clients into your workspace so they can stay up-to-date and have access …" at bounding box center [454, 495] width 451 height 78
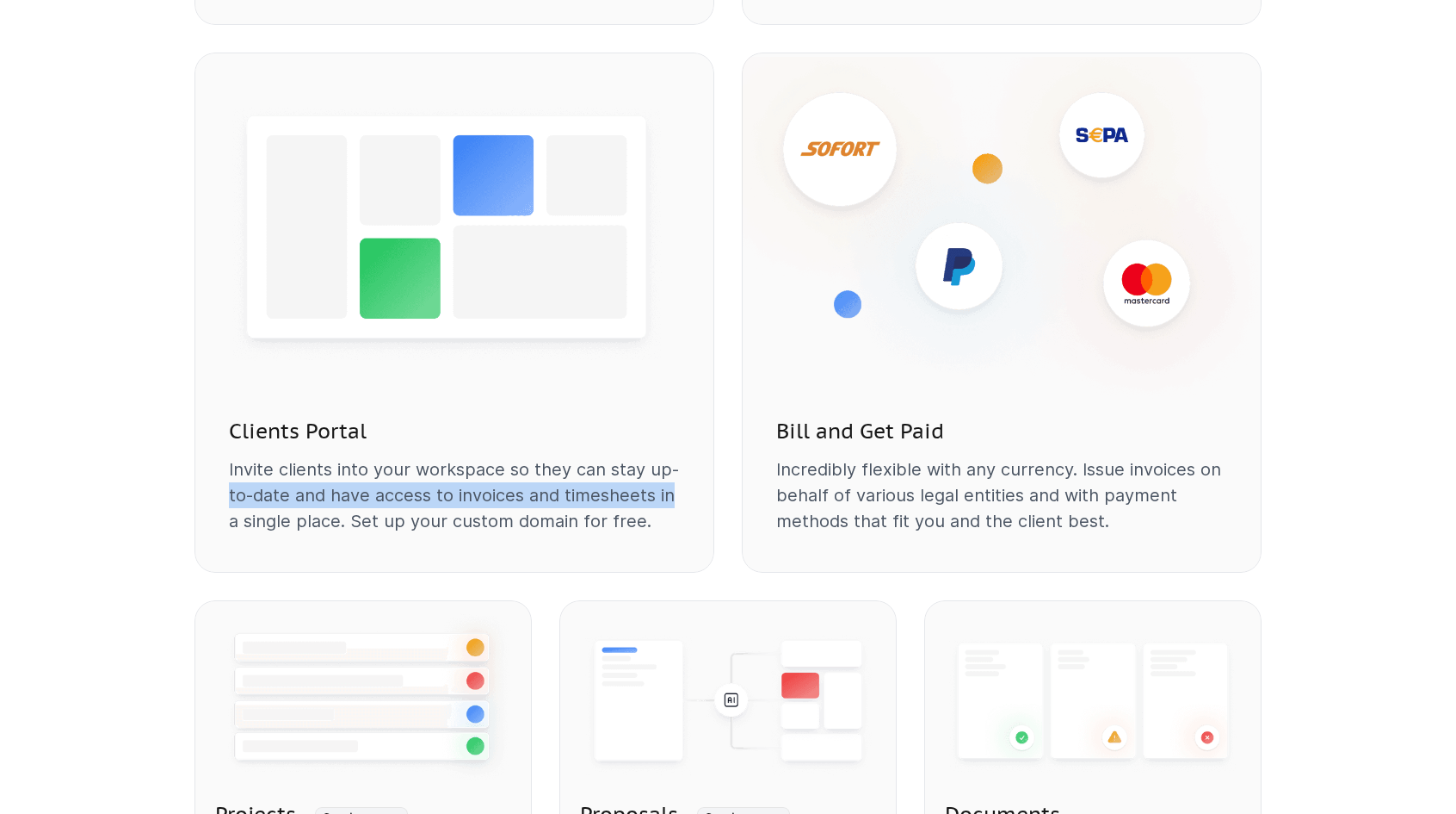
click at [231, 486] on p "Invite clients into your workspace so they can stay up-to-date and have access …" at bounding box center [454, 495] width 451 height 78
click at [616, 532] on p "Invite clients into your workspace so they can stay up-to-date and have access …" at bounding box center [454, 495] width 451 height 78
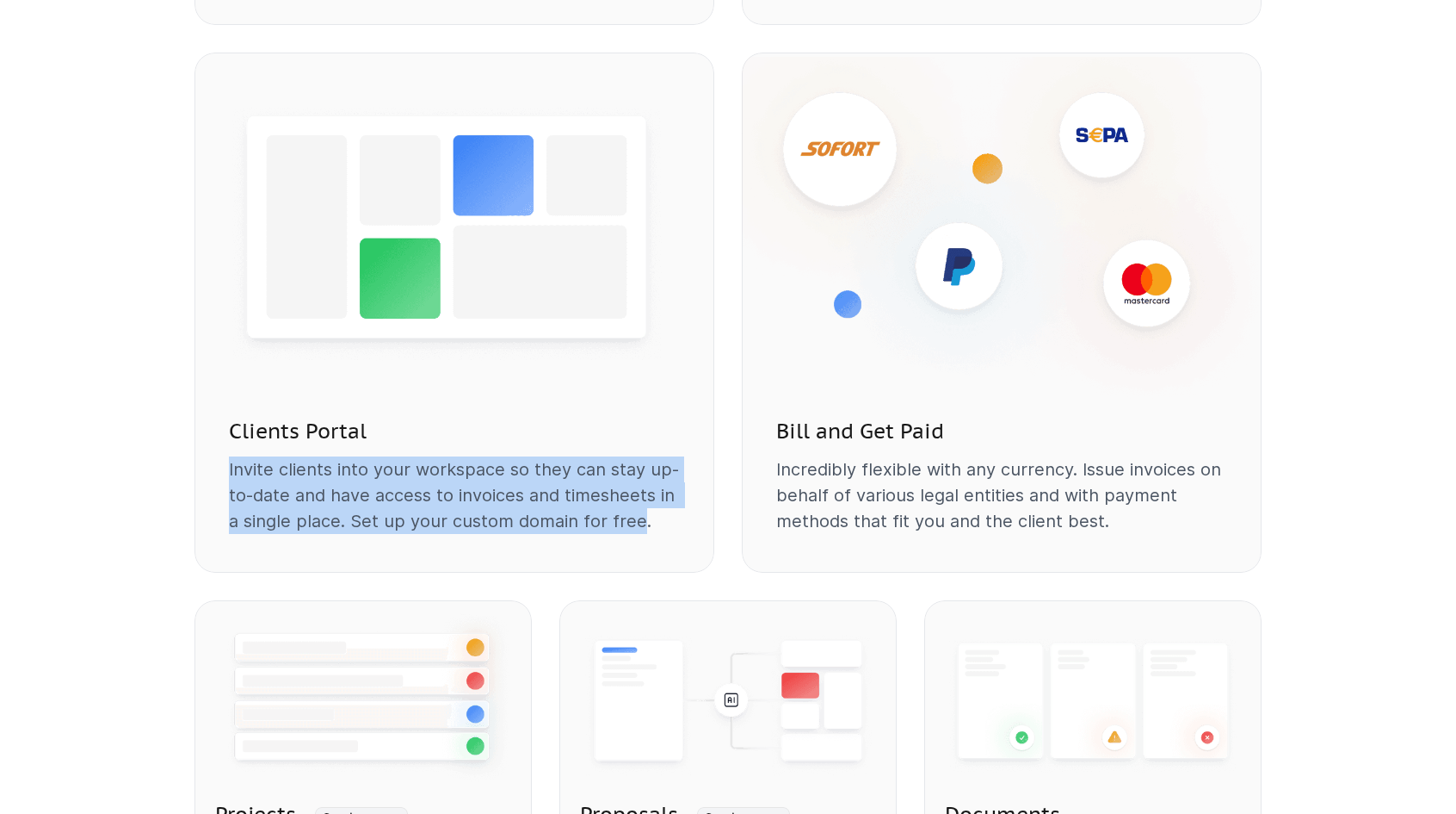
click at [227, 469] on div "Clients Portal Invite clients into your workspace so they can stay up-to-date a…" at bounding box center [454, 488] width 520 height 170
click at [636, 517] on div "Clients Portal Invite clients into your workspace so they can stay up-to-date a…" at bounding box center [454, 488] width 520 height 170
click at [636, 517] on p "Invite clients into your workspace so they can stay up-to-date and have access …" at bounding box center [454, 495] width 451 height 78
click at [224, 462] on div "Clients Portal Invite clients into your workspace so they can stay up-to-date a…" at bounding box center [454, 488] width 520 height 170
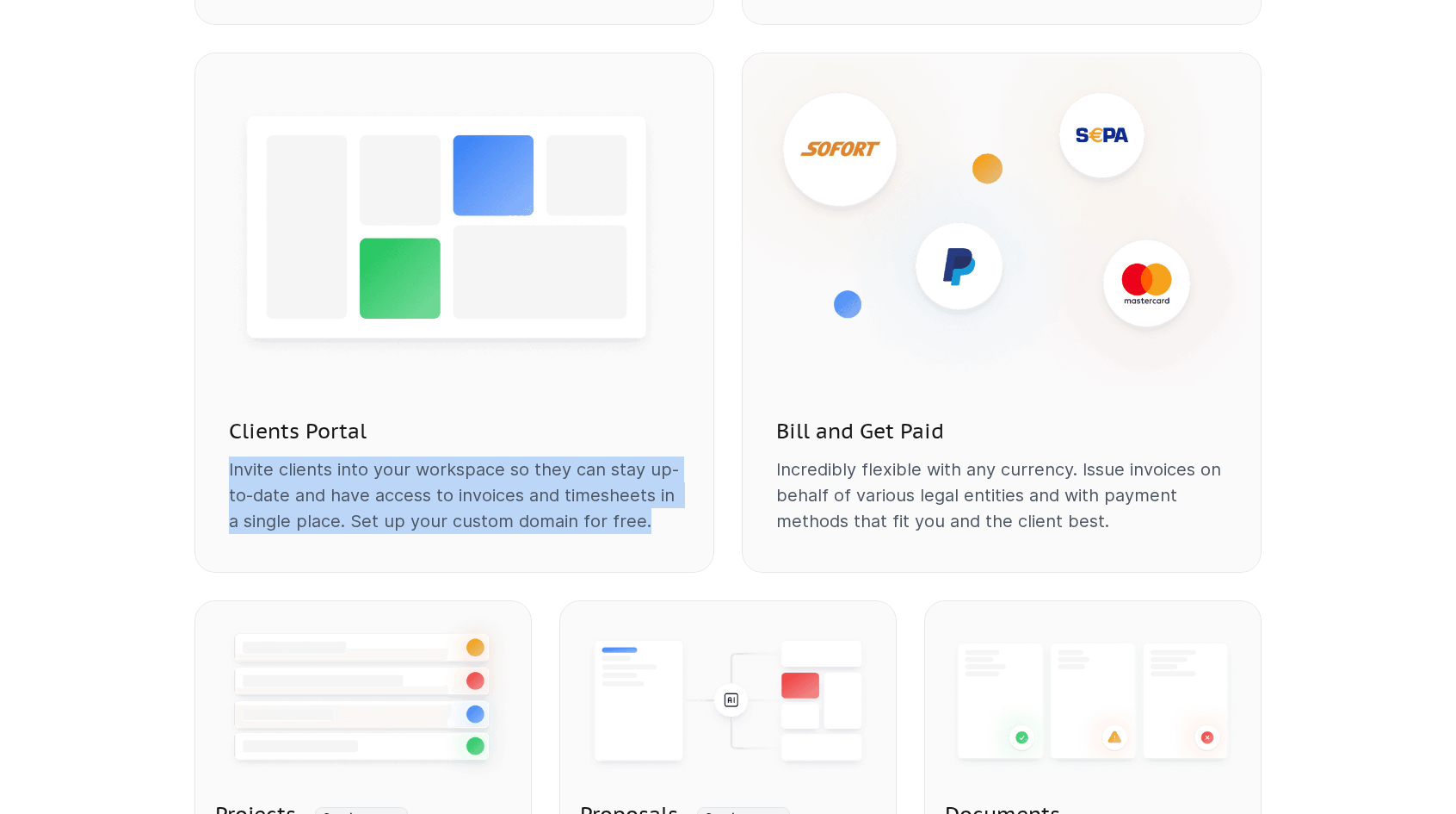
click at [224, 462] on div "Clients Portal Invite clients into your workspace so they can stay up-to-date a…" at bounding box center [454, 488] width 520 height 170
click at [652, 521] on div "Clients Portal Invite clients into your workspace so they can stay up-to-date a…" at bounding box center [454, 488] width 520 height 170
click at [652, 521] on p "Invite clients into your workspace so they can stay up-to-date and have access …" at bounding box center [454, 495] width 451 height 78
click at [229, 474] on p "Invite clients into your workspace so they can stay up-to-date and have access …" at bounding box center [454, 495] width 451 height 78
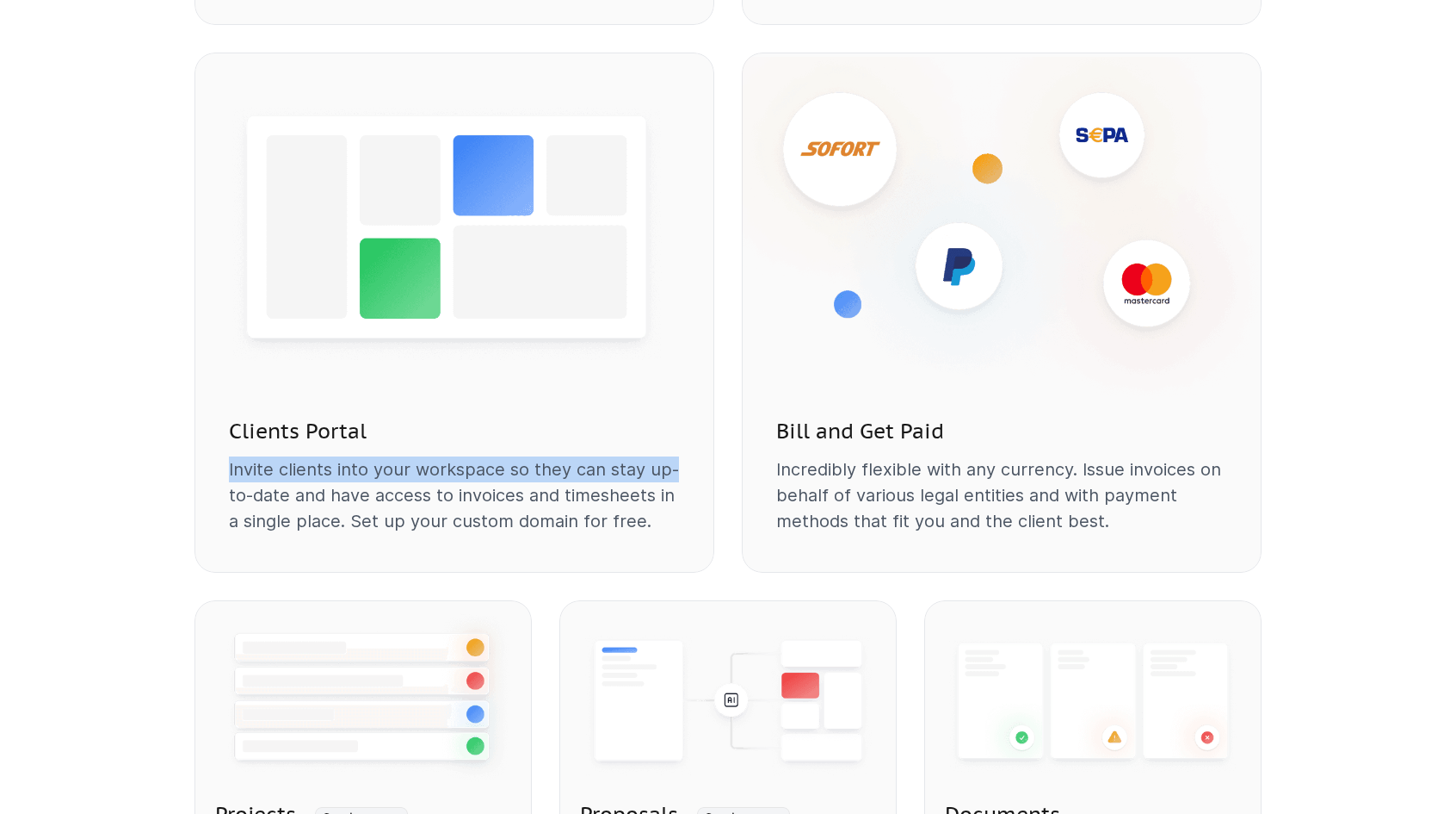
click at [672, 472] on p "Invite clients into your workspace so they can stay up-to-date and have access …" at bounding box center [454, 495] width 451 height 78
click at [673, 472] on p "Invite clients into your workspace so they can stay up-to-date and have access …" at bounding box center [454, 495] width 451 height 78
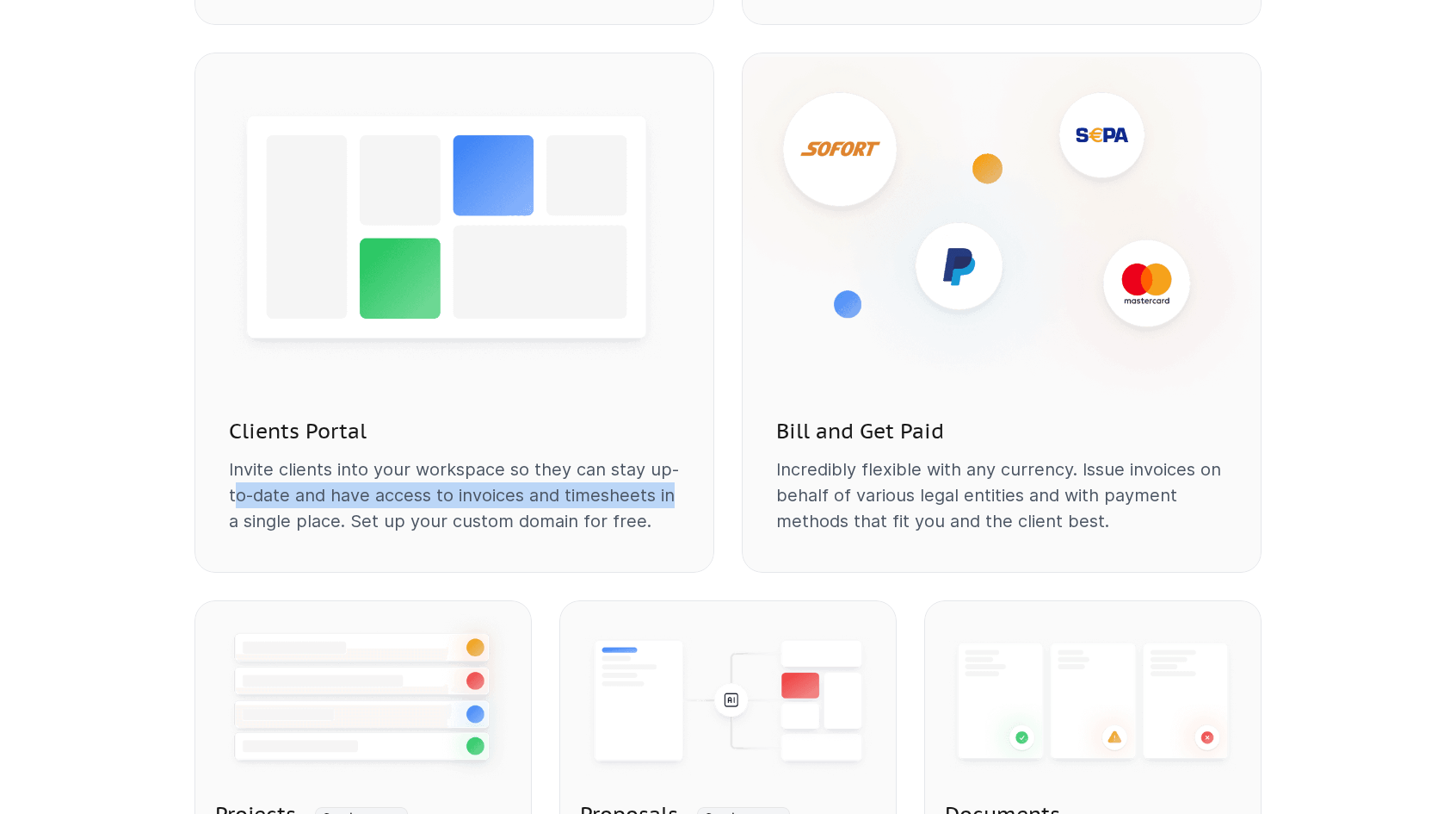
click at [233, 490] on p "Invite clients into your workspace so they can stay up-to-date and have access …" at bounding box center [454, 495] width 451 height 78
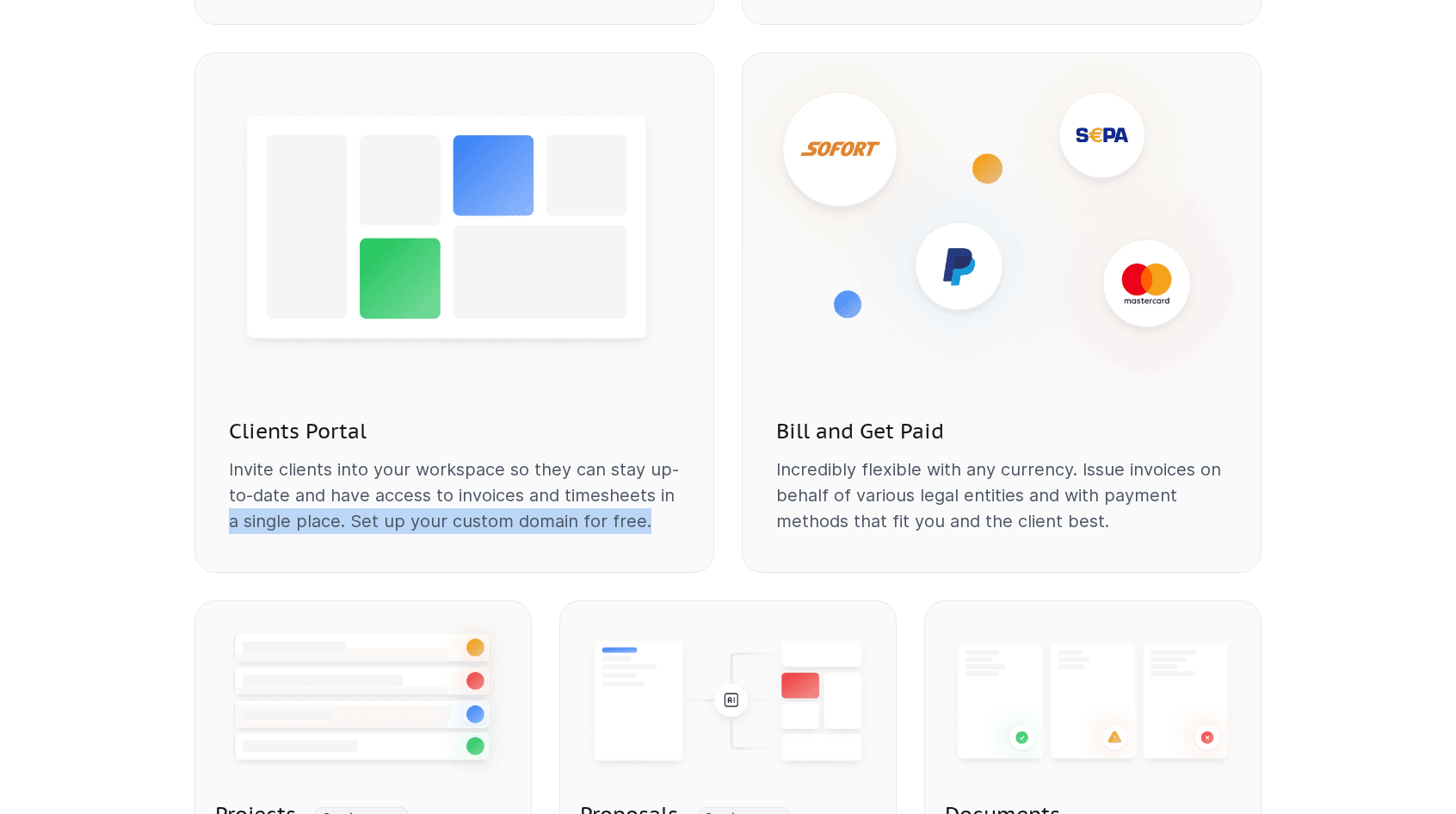
click at [642, 523] on p "Invite clients into your workspace so they can stay up-to-date and have access …" at bounding box center [454, 495] width 451 height 78
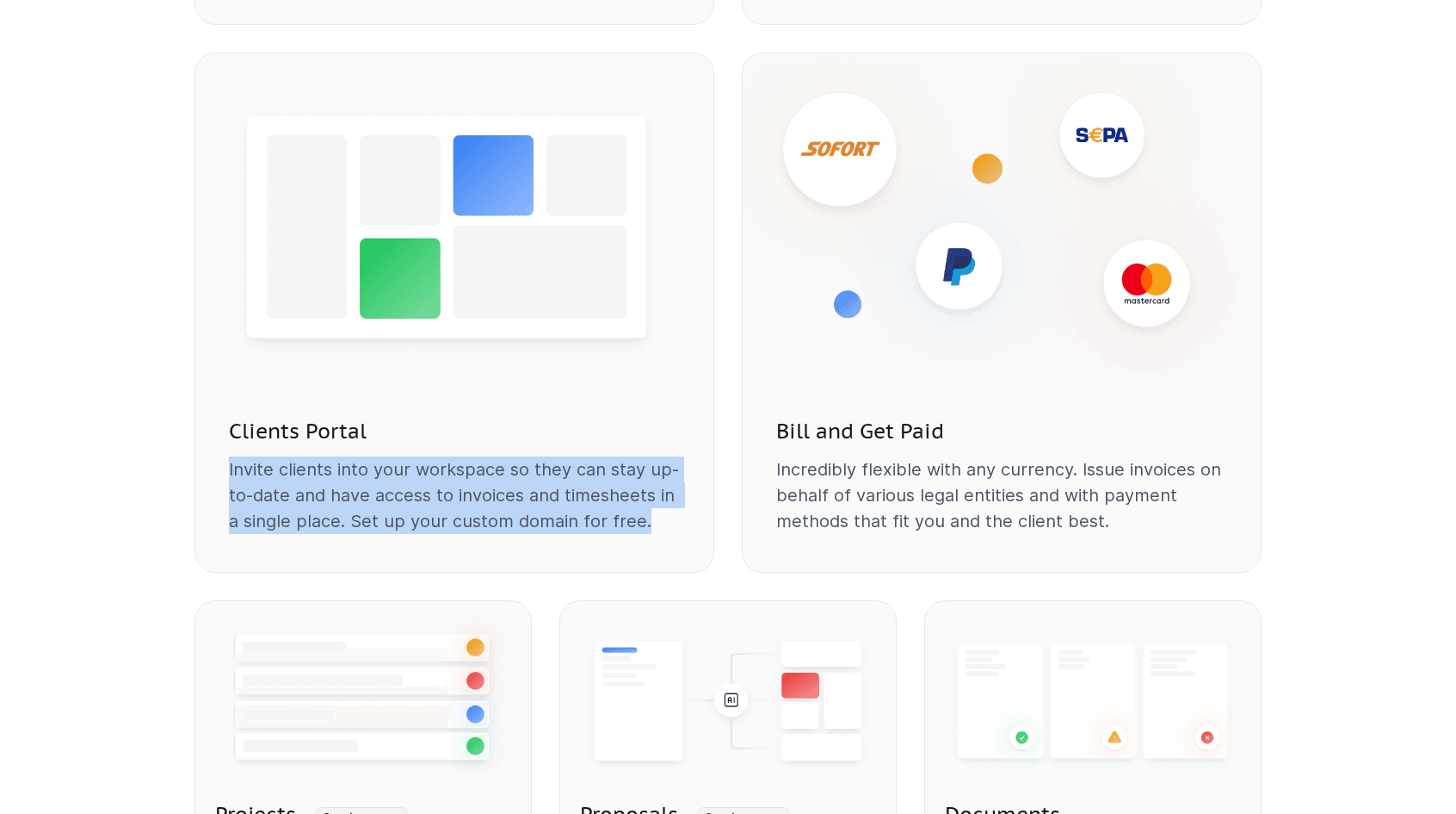
click at [228, 473] on div "Clients Portal Invite clients into your workspace so they can stay up-to-date a…" at bounding box center [454, 488] width 520 height 170
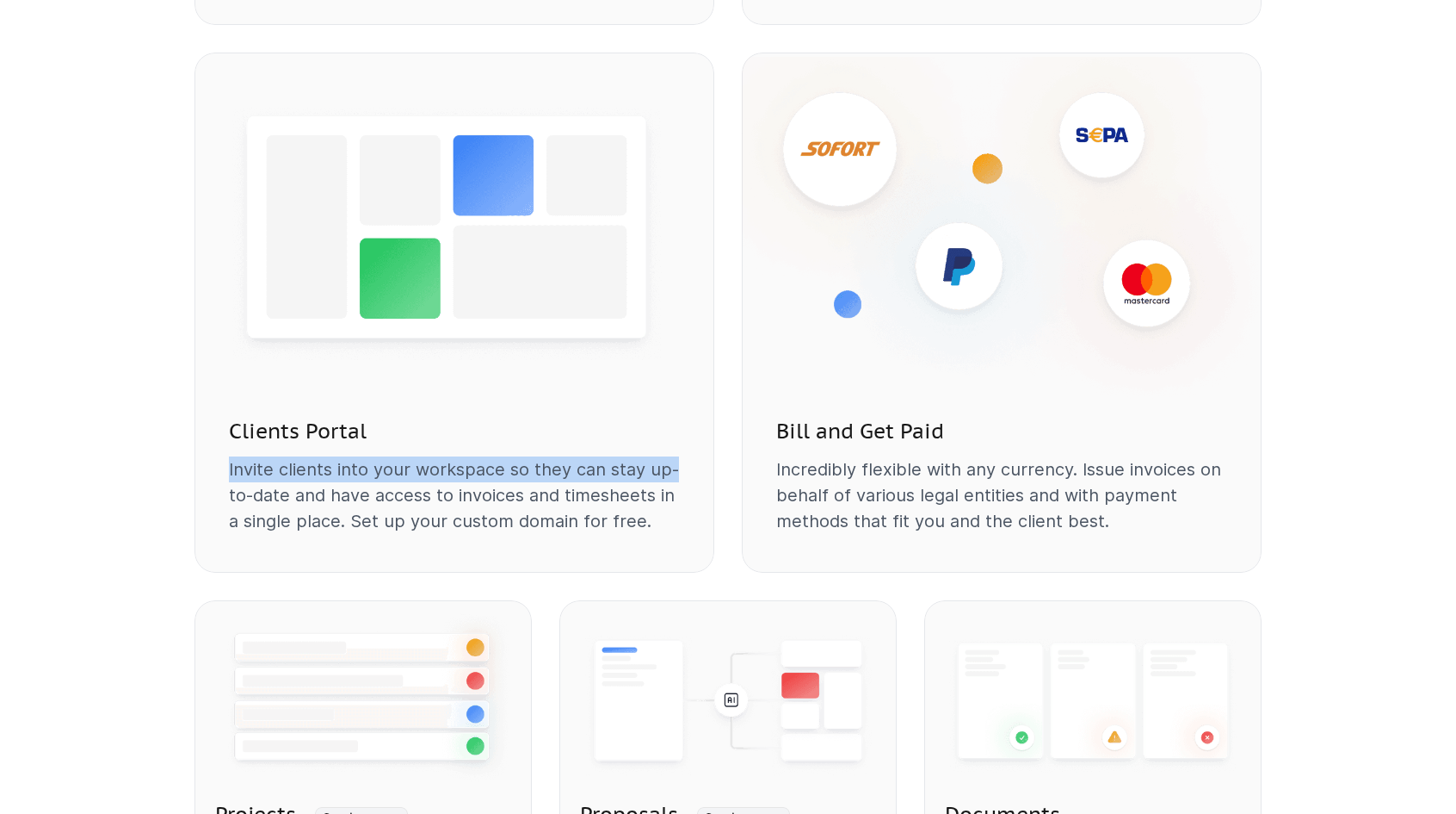
click at [677, 472] on p "Invite clients into your workspace so they can stay up-to-date and have access …" at bounding box center [454, 495] width 451 height 78
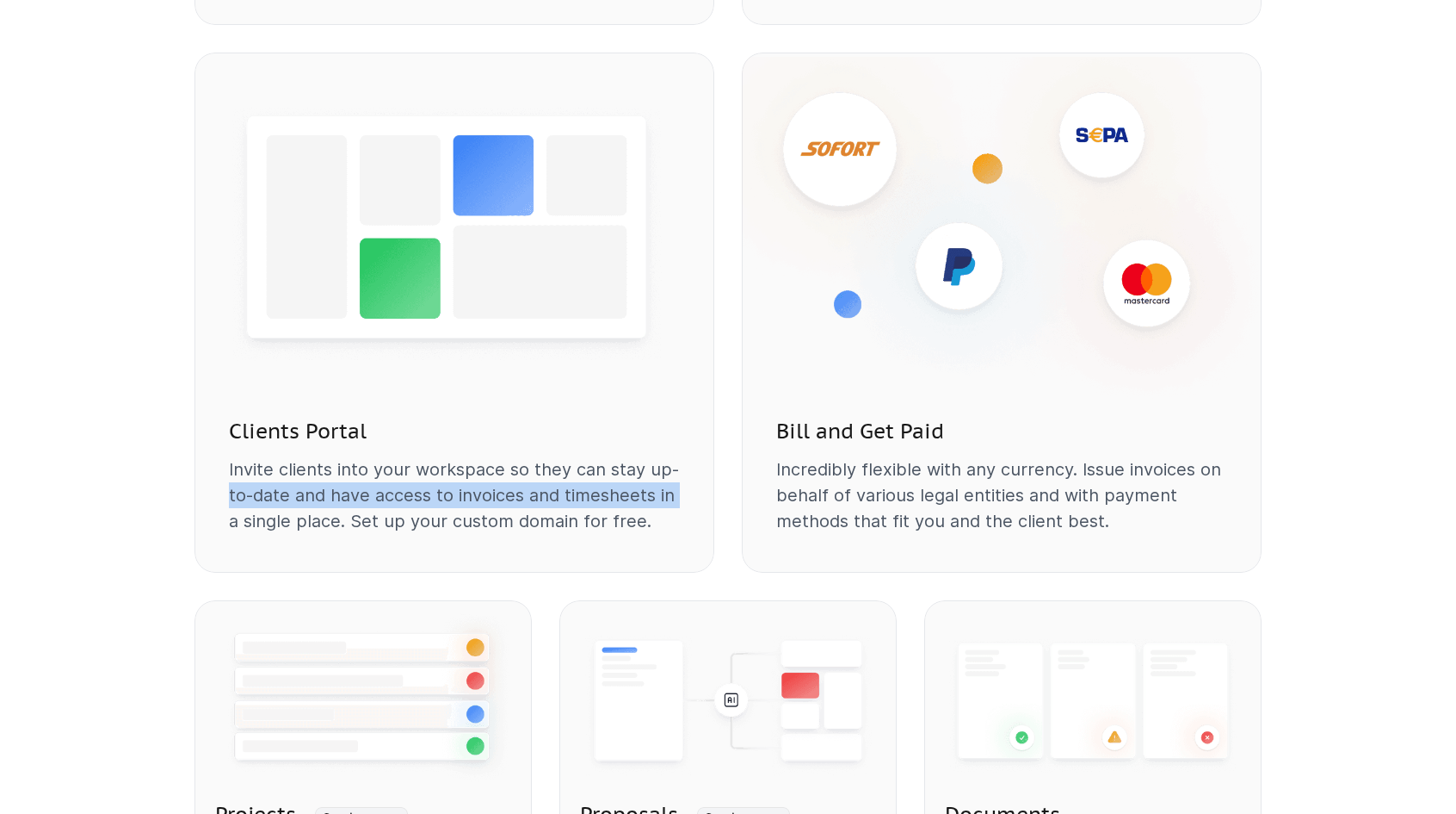
click at [229, 486] on p "Invite clients into your workspace so they can stay up-to-date and have access …" at bounding box center [454, 495] width 451 height 78
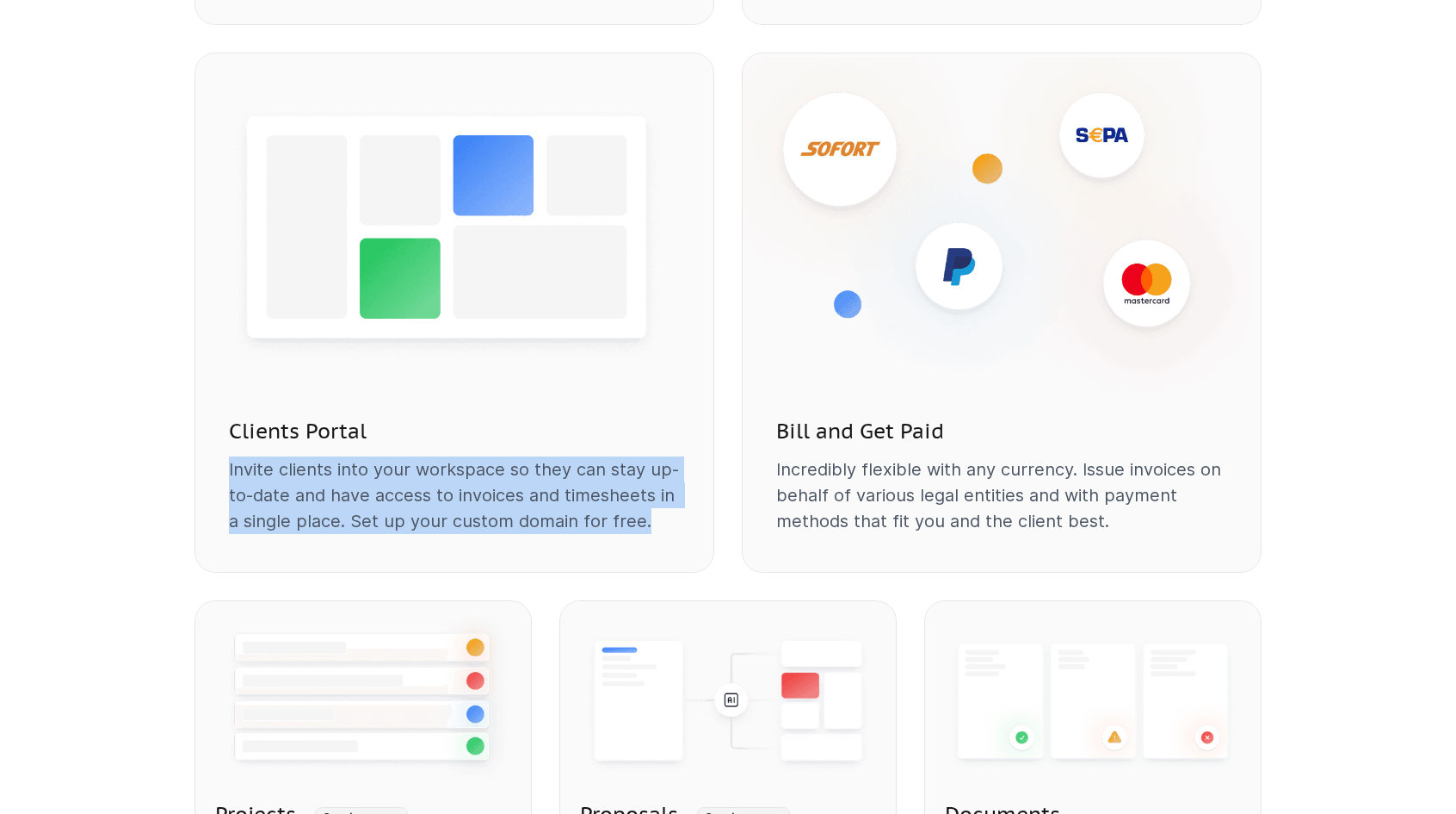
click at [642, 516] on p "Invite clients into your workspace so they can stay up-to-date and have access …" at bounding box center [454, 495] width 451 height 78
click at [229, 472] on p "Invite clients into your workspace so they can stay up-to-date and have access …" at bounding box center [454, 495] width 451 height 78
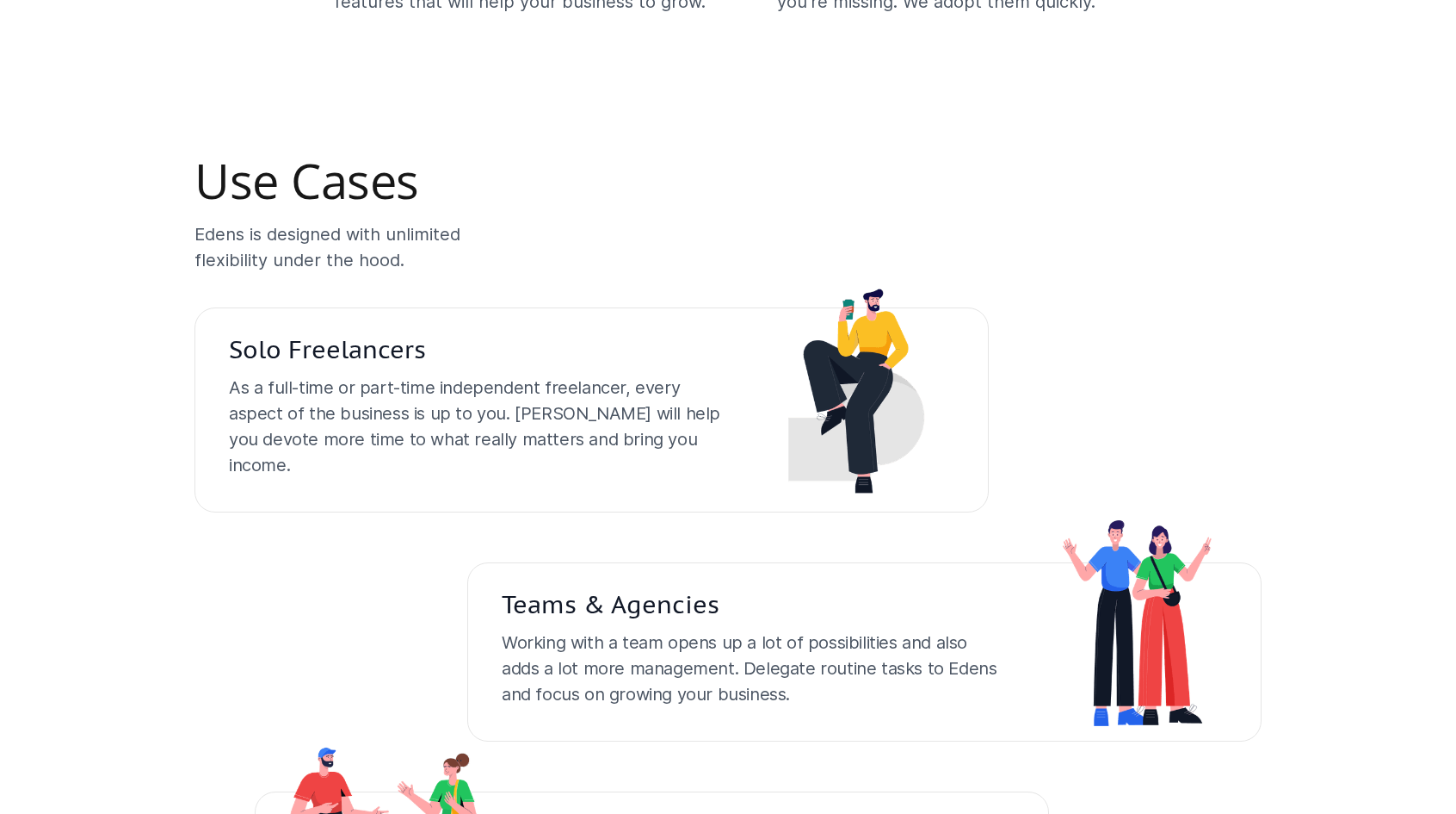
scroll to position [3265, 0]
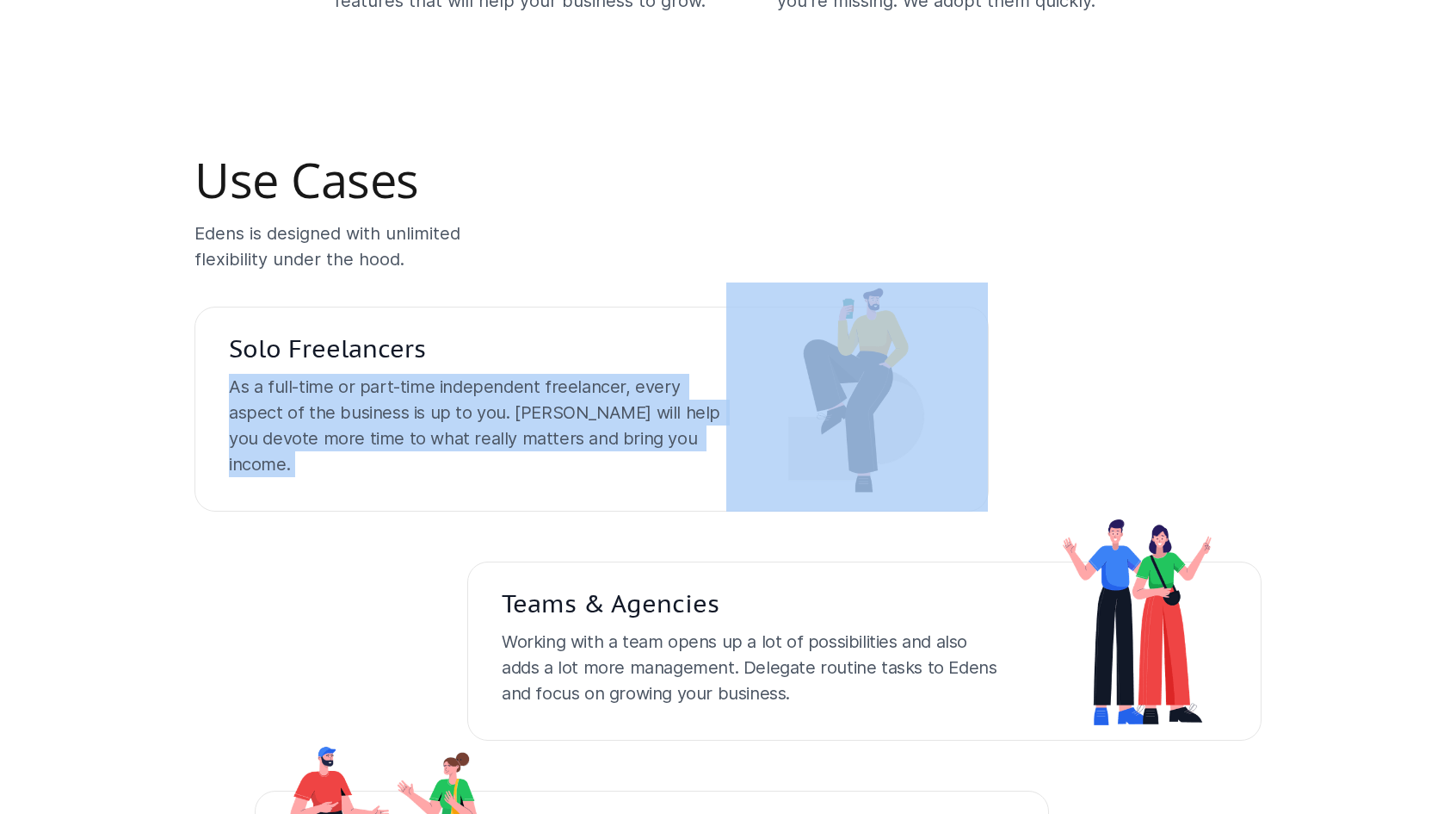
drag, startPoint x: 233, startPoint y: 413, endPoint x: 727, endPoint y: 411, distance: 494.0
click at [727, 411] on div "Solo Freelancers As a full-time or part-time independent freelancer, every aspe…" at bounding box center [592, 397] width 795 height 229
click at [727, 411] on img at bounding box center [858, 397] width 262 height 229
click at [725, 410] on p "As a full-time or part-time independent freelancer, every aspect of the busines…" at bounding box center [478, 425] width 497 height 103
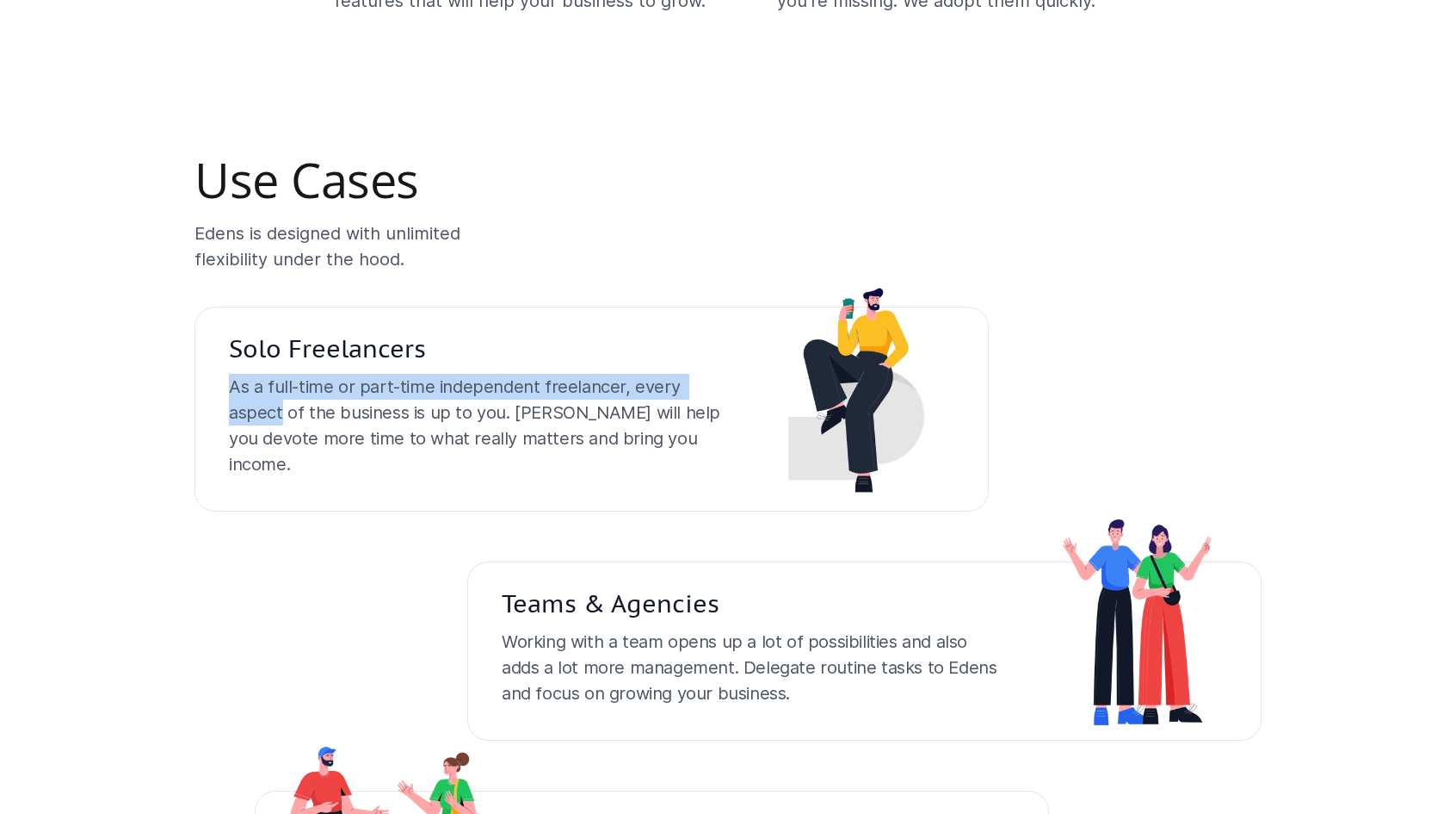
drag, startPoint x: 725, startPoint y: 410, endPoint x: 234, endPoint y: 406, distance: 491.0
click at [234, 406] on p "As a full-time or part-time independent freelancer, every aspect of the busines…" at bounding box center [478, 425] width 497 height 103
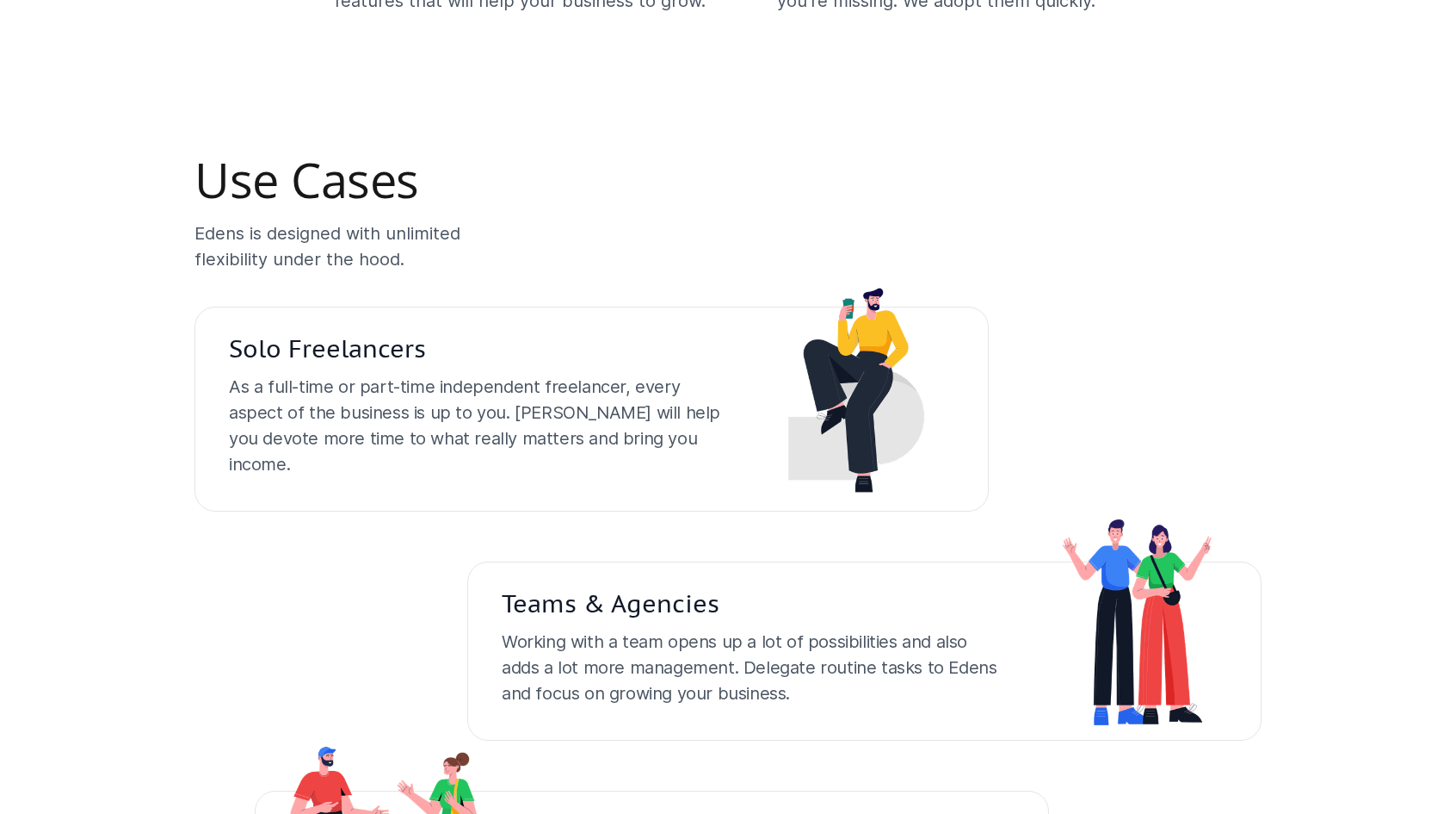
drag, startPoint x: 233, startPoint y: 435, endPoint x: 704, endPoint y: 433, distance: 471.0
click at [704, 433] on p "As a full-time or part-time independent freelancer, every aspect of the busines…" at bounding box center [478, 425] width 497 height 103
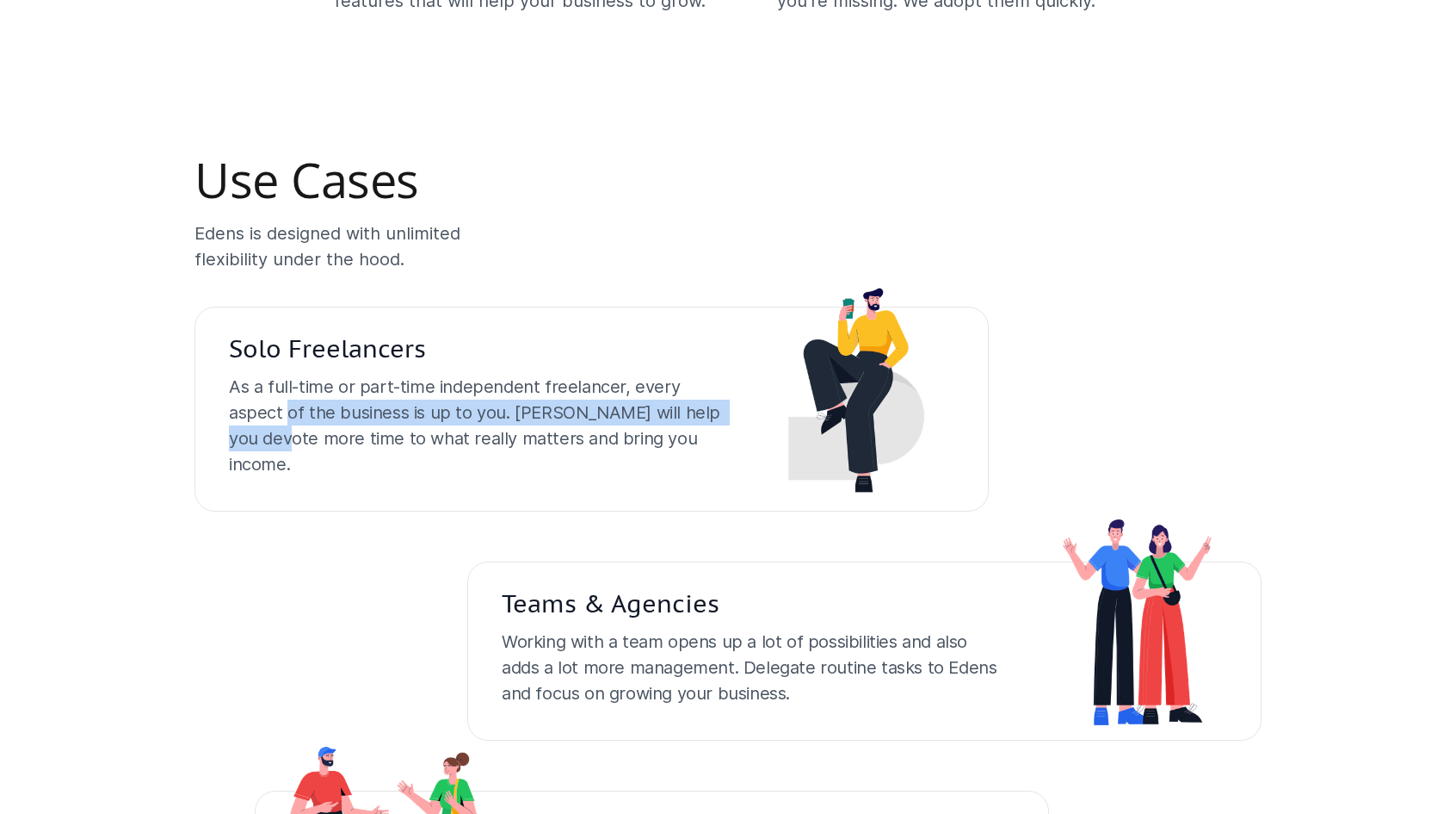
drag, startPoint x: 704, startPoint y: 433, endPoint x: 231, endPoint y: 436, distance: 473.0
click at [231, 436] on p "As a full-time or part-time independent freelancer, every aspect of the busines…" at bounding box center [478, 425] width 497 height 103
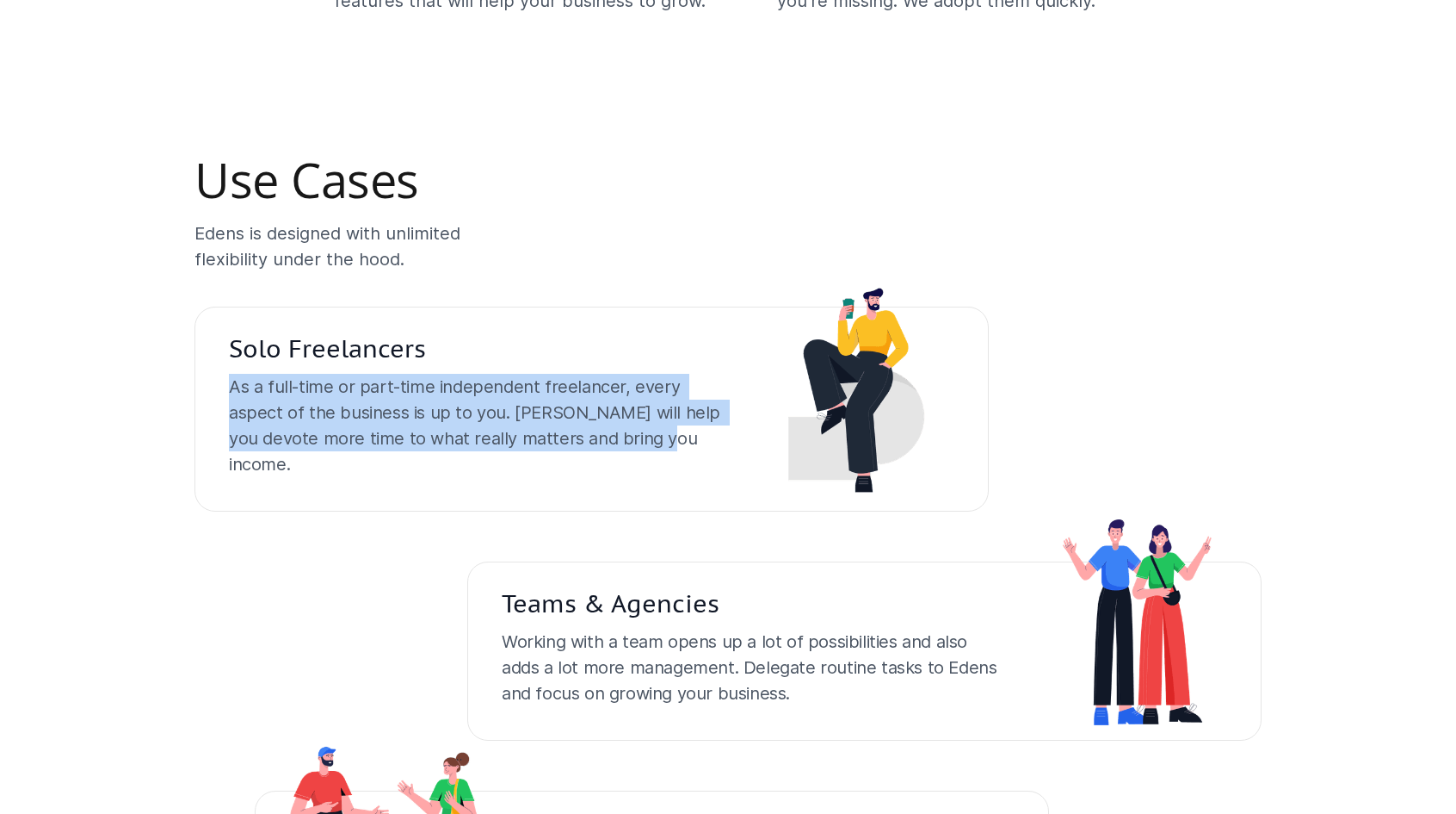
drag, startPoint x: 231, startPoint y: 408, endPoint x: 597, endPoint y: 460, distance: 369.7
click at [597, 460] on p "As a full-time or part-time independent freelancer, every aspect of the busines…" at bounding box center [478, 425] width 497 height 103
